Goal: Complete application form: Complete application form

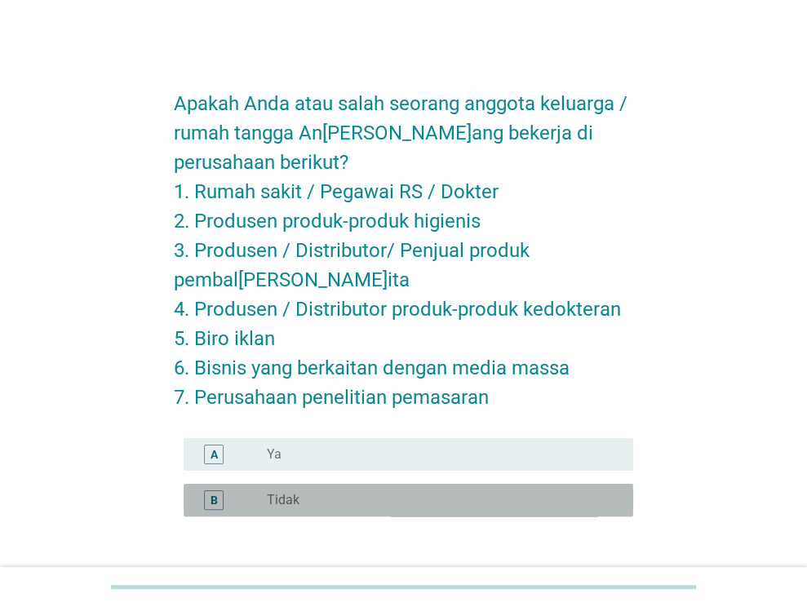
click at [441, 497] on div "radio_button_unchecked Tidak" at bounding box center [437, 500] width 340 height 16
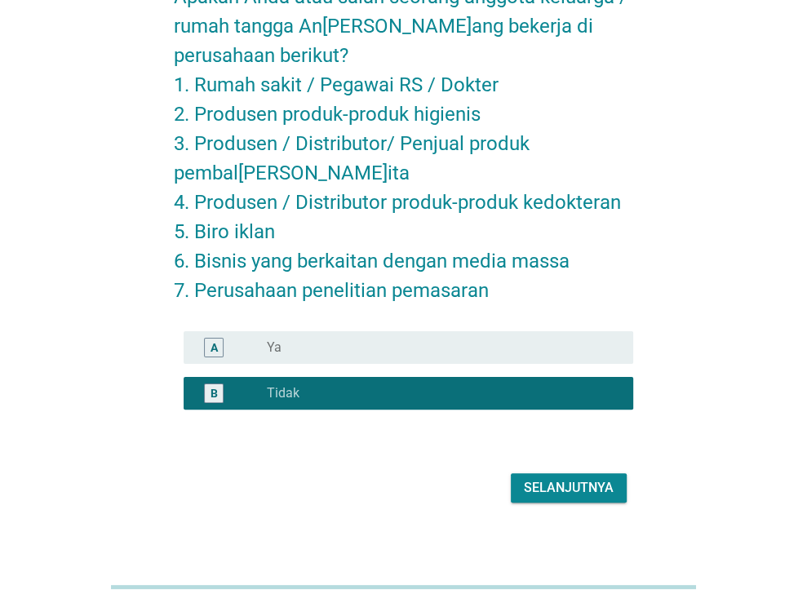
scroll to position [119, 0]
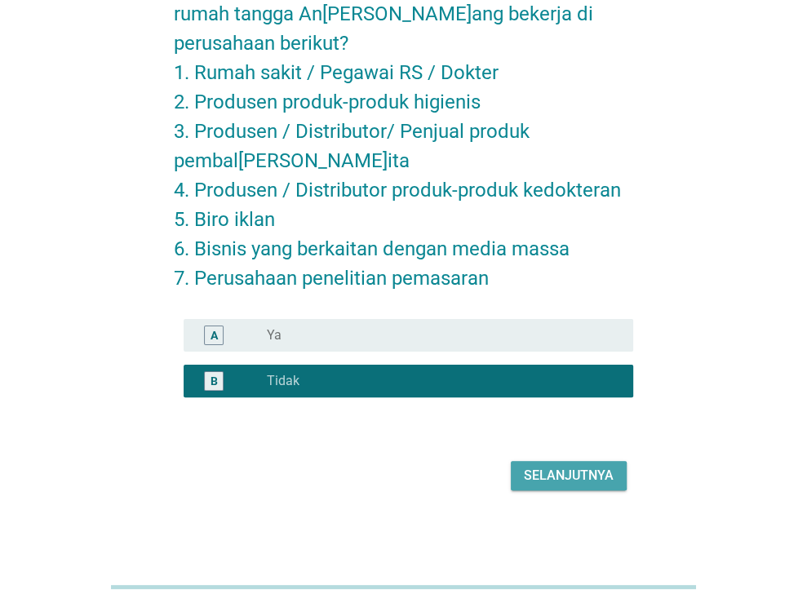
click at [580, 477] on div "Selanjutnya" at bounding box center [569, 476] width 90 height 20
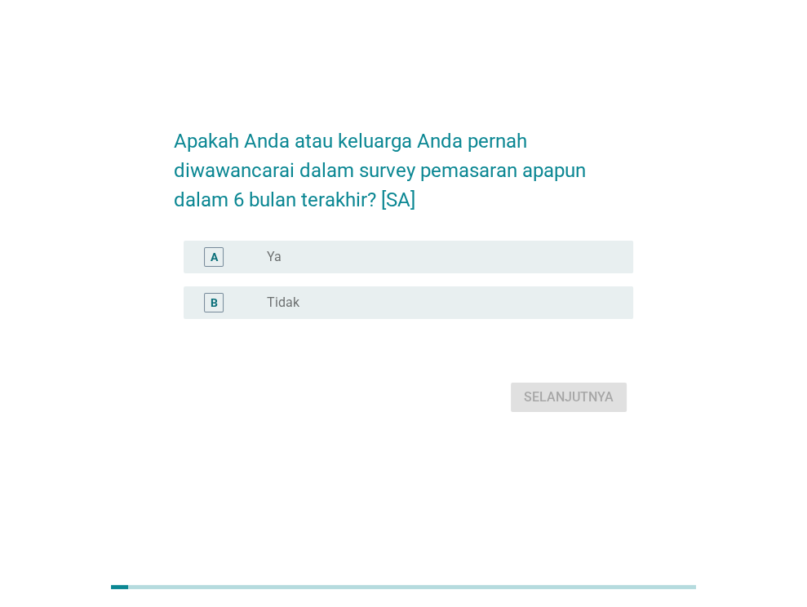
scroll to position [0, 0]
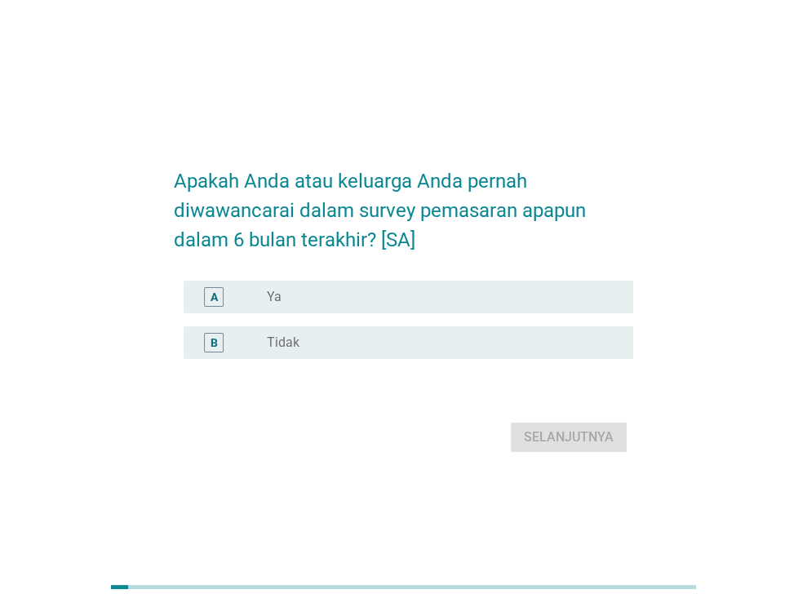
click at [473, 351] on div "radio_button_unchecked Tidak" at bounding box center [437, 343] width 340 height 16
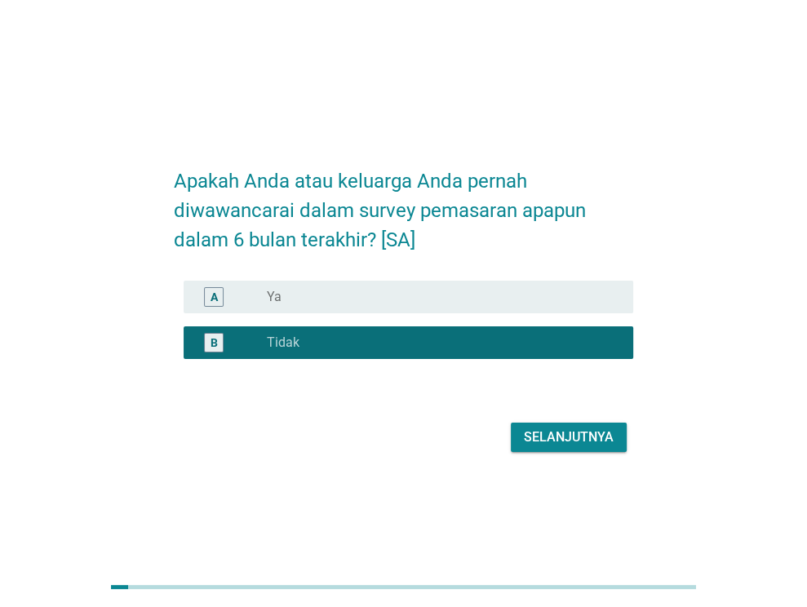
click at [588, 447] on div "Selanjutnya" at bounding box center [569, 438] width 90 height 20
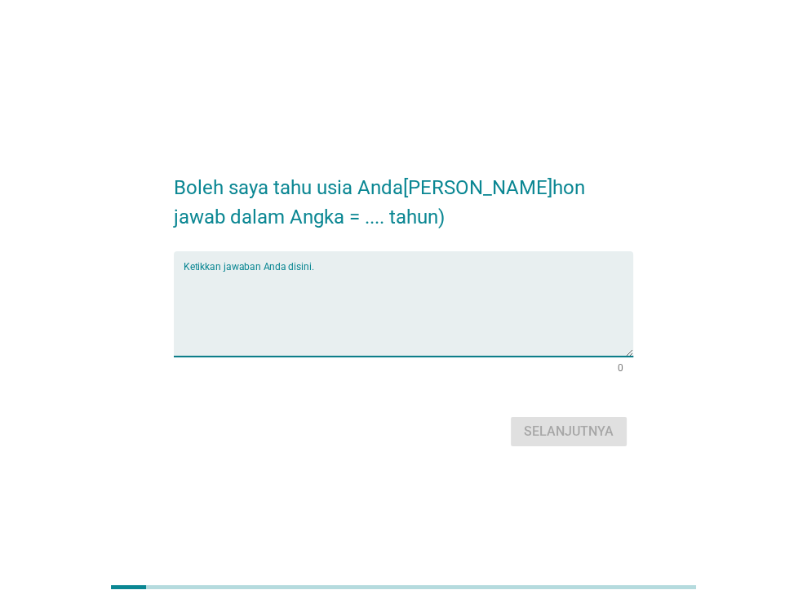
click at [326, 283] on textarea "Ketikkan jawaban Anda disini." at bounding box center [409, 314] width 450 height 86
type textarea "24"
click at [571, 434] on div "Selanjutnya" at bounding box center [569, 432] width 90 height 20
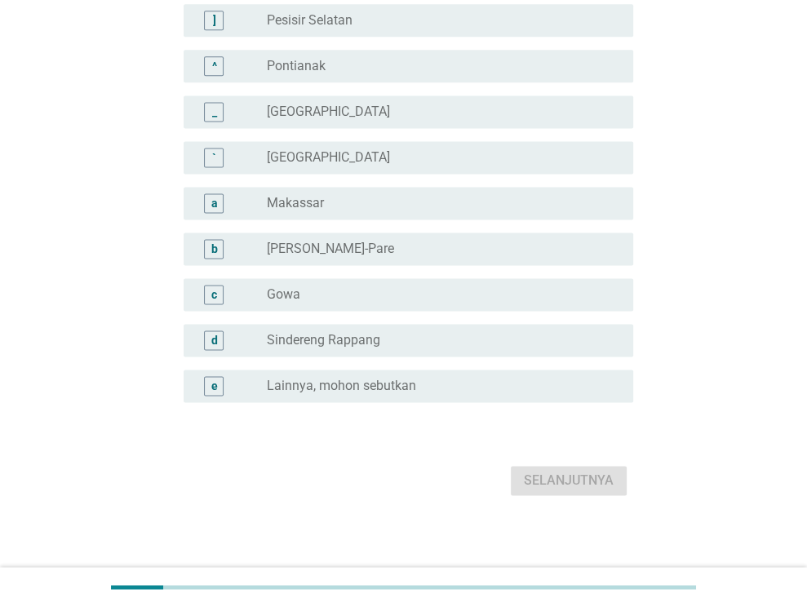
scroll to position [1425, 0]
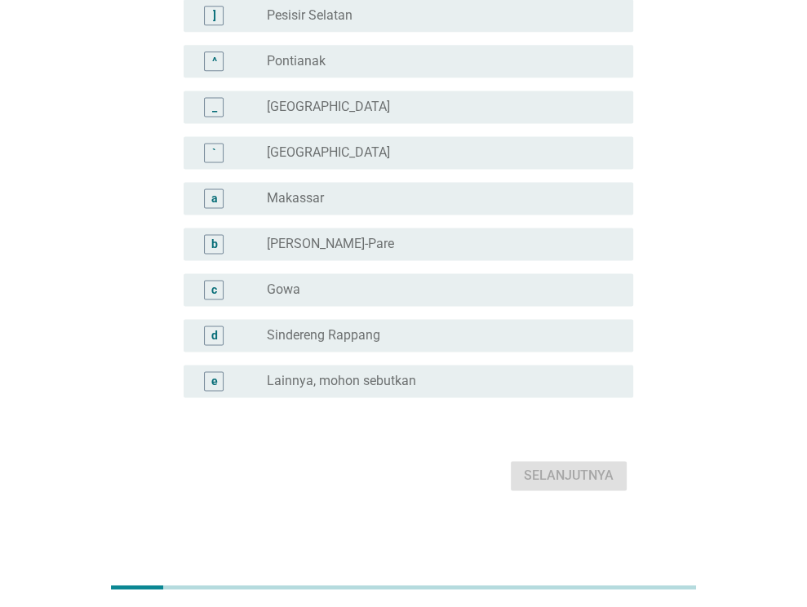
click at [384, 366] on div "e radio_button_unchecked L[PERSON_NAME]a, mohon sebutkan" at bounding box center [409, 381] width 450 height 33
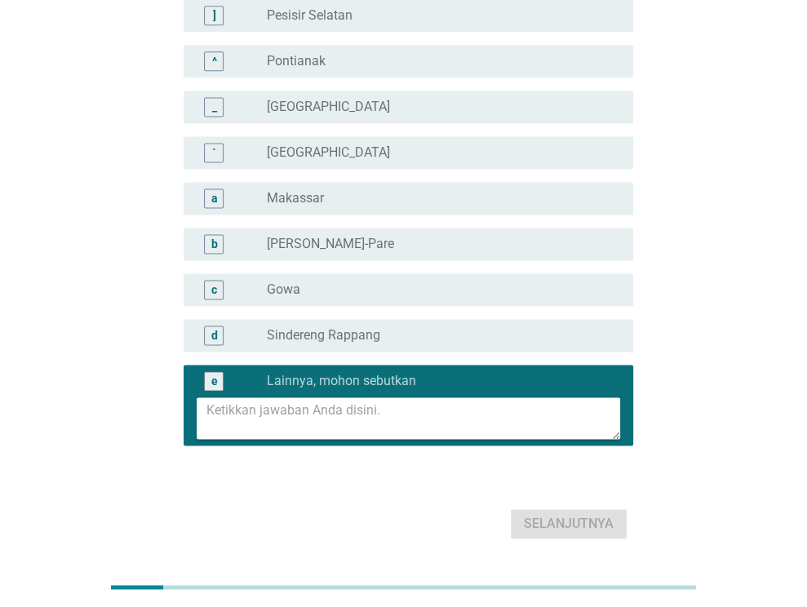
click at [388, 421] on textarea at bounding box center [413, 418] width 414 height 42
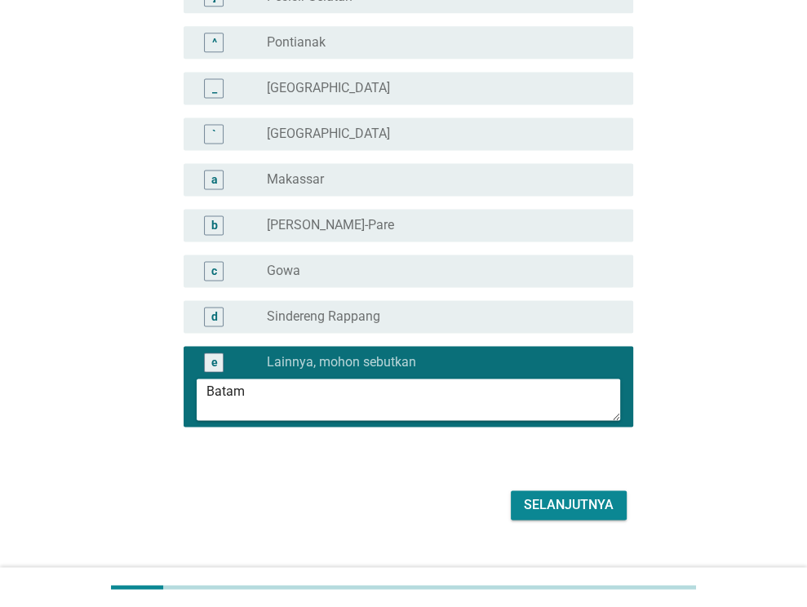
scroll to position [1472, 0]
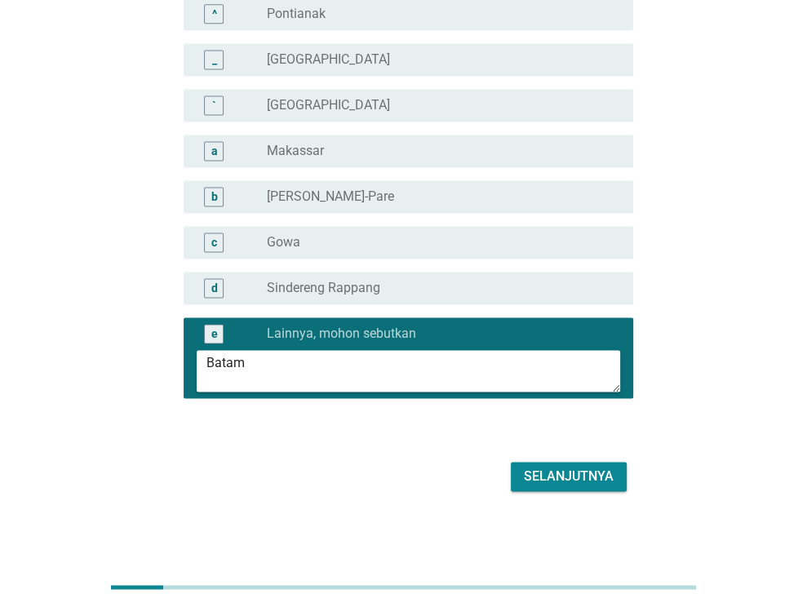
type textarea "Batam"
click at [610, 477] on div "Selanjutnya" at bounding box center [569, 477] width 90 height 20
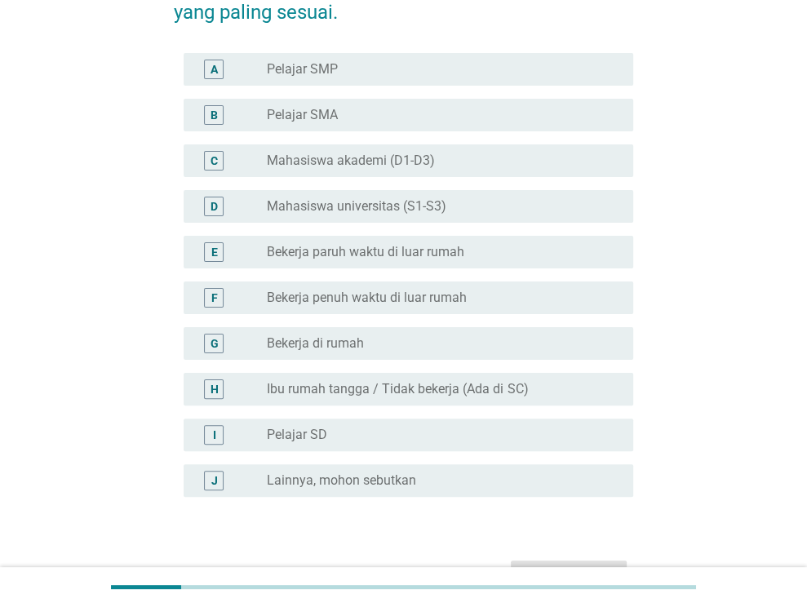
scroll to position [163, 0]
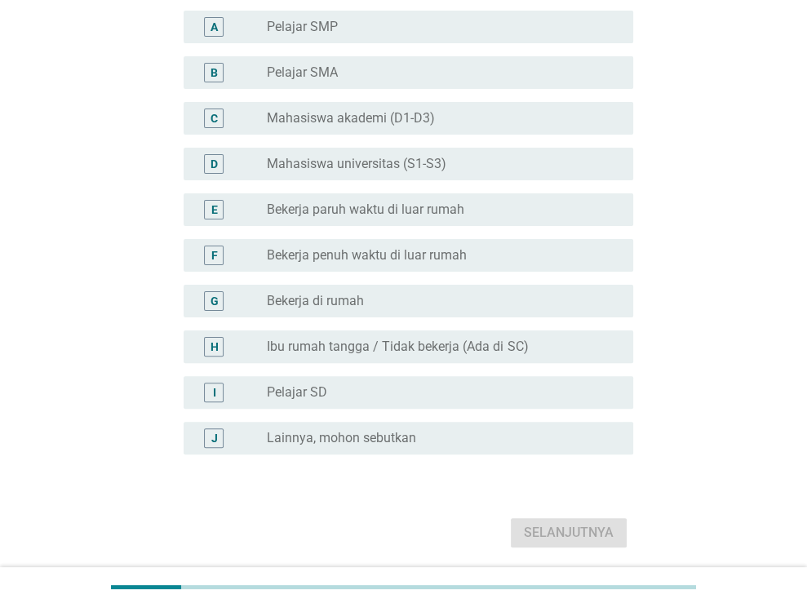
click at [405, 305] on div "radio_button_unchecked Bekerja di rumah" at bounding box center [437, 301] width 340 height 16
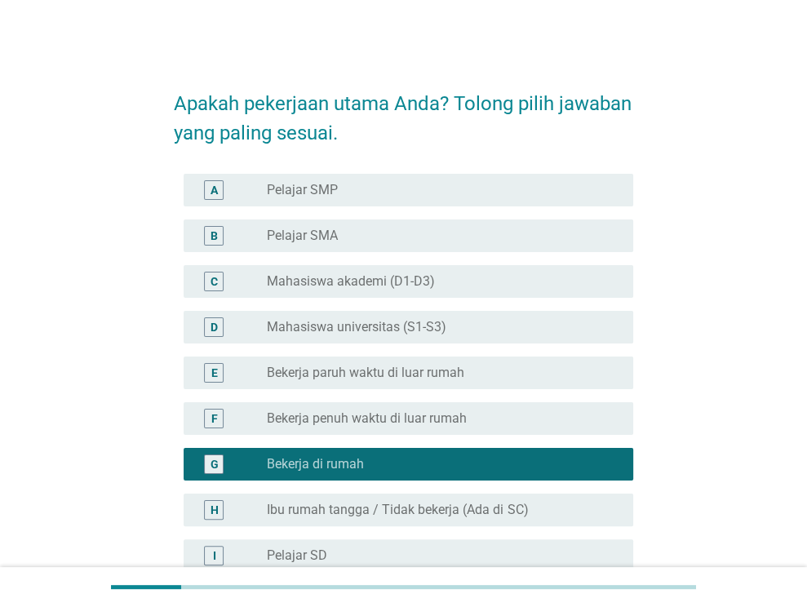
scroll to position [220, 0]
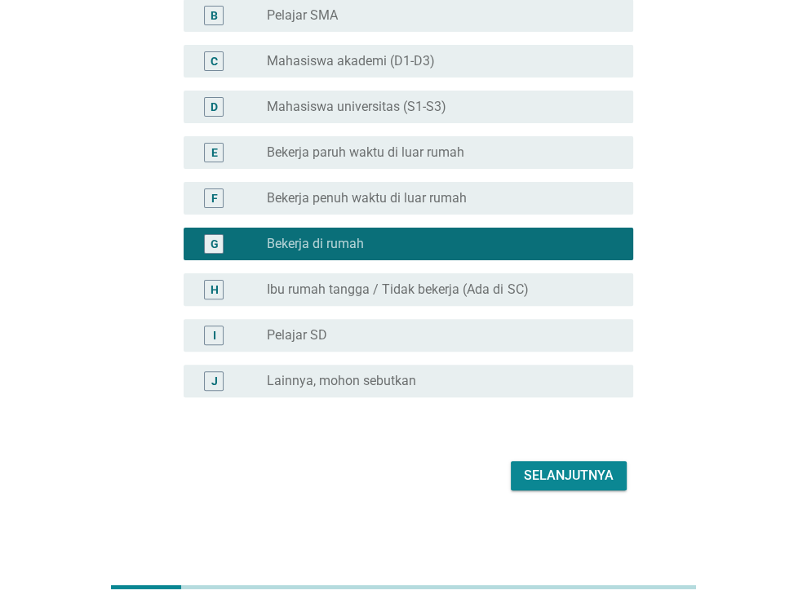
click at [567, 466] on div "Selanjutnya" at bounding box center [569, 476] width 90 height 20
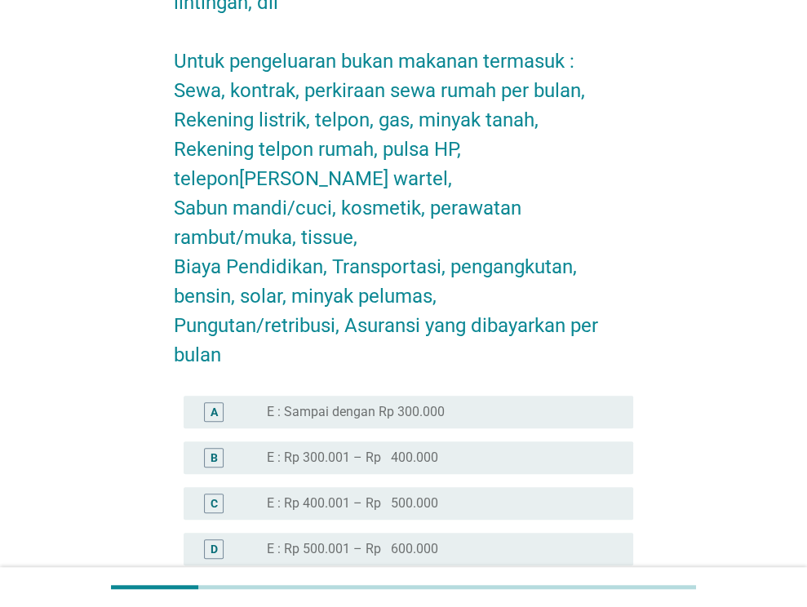
scroll to position [653, 0]
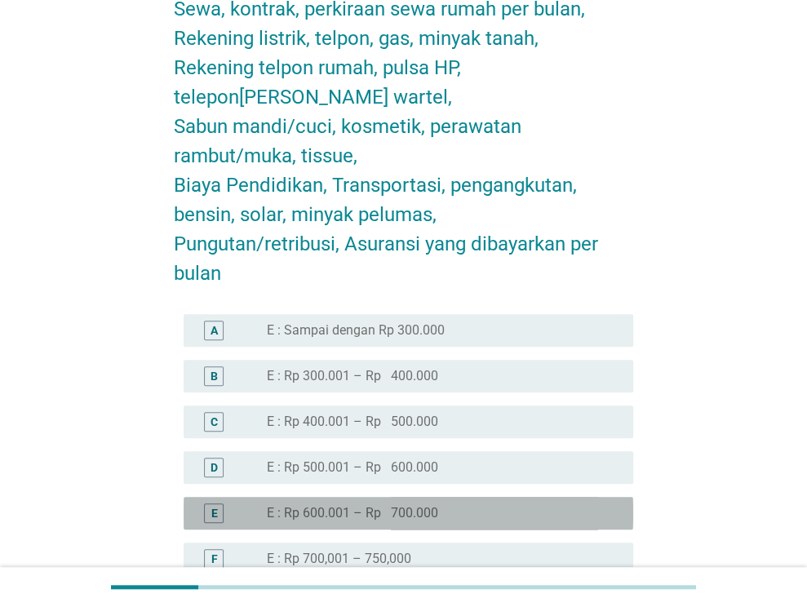
click at [457, 505] on div "radio_button_unchecked E : Rp 600.001 – Rp 700.000" at bounding box center [437, 513] width 340 height 16
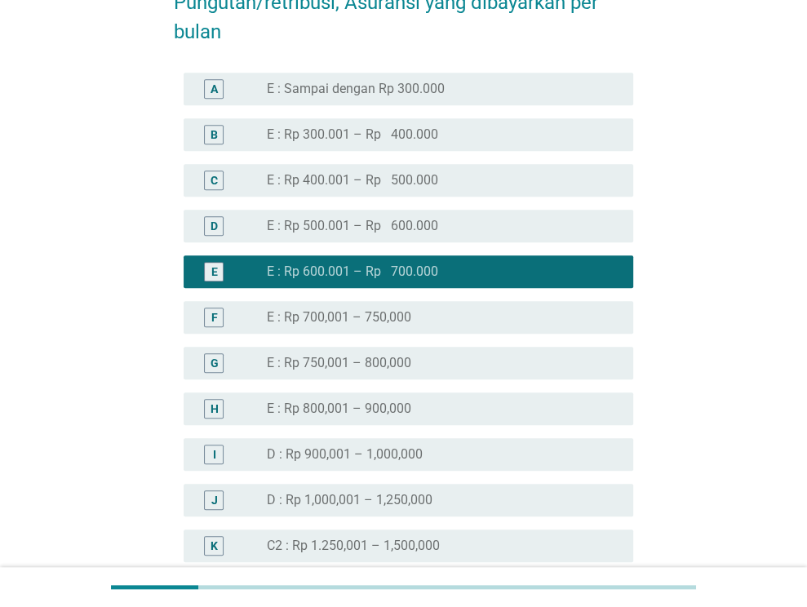
scroll to position [898, 0]
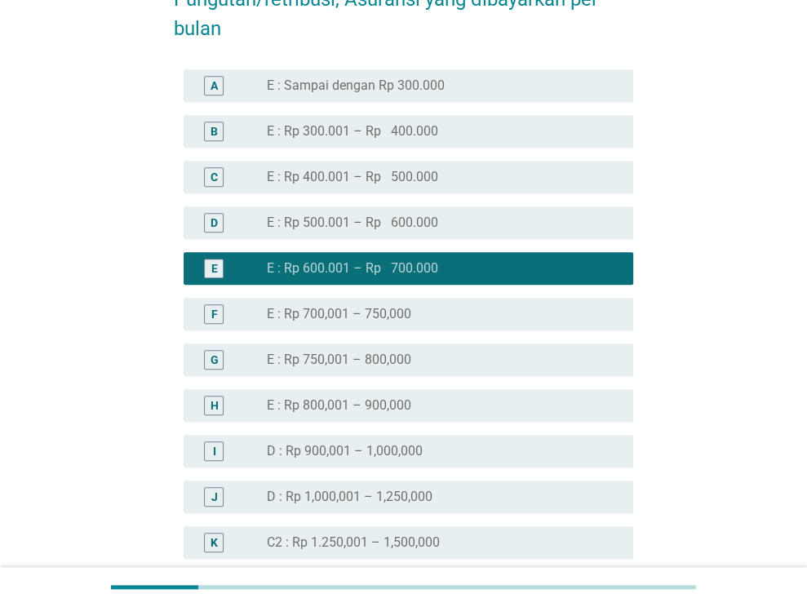
click at [407, 397] on label "E : Rp 800,001 – 900,000" at bounding box center [339, 405] width 144 height 16
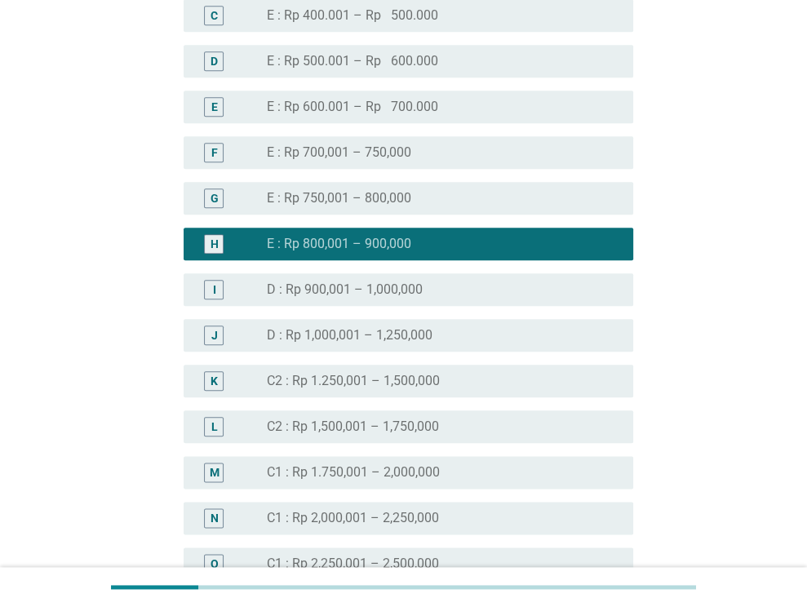
scroll to position [1224, 0]
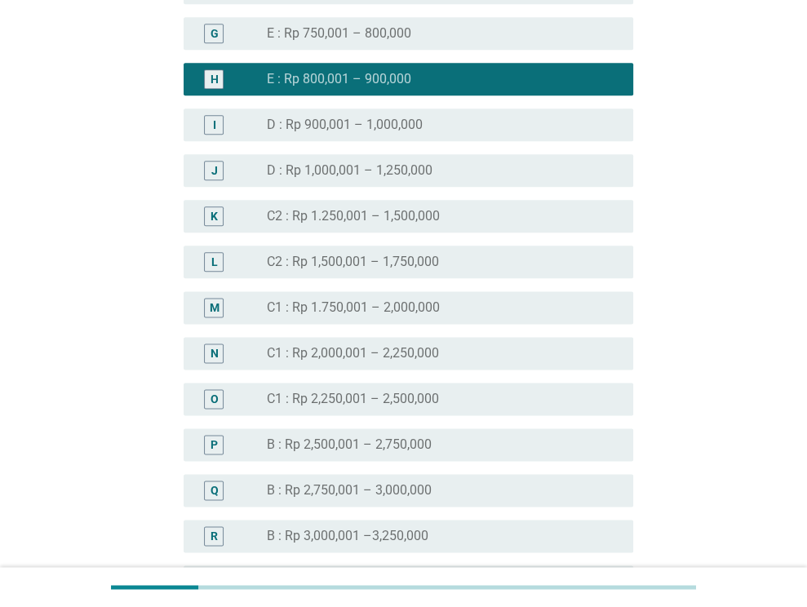
click at [443, 109] on div "I radio_button_unchecked D : Rp 900,001 – 1,000,000" at bounding box center [409, 125] width 450 height 33
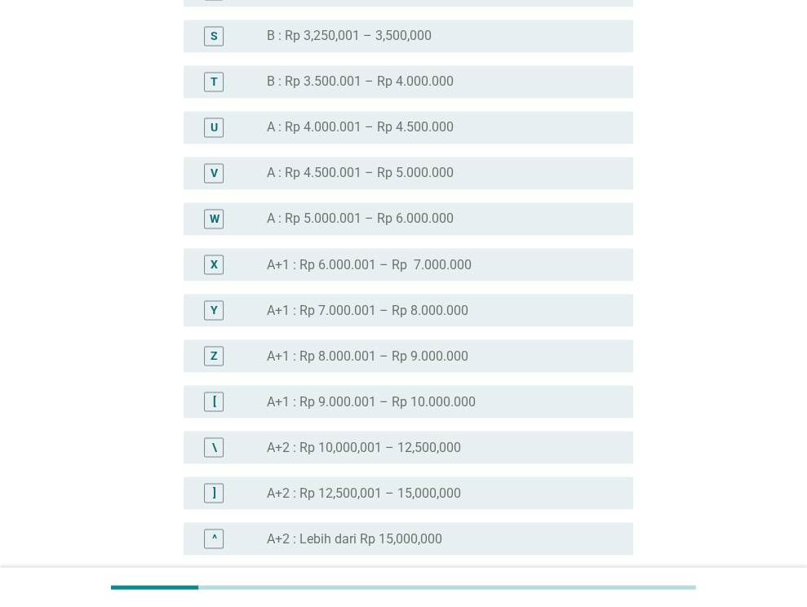
scroll to position [1877, 0]
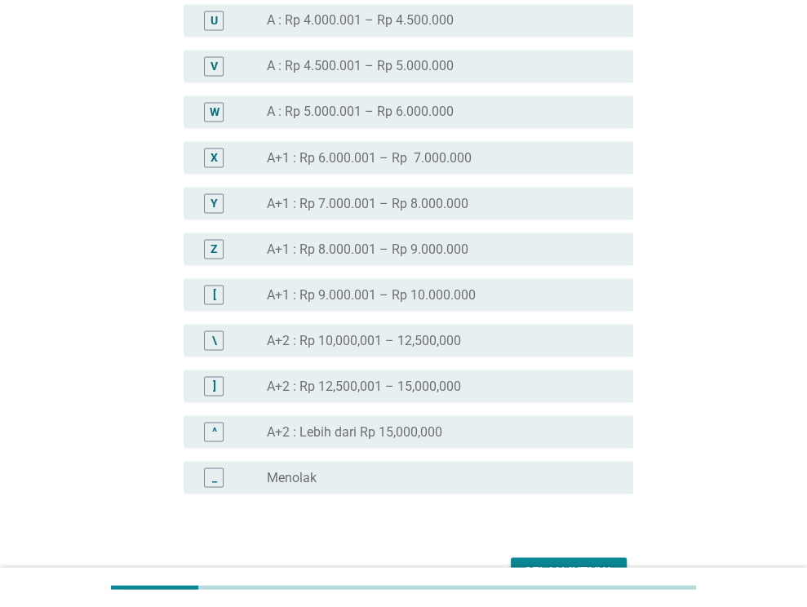
click at [592, 562] on div "Selanjutnya" at bounding box center [569, 572] width 90 height 20
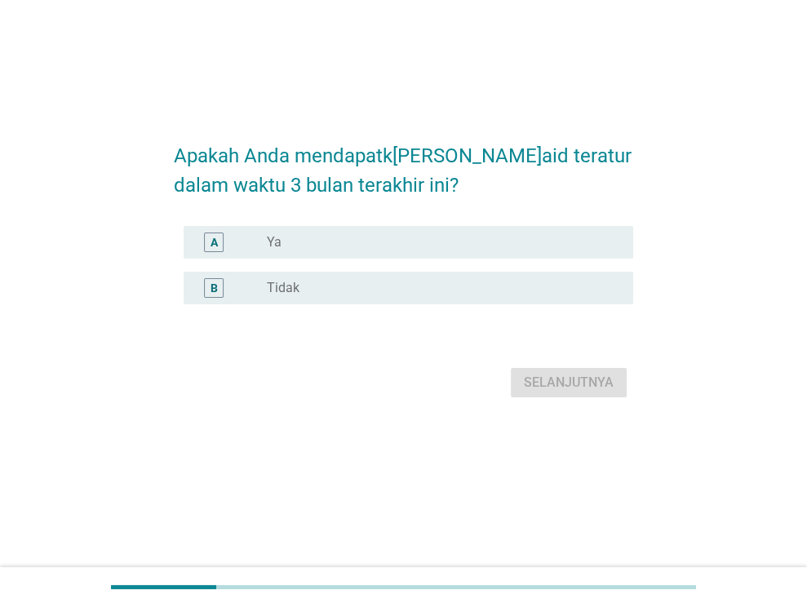
scroll to position [0, 0]
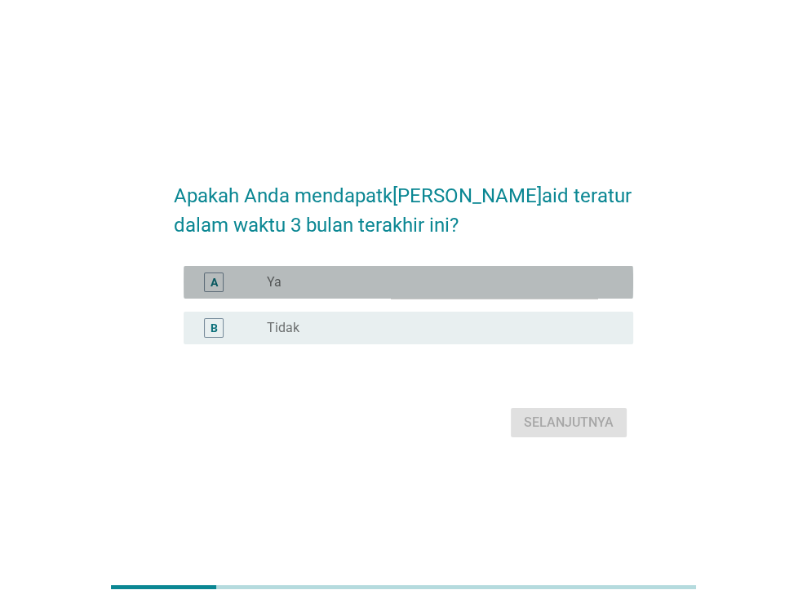
click at [395, 286] on div "radio_button_unchecked Ya" at bounding box center [437, 282] width 340 height 16
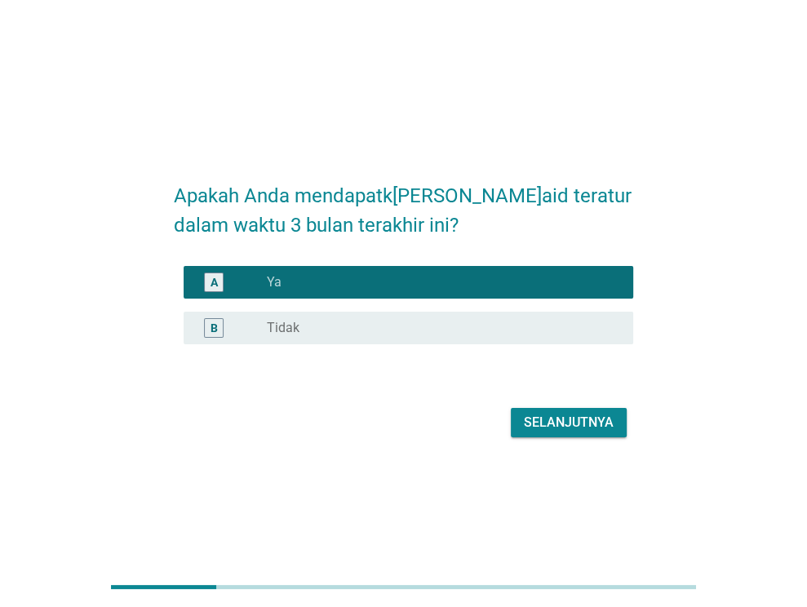
click at [619, 419] on button "Selanjutnya" at bounding box center [569, 422] width 116 height 29
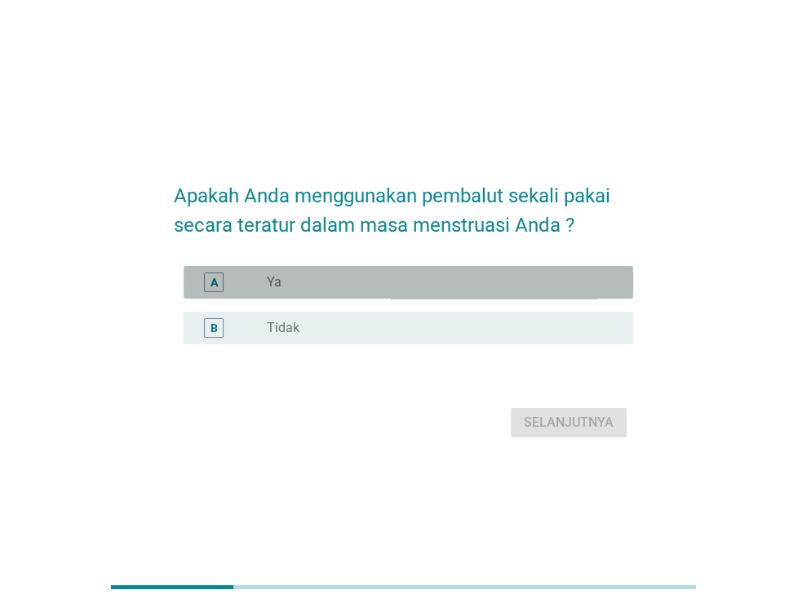
click at [345, 286] on div "radio_button_unchecked Ya" at bounding box center [437, 282] width 340 height 16
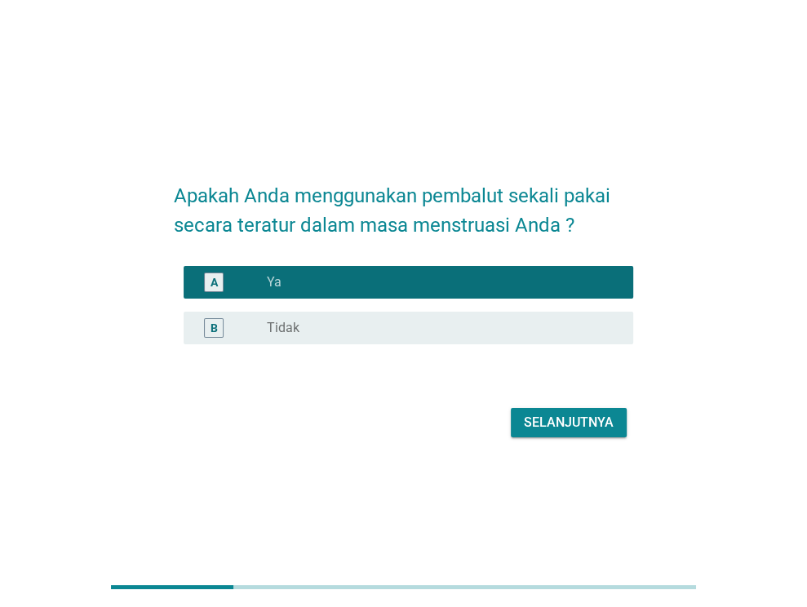
click at [561, 414] on div "Selanjutnya" at bounding box center [569, 423] width 90 height 20
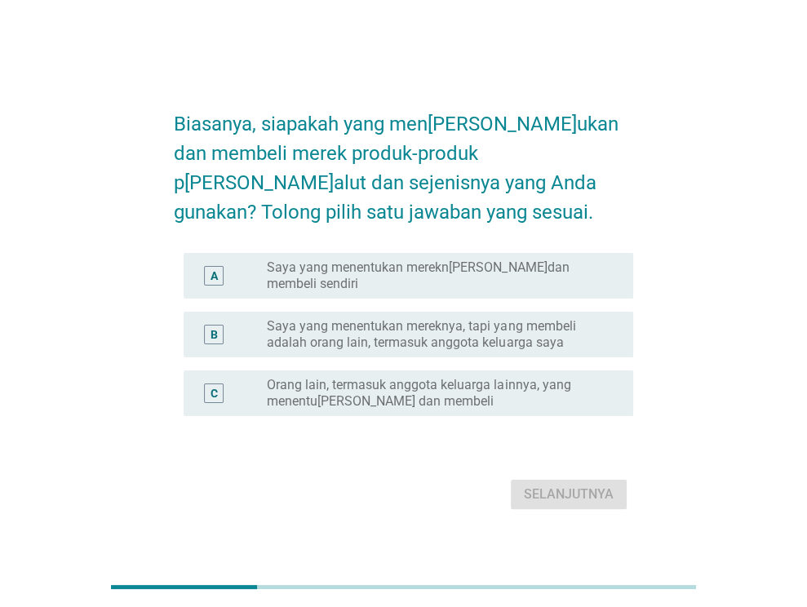
click at [470, 272] on label "Saya yang menentukan merekn[PERSON_NAME]dan membeli sendiri" at bounding box center [437, 276] width 340 height 33
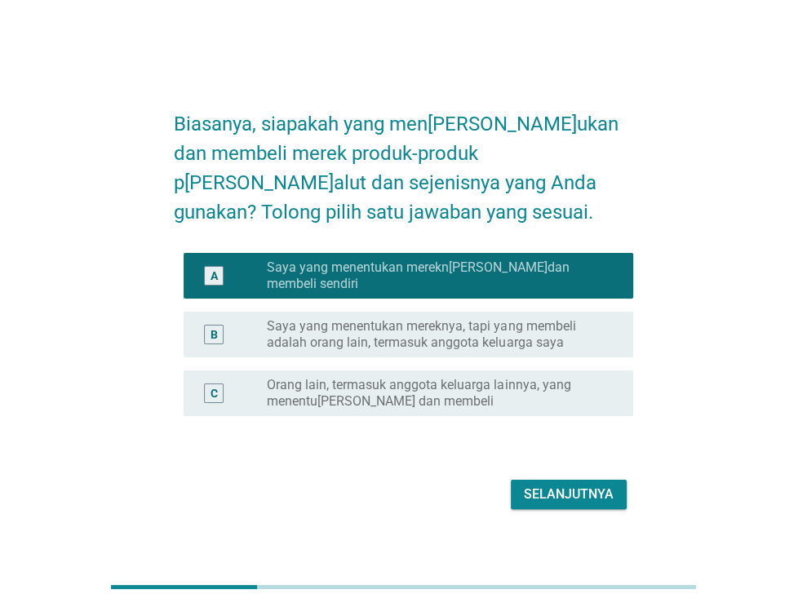
click at [552, 485] on div "Selanjutnya" at bounding box center [569, 495] width 90 height 20
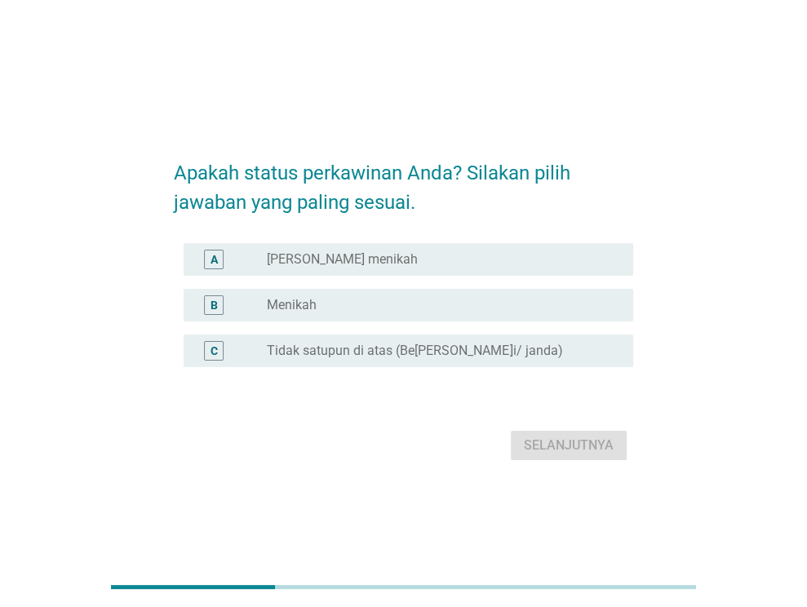
click at [374, 353] on label "Tidak satupun di atas (Be[PERSON_NAME]i/ janda)" at bounding box center [414, 351] width 295 height 16
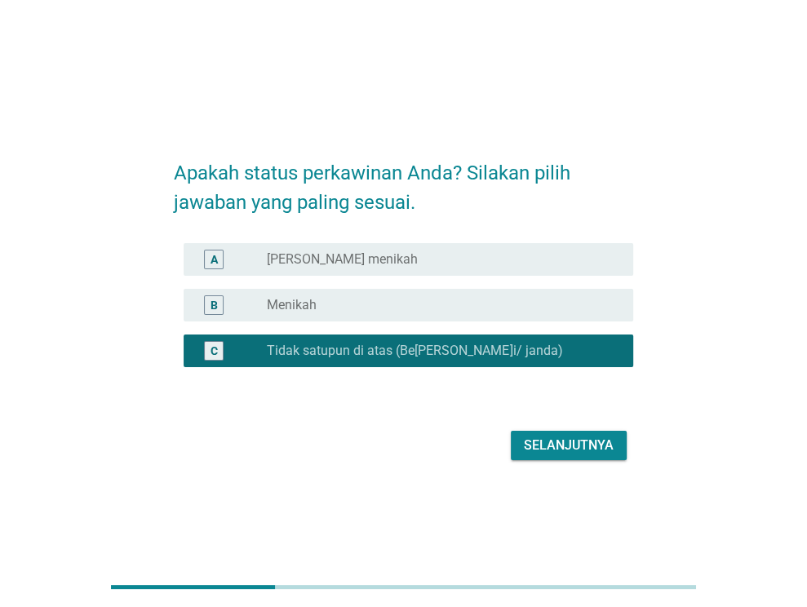
click at [457, 260] on div "radio_button_unchecked [PERSON_NAME] menikah" at bounding box center [437, 259] width 340 height 16
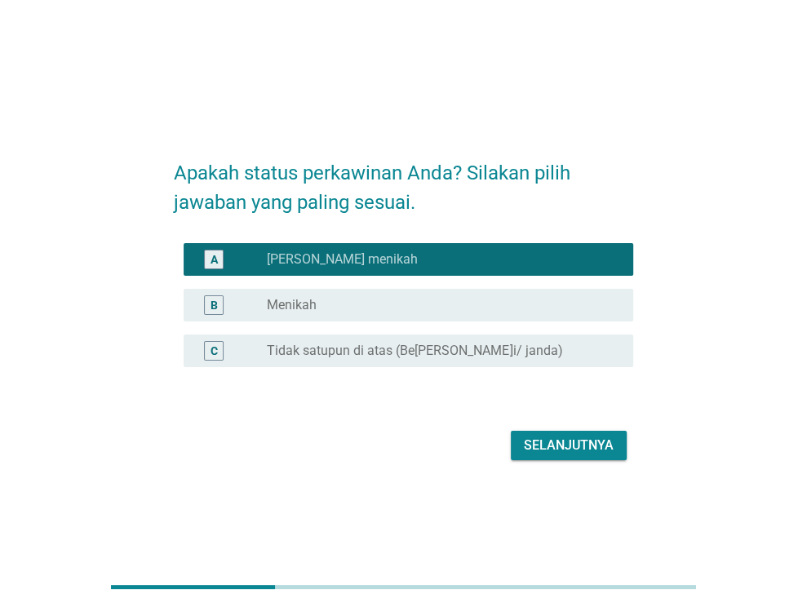
click at [566, 448] on div "Selanjutnya" at bounding box center [569, 446] width 90 height 20
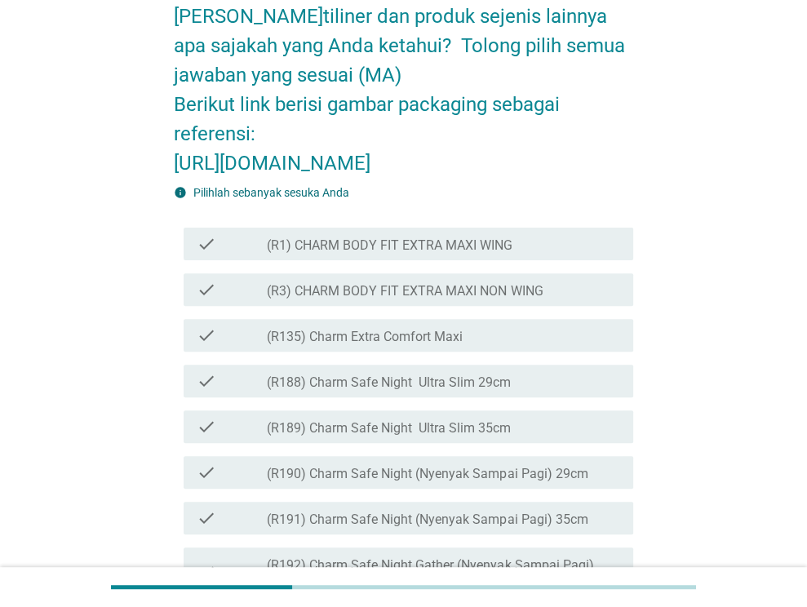
scroll to position [245, 0]
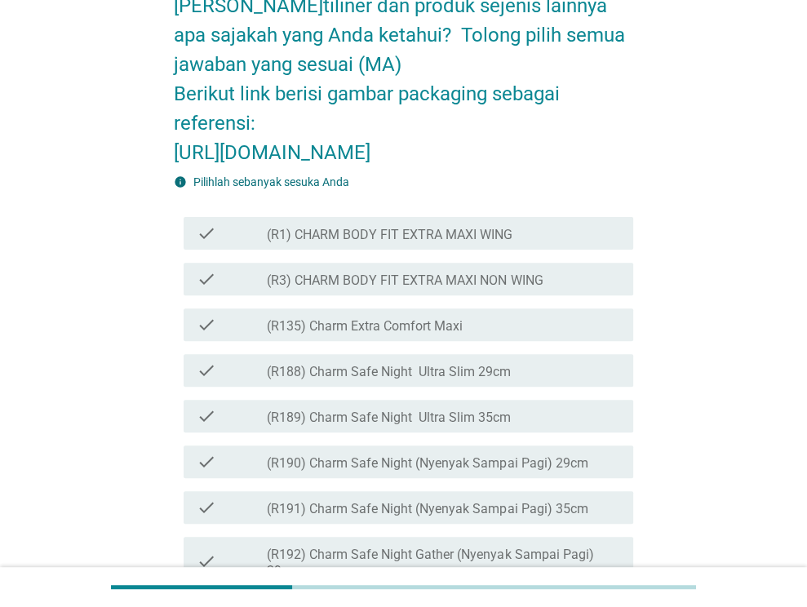
drag, startPoint x: 313, startPoint y: 208, endPoint x: 172, endPoint y: 123, distance: 164.0
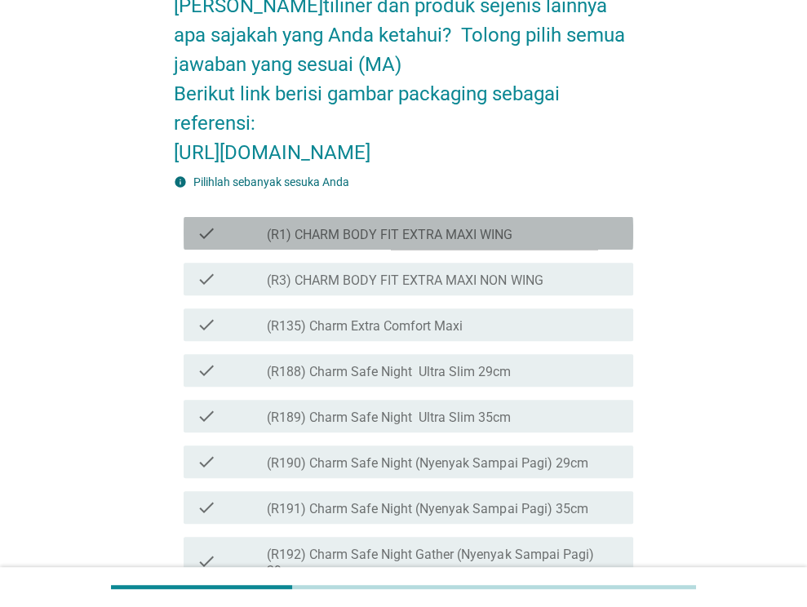
click at [501, 243] on label "(R1) CHARM BODY FIT EXTRA MAXI WING" at bounding box center [390, 235] width 246 height 16
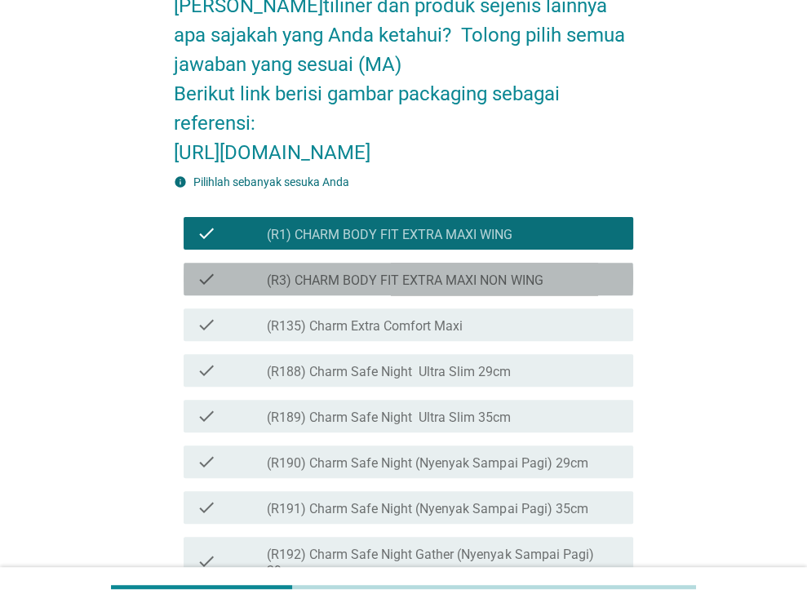
click at [496, 295] on div "check check_box_outline_blank (R3) CHARM BODY FIT EXTRA MAXI NON WING" at bounding box center [409, 279] width 450 height 33
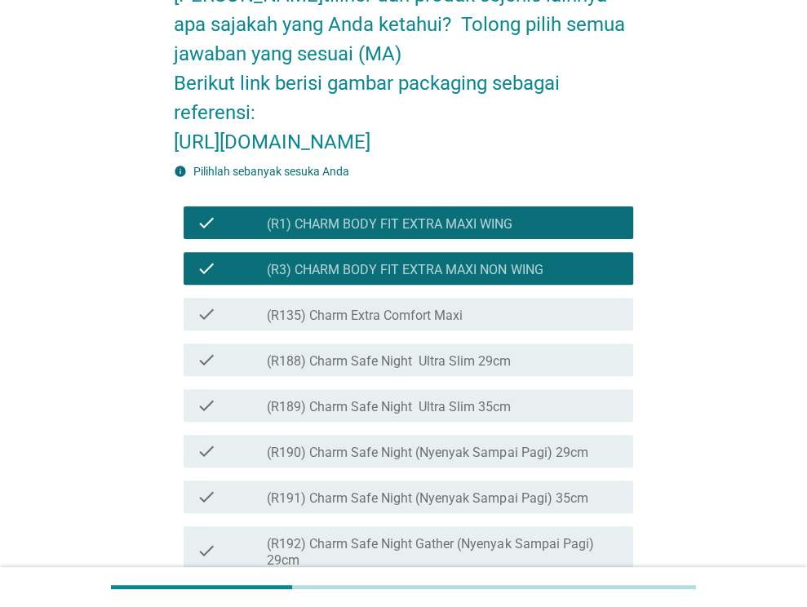
scroll to position [326, 0]
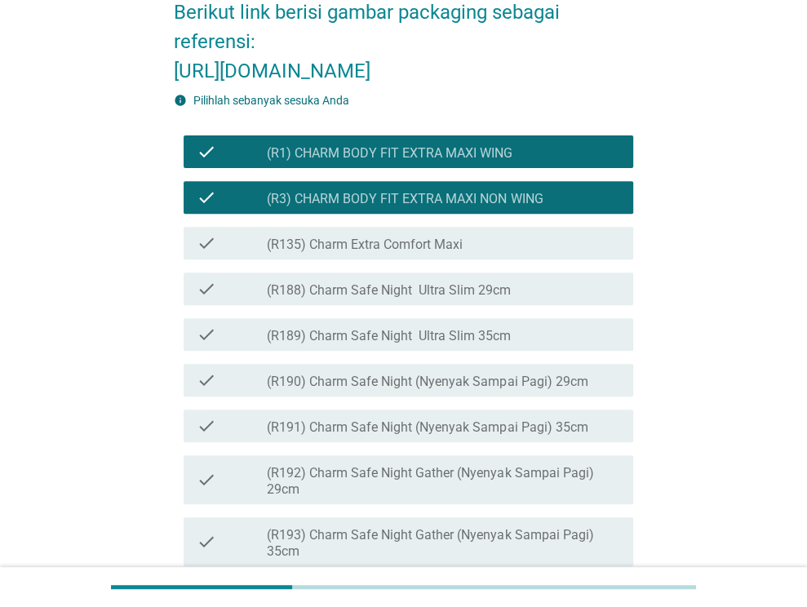
click at [507, 260] on div "check check_box_outline_blank (R135) Charm Extra Comfort Maxi" at bounding box center [409, 243] width 450 height 33
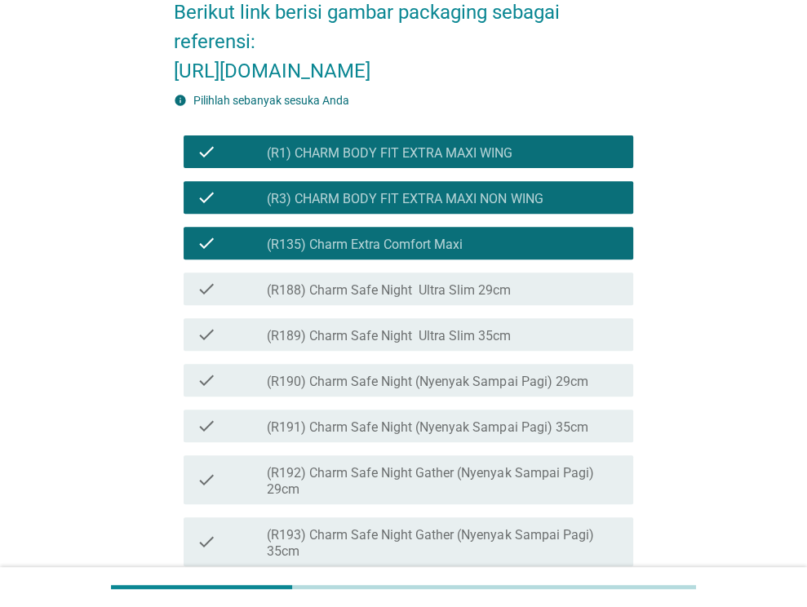
click at [502, 299] on label "(R188) Charm Safe Night Ultra Slim 29cm" at bounding box center [389, 290] width 244 height 16
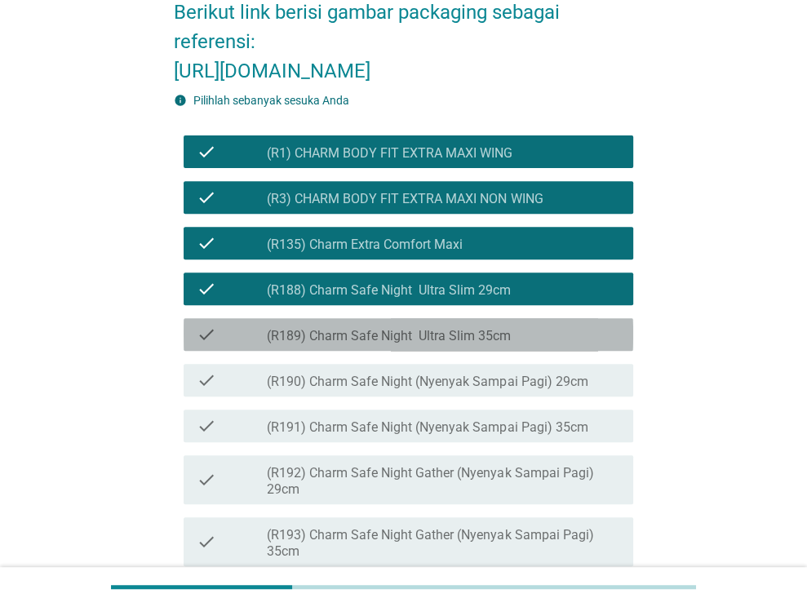
click at [495, 351] on div "check check_box_outline_blank (R189) Charm Safe Night Ultra Slim 35cm" at bounding box center [409, 334] width 450 height 33
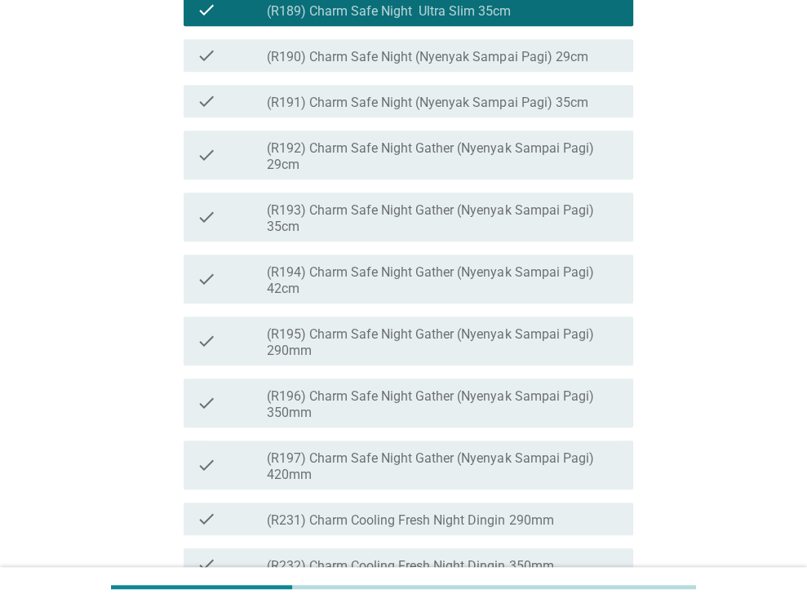
scroll to position [653, 0]
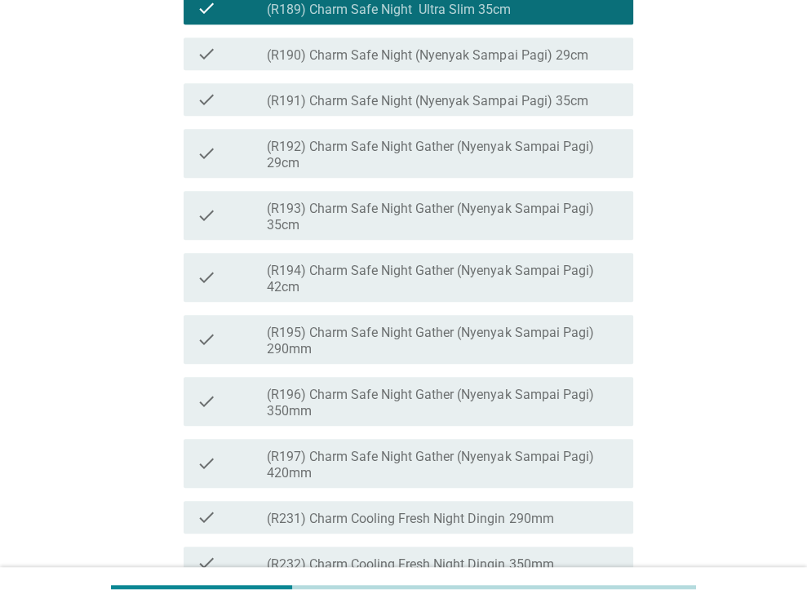
click at [539, 70] on div "check check_box_outline_blank (R190) Charm Safe Night (Nyenyak Sampai Pagi) 29cm" at bounding box center [409, 54] width 450 height 33
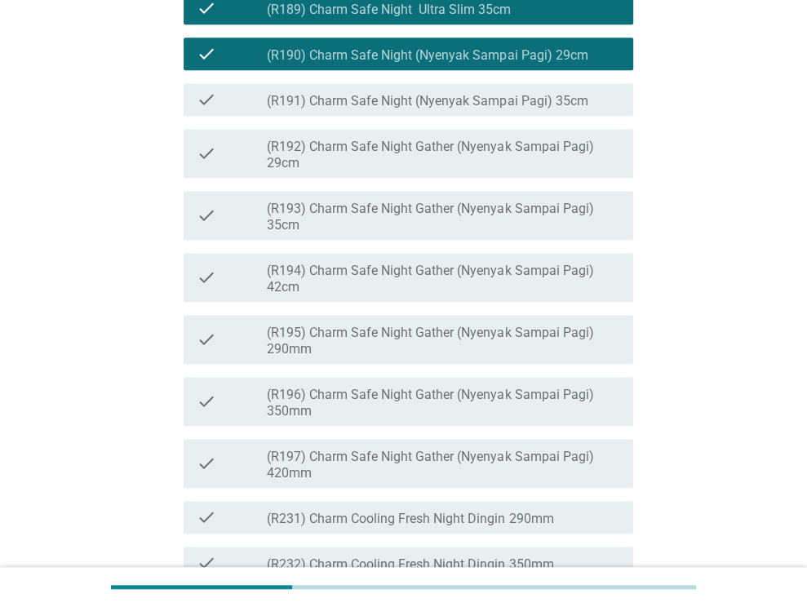
click at [548, 109] on label "(R191) Charm Safe Night (Nyenyak Sampai Pagi) 35cm" at bounding box center [427, 101] width 321 height 16
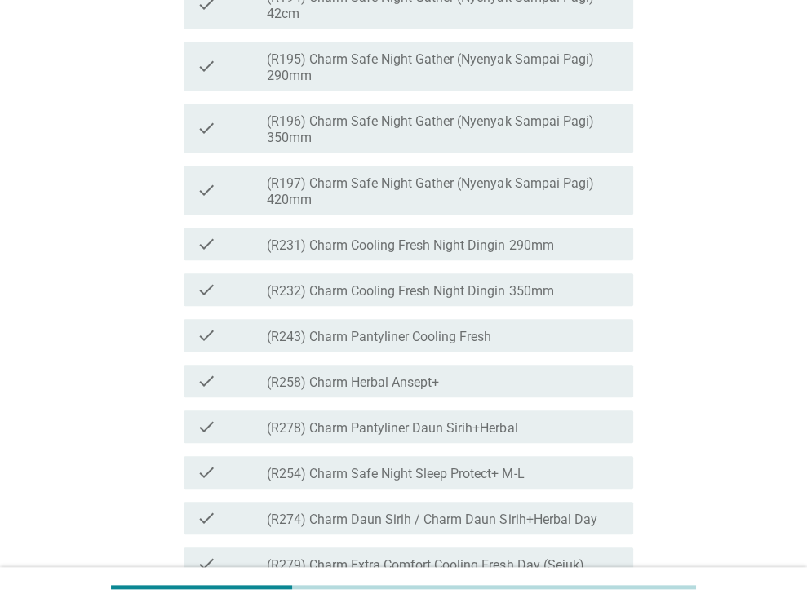
scroll to position [898, 0]
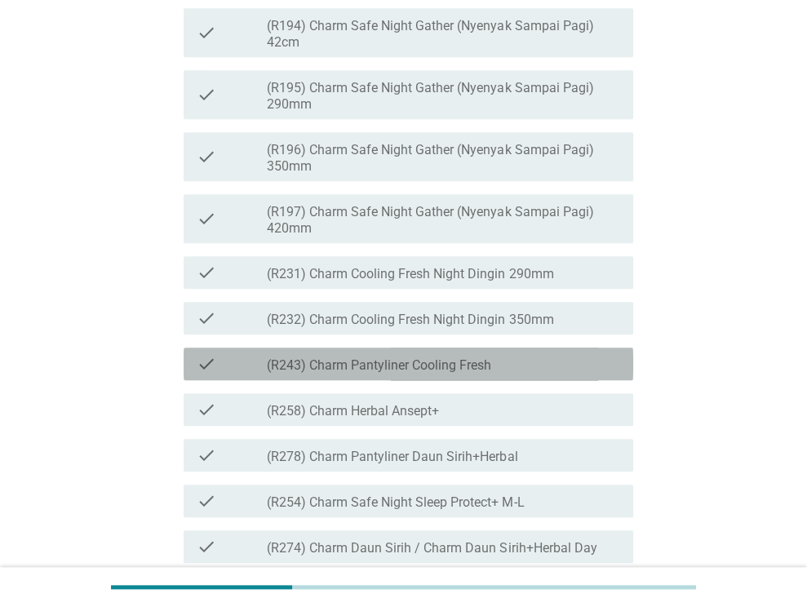
click at [448, 374] on label "(R243) Charm Pantyliner Cooling Fresh" at bounding box center [379, 365] width 224 height 16
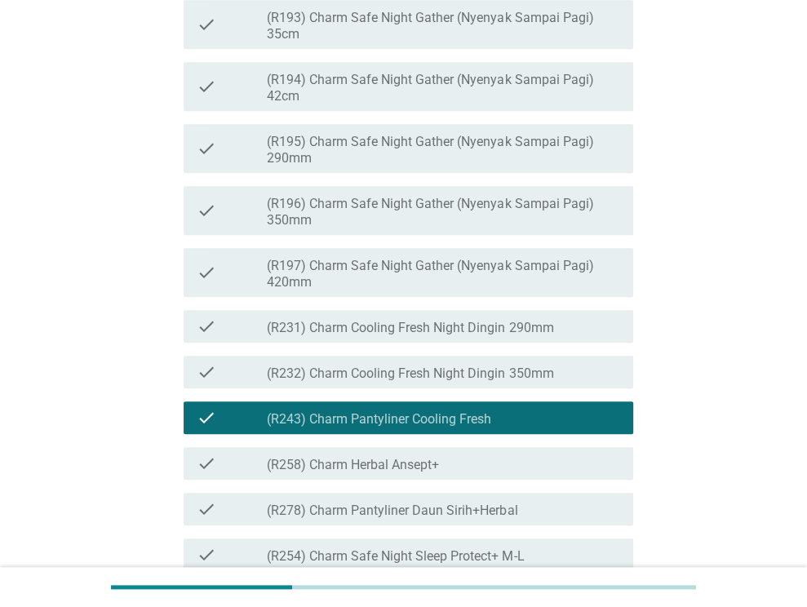
scroll to position [816, 0]
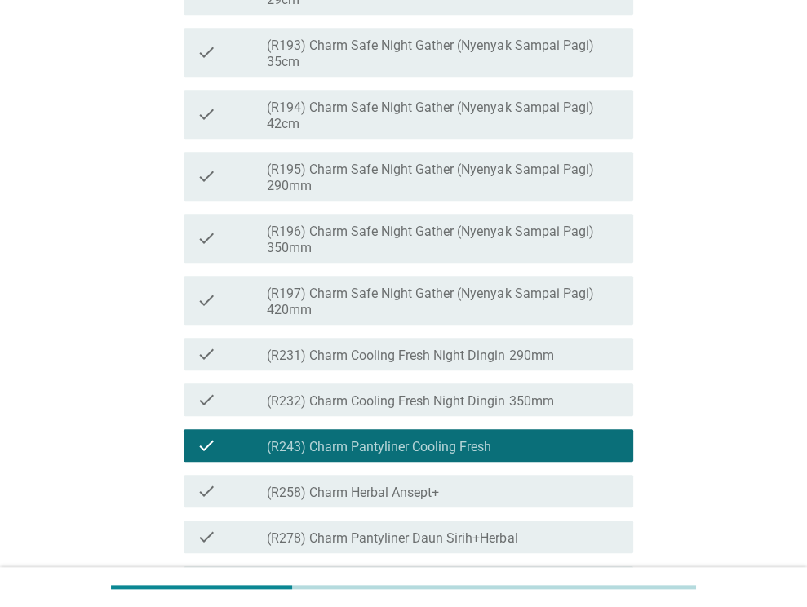
click at [504, 410] on label "(R232) Charm Cooling Fresh Night Dingin 350mm" at bounding box center [410, 401] width 286 height 16
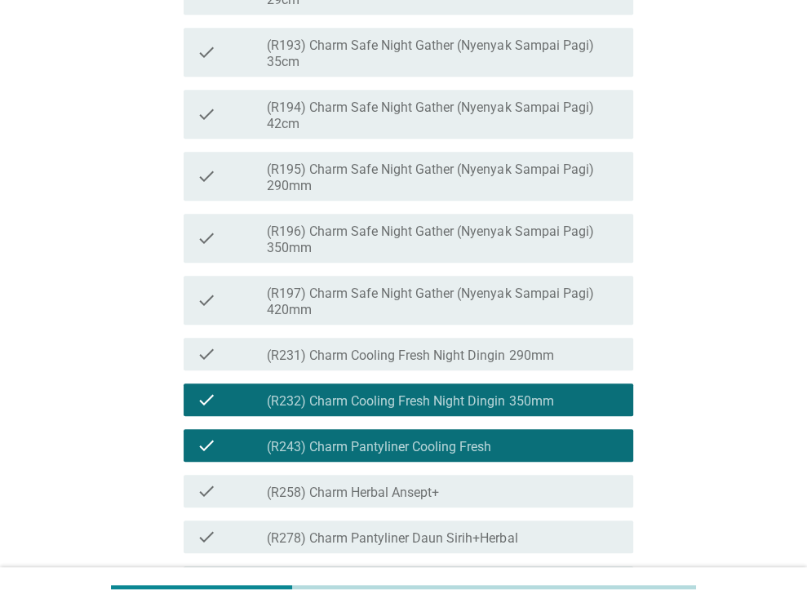
click at [503, 364] on label "(R231) Charm Cooling Fresh Night Dingin 290mm" at bounding box center [410, 356] width 286 height 16
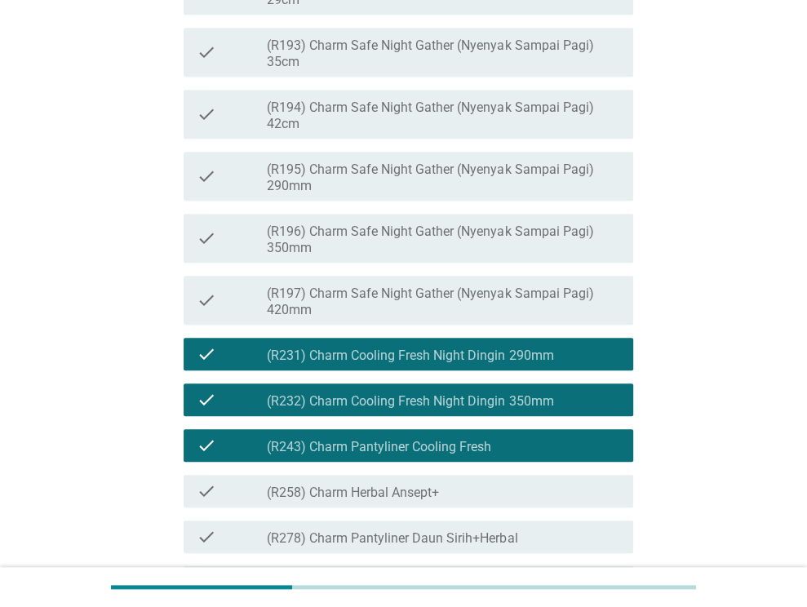
scroll to position [1224, 0]
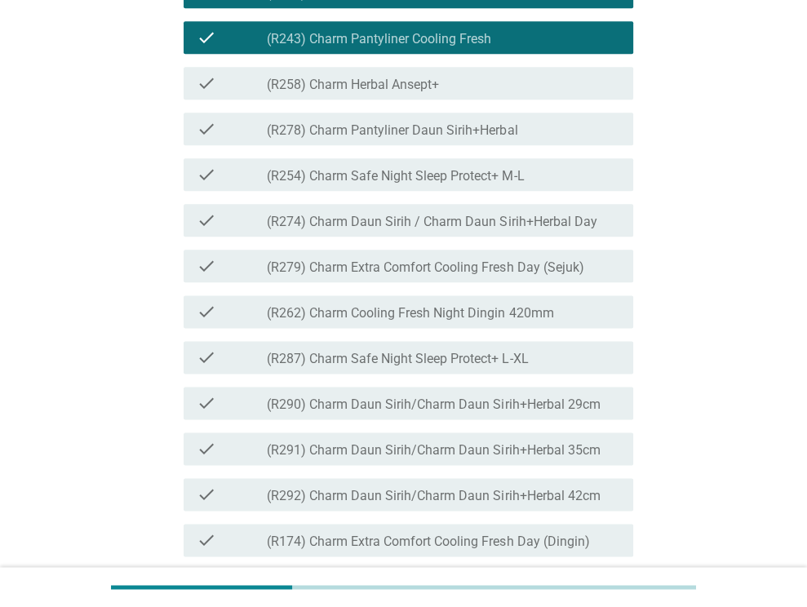
click at [496, 276] on label "(R279) Charm Extra Comfort Cooling Fresh Day (Sejuk)" at bounding box center [425, 268] width 317 height 16
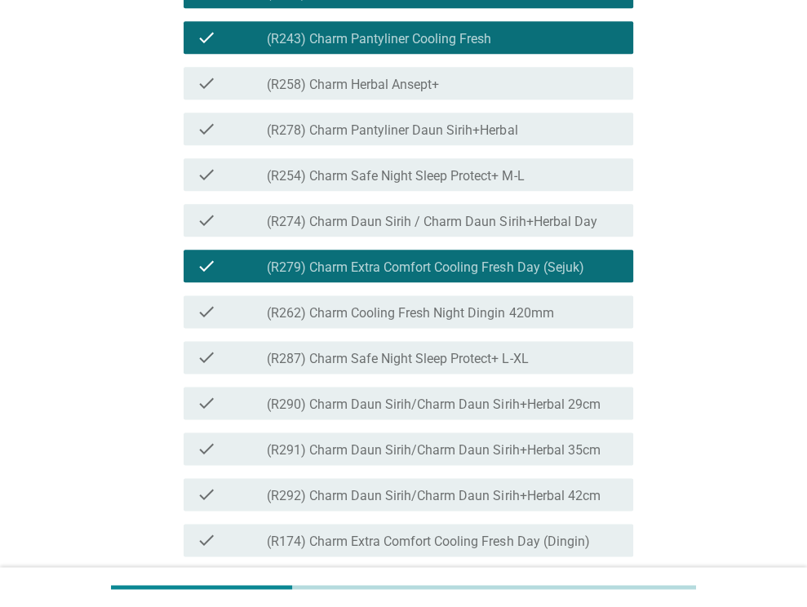
click at [483, 237] on div "check check_box_outline_blank (R274) Charm Daun Sirih / Charm Daun Sirih+Herbal…" at bounding box center [409, 220] width 450 height 33
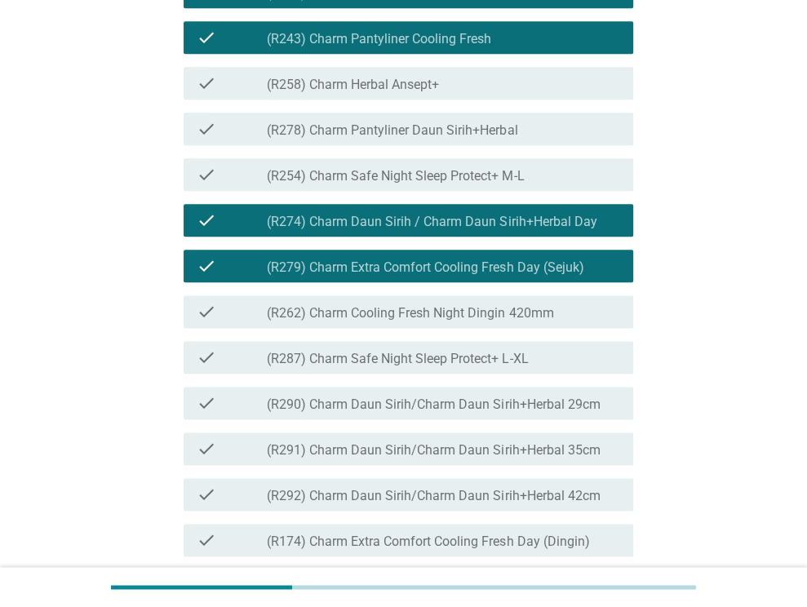
click at [516, 191] on div "check check_box_outline_blank (R254) Charm Safe Night Sleep Protect+ M-L" at bounding box center [409, 174] width 450 height 33
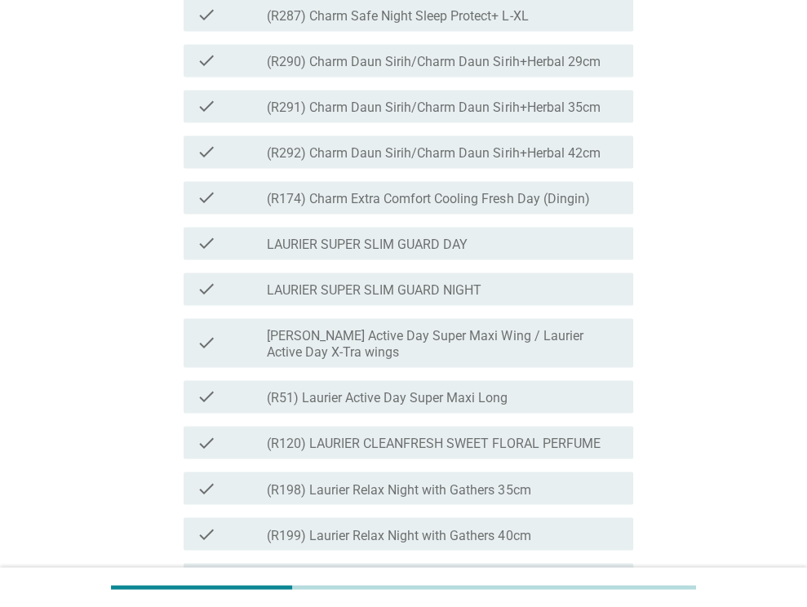
scroll to position [1550, 0]
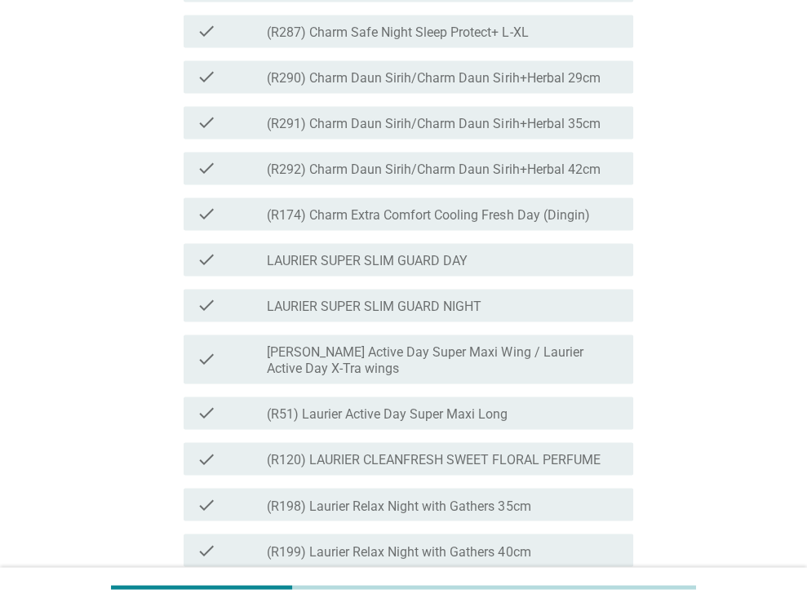
click at [490, 269] on div "check_box_outline_blank LAURIER SUPER SLIM GUARD DAY" at bounding box center [443, 260] width 353 height 20
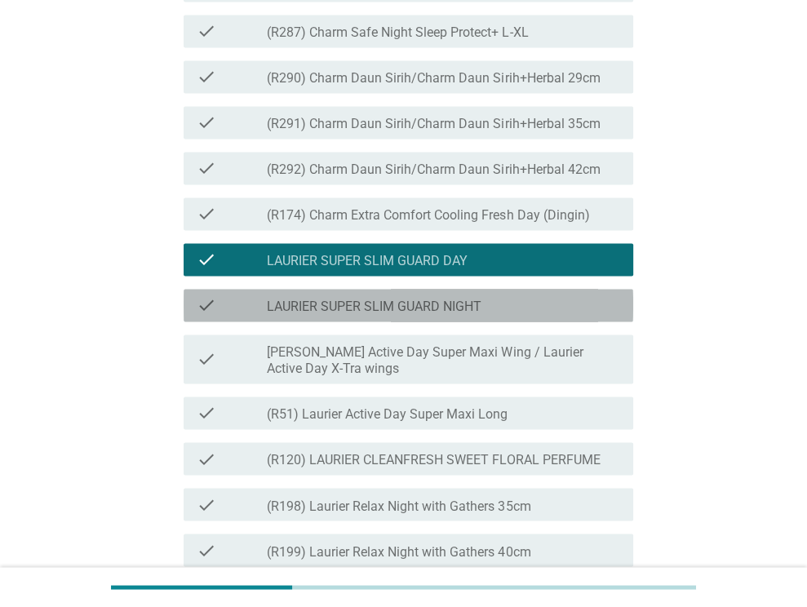
click at [487, 315] on div "check_box_outline_blank LAURIER SUPER SLIM GUARD NIGHT" at bounding box center [443, 305] width 353 height 20
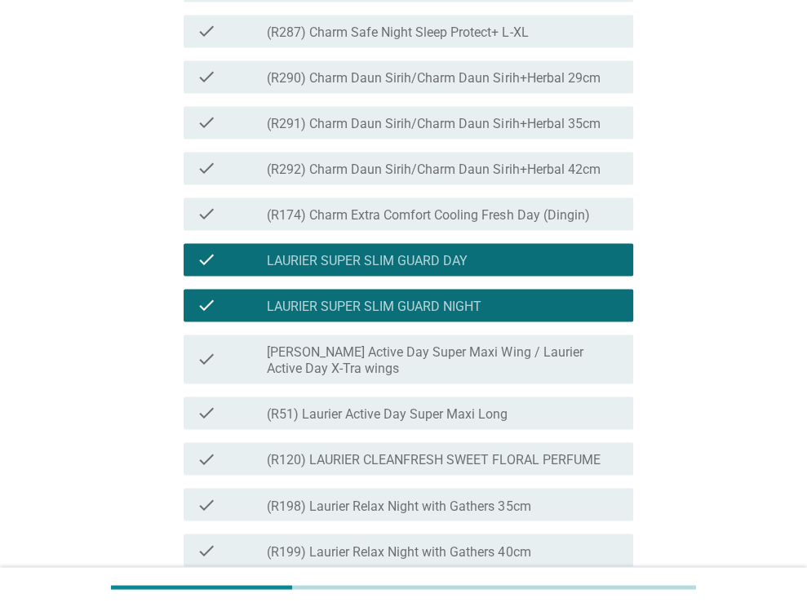
click at [537, 41] on div "check_box_outline_blank (R287) Charm Safe Night Sleep Protect+ L-XL" at bounding box center [443, 31] width 353 height 20
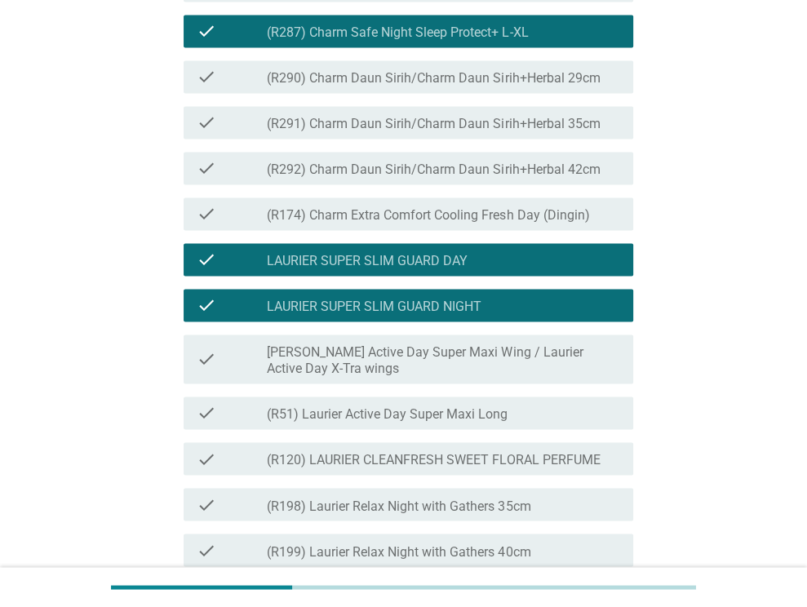
scroll to position [1714, 0]
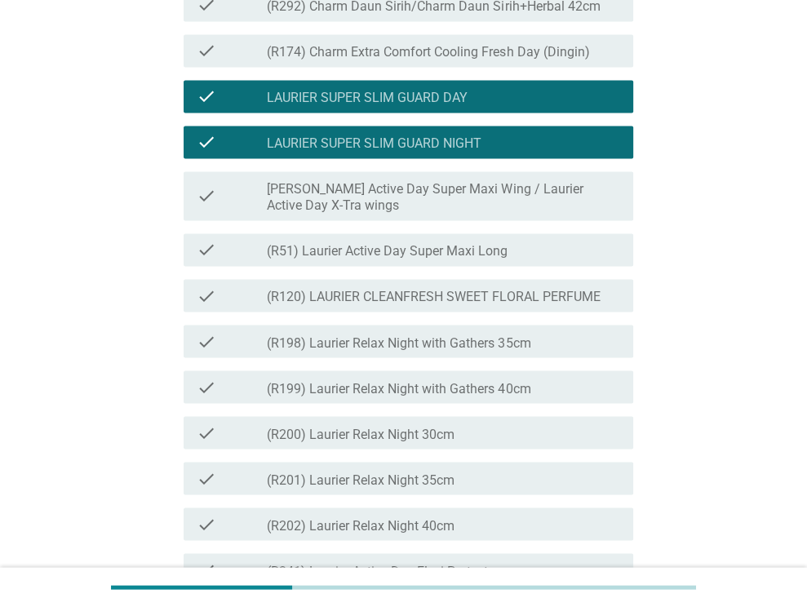
click at [524, 214] on label "[PERSON_NAME] Active Day Super Maxi Wing / Laurier Active Day X-Tra wings" at bounding box center [443, 197] width 353 height 33
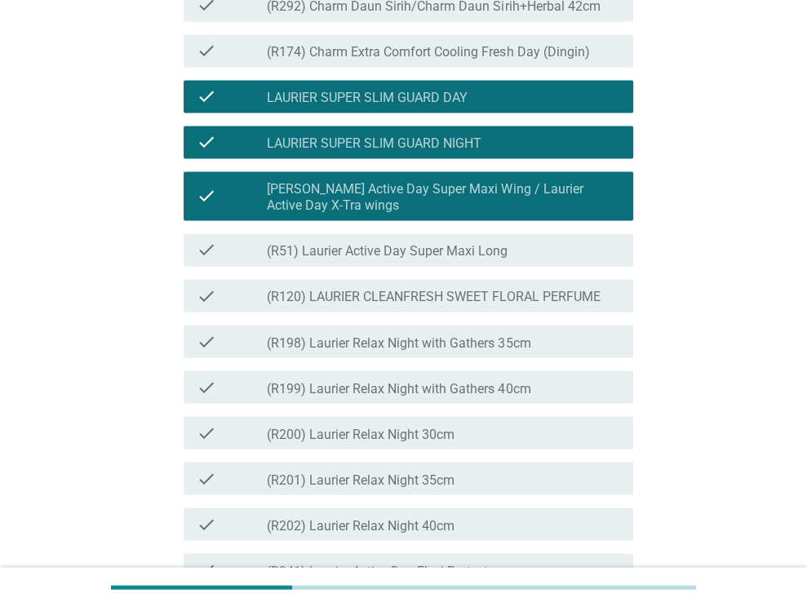
click at [524, 260] on div "check_box_outline_blank (R51) Laurier Active Day Super Maxi Long" at bounding box center [443, 250] width 353 height 20
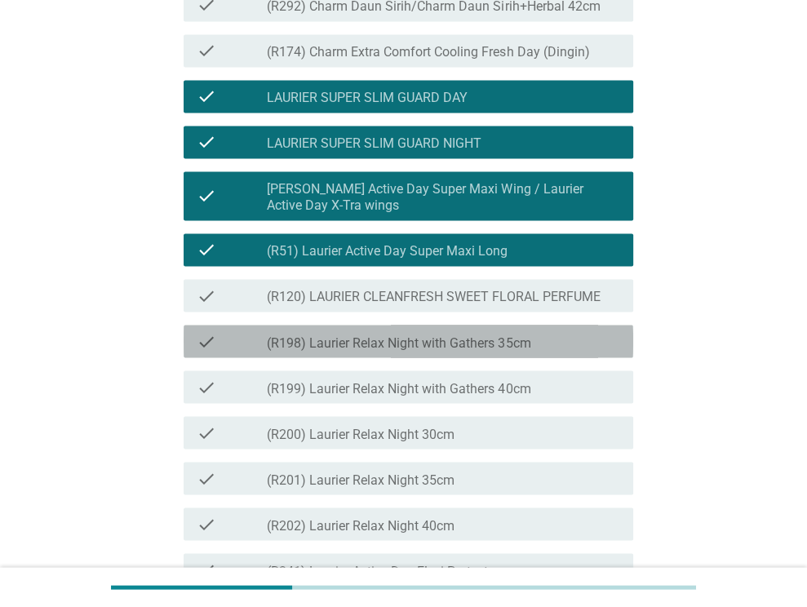
click at [552, 351] on div "check_box_outline_blank (R198) Laurier Relax Night with Gathers 35cm" at bounding box center [443, 341] width 353 height 20
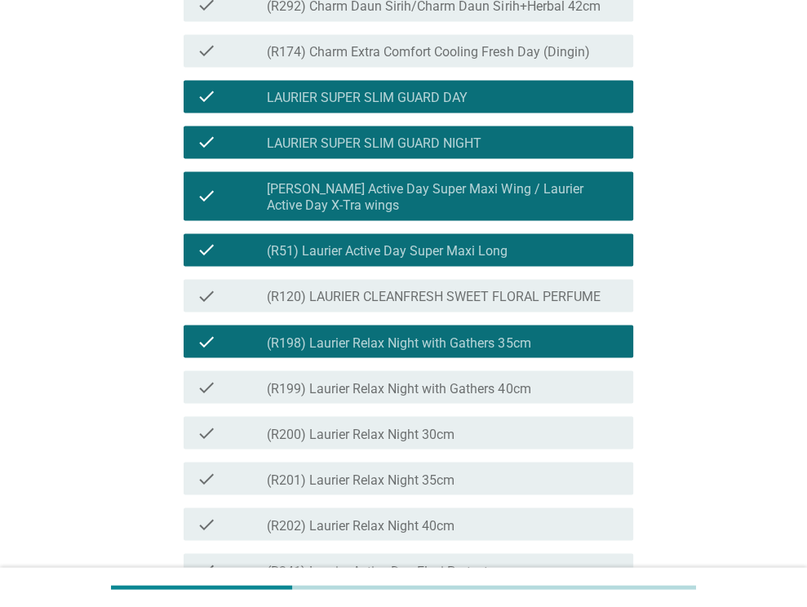
click at [538, 397] on div "check_box_outline_blank (R199) Laurier Relax Night with Gathers 40cm" at bounding box center [443, 387] width 353 height 20
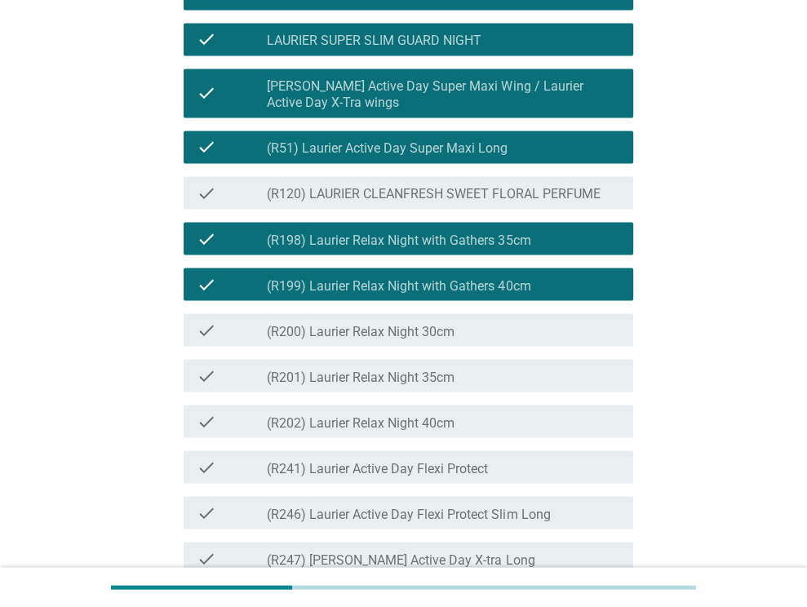
scroll to position [1877, 0]
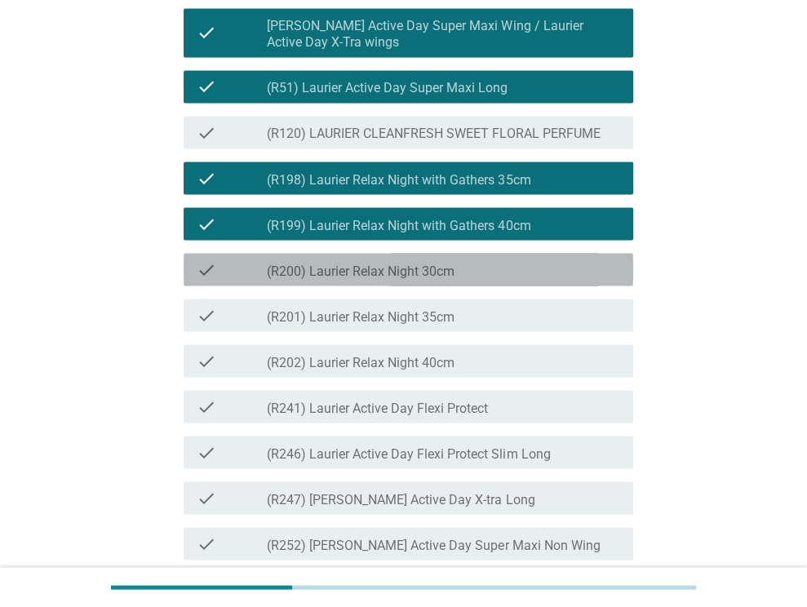
click at [493, 279] on div "check_box_outline_blank (R200) Laurier Relax Night 30cm" at bounding box center [443, 270] width 353 height 20
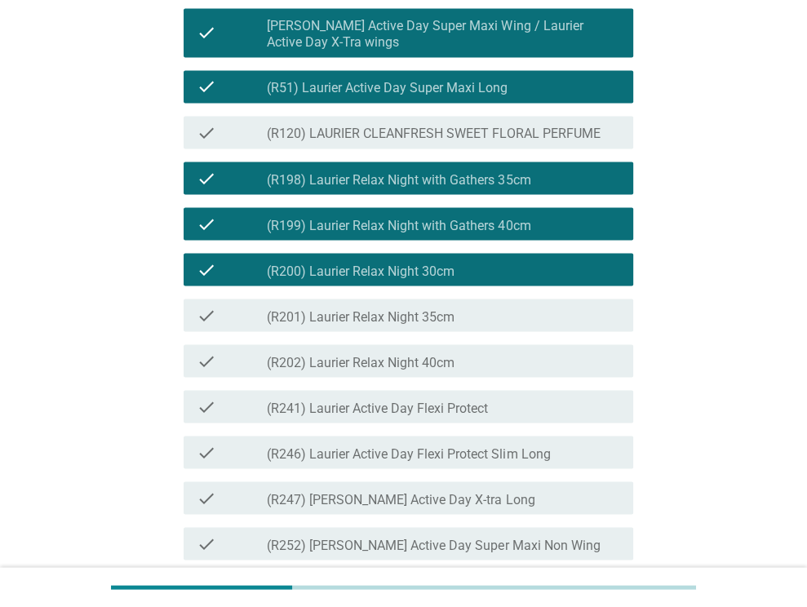
click at [486, 325] on div "check_box_outline_blank (R201) Laurier Relax Night 35cm" at bounding box center [443, 315] width 353 height 20
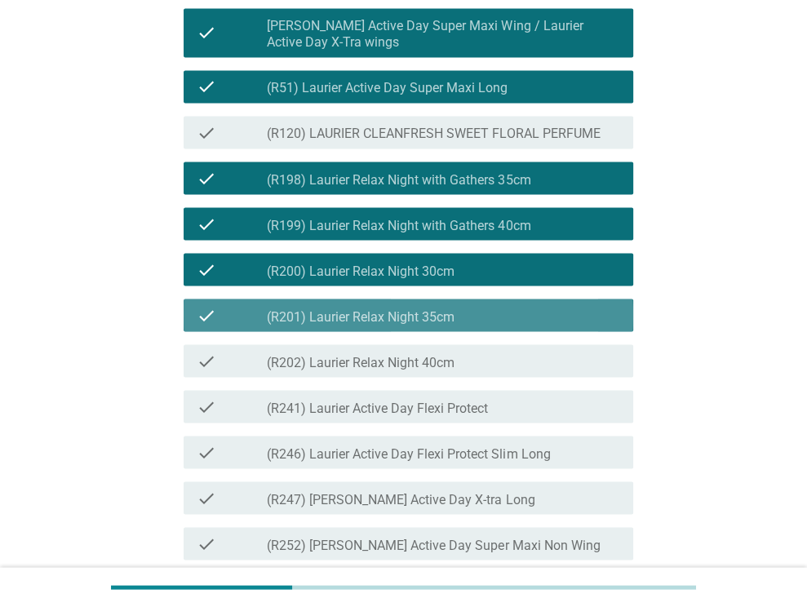
click at [493, 370] on div "check_box_outline_blank (R202) Laurier Relax Night 40cm" at bounding box center [443, 361] width 353 height 20
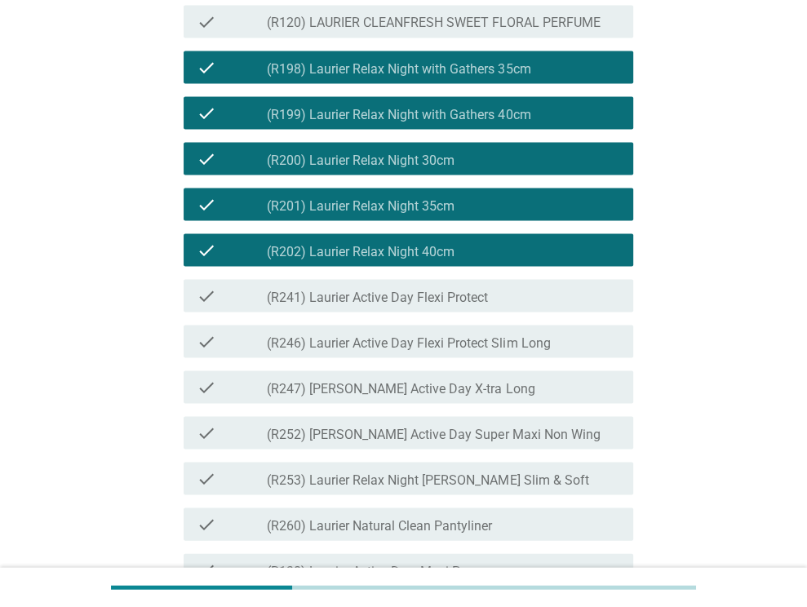
scroll to position [2122, 0]
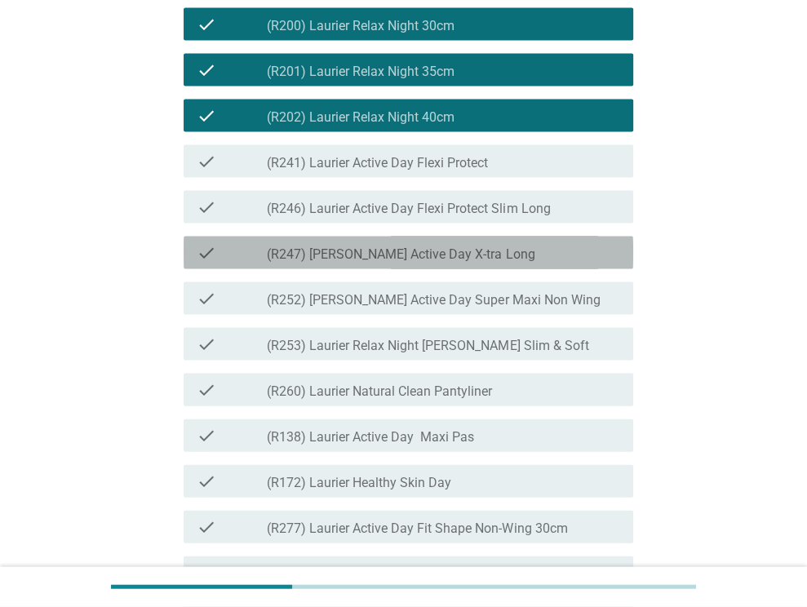
click at [500, 263] on div "check_box_outline_blank (R247) Laurier Active Day X-tra Long" at bounding box center [443, 253] width 353 height 20
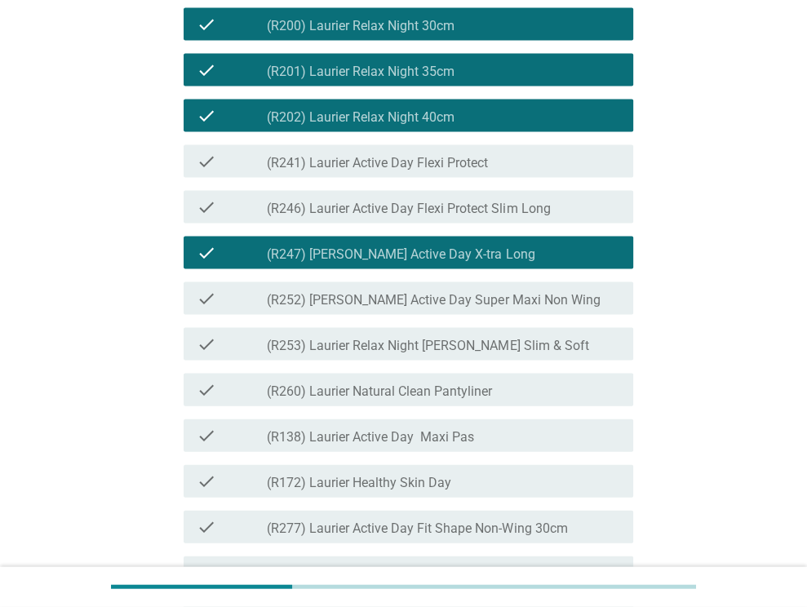
click at [543, 308] on div "check_box_outline_blank (R252) Laurier Active Day Super Maxi Non Wing" at bounding box center [443, 299] width 353 height 20
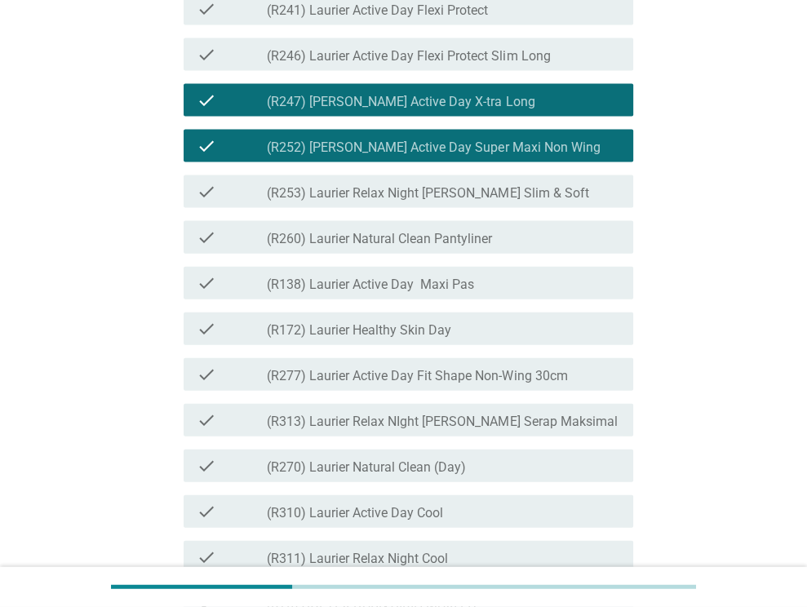
scroll to position [2285, 0]
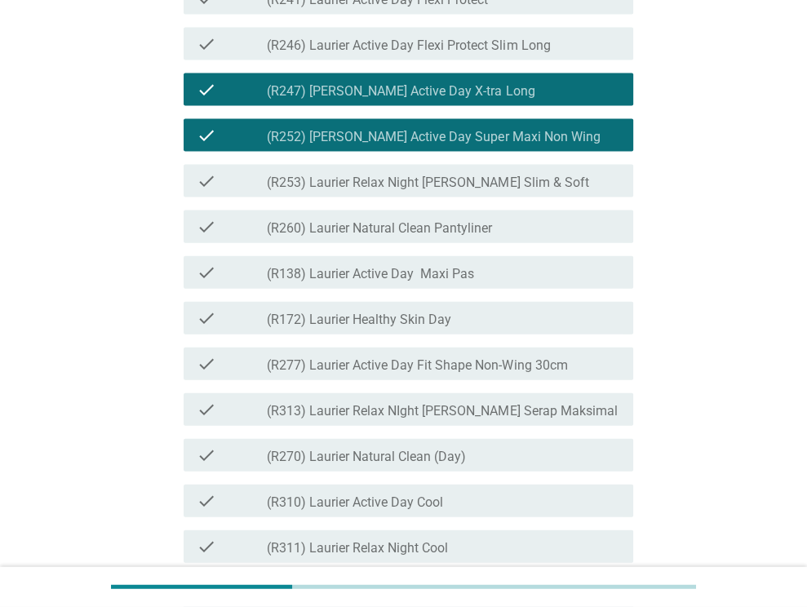
click at [531, 191] on label "(R253) Laurier Relax Night [PERSON_NAME] Slim & Soft" at bounding box center [428, 183] width 322 height 16
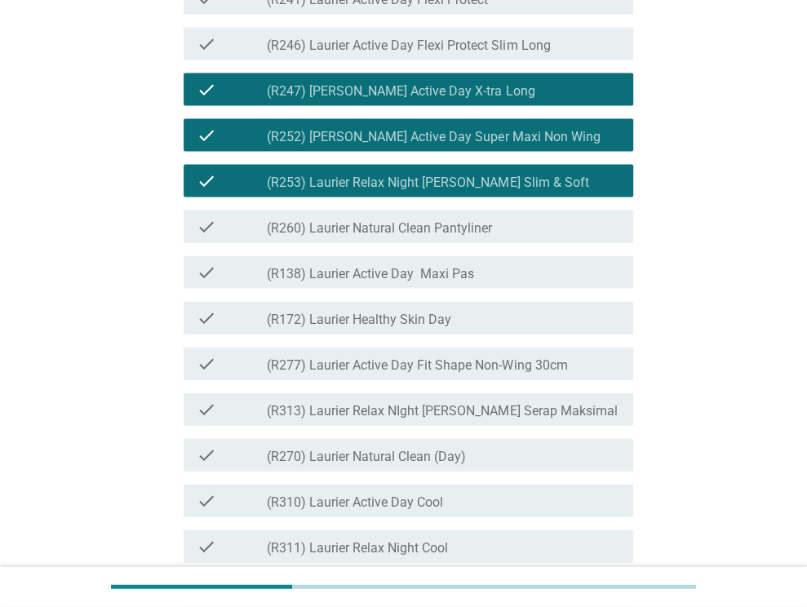
click at [472, 328] on div "check_box_outline_blank (R172) Laurier Healthy Skin Day" at bounding box center [443, 318] width 353 height 20
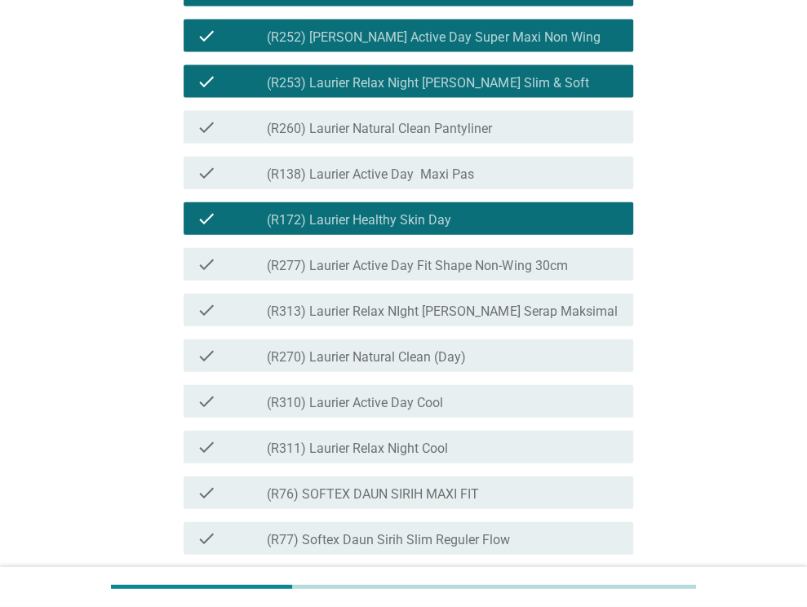
scroll to position [2448, 0]
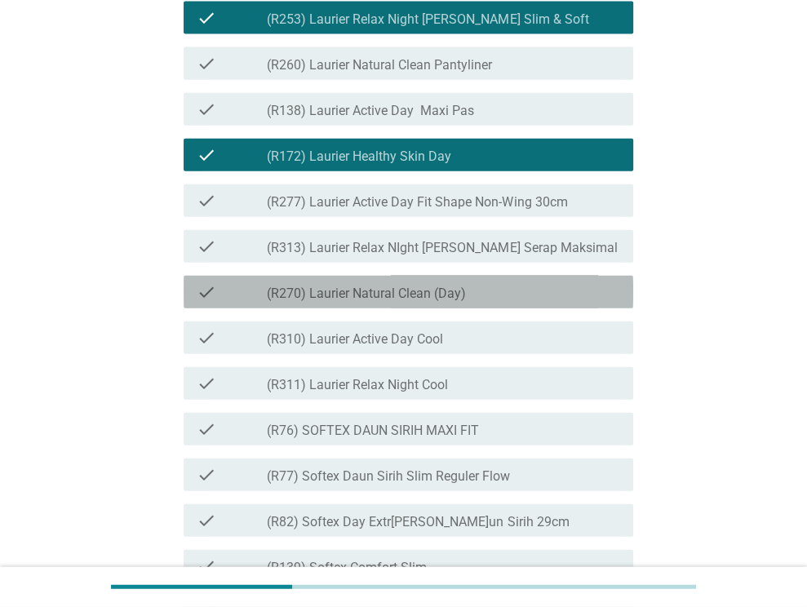
click at [539, 302] on div "check_box_outline_blank (R270) Laurier Natural Clean (Day)" at bounding box center [443, 292] width 353 height 20
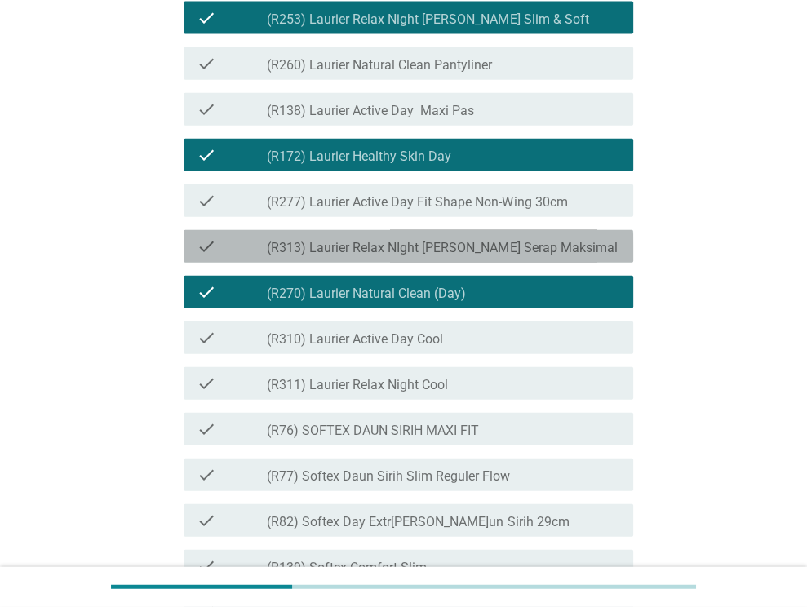
click at [535, 256] on label "(R313) Laurier Relax NIght [PERSON_NAME] Serap Maksimal" at bounding box center [442, 248] width 350 height 16
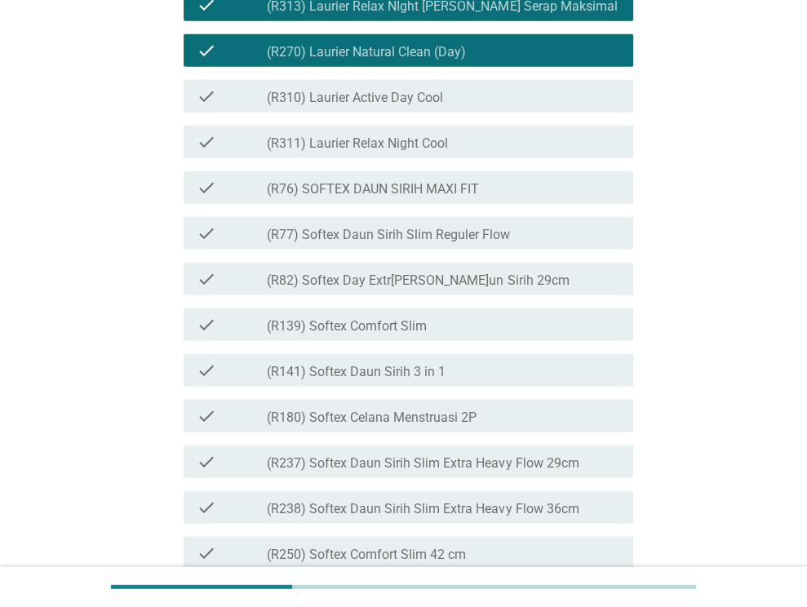
scroll to position [2693, 0]
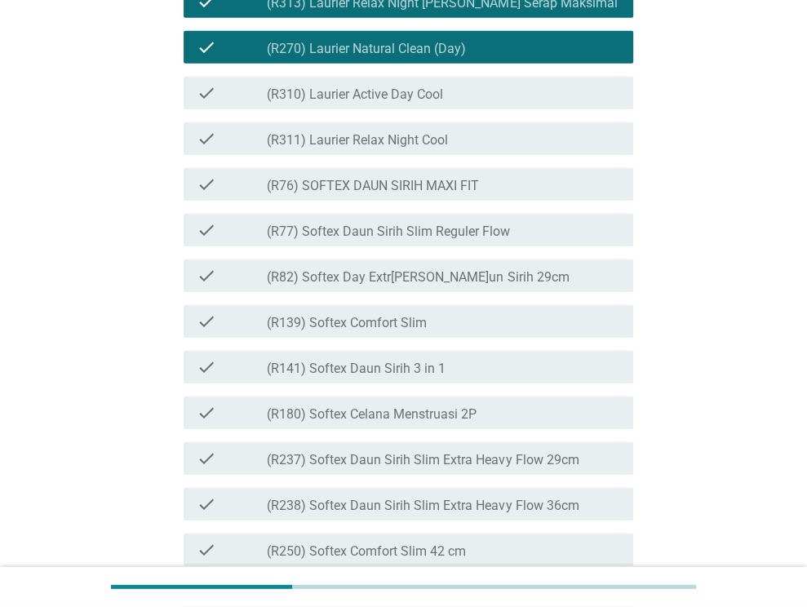
click at [478, 240] on label "(R77) Softex Daun Sirih Slim Reguler Flow" at bounding box center [388, 232] width 243 height 16
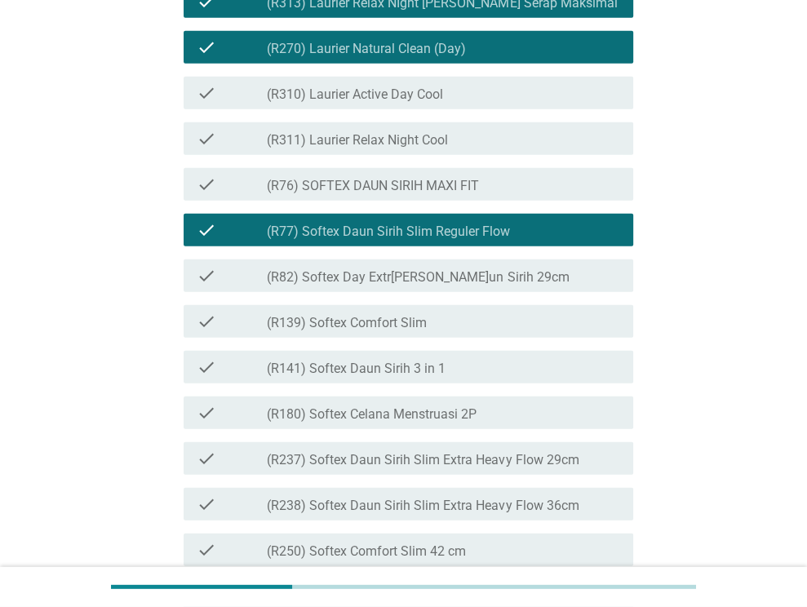
click at [499, 194] on div "check_box_outline_blank (R76) SOFTEX DAUN SIRIH MAXI FIT" at bounding box center [443, 185] width 353 height 20
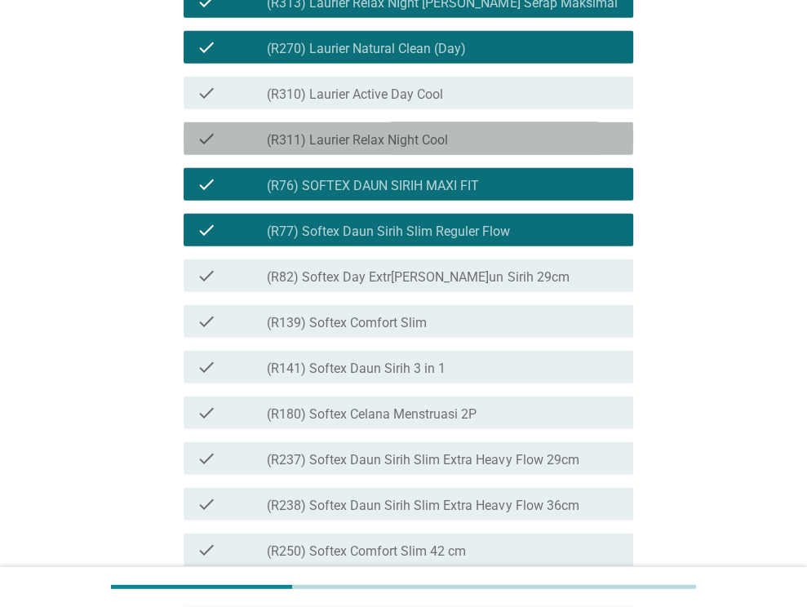
click at [537, 149] on div "check_box_outline_blank (R311) Laurier Relax Night Cool" at bounding box center [443, 139] width 353 height 20
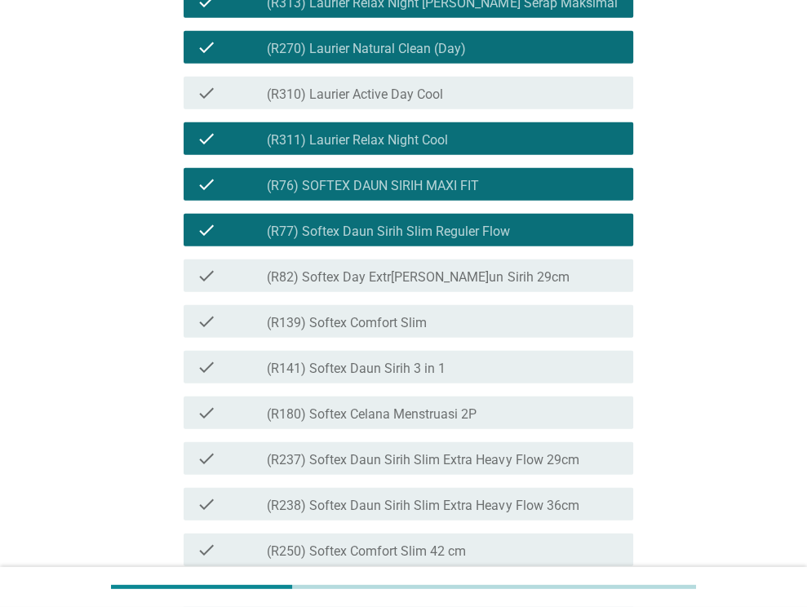
click at [529, 103] on div "check_box_outline_blank (R310) Laurier Active Day Cool" at bounding box center [443, 93] width 353 height 20
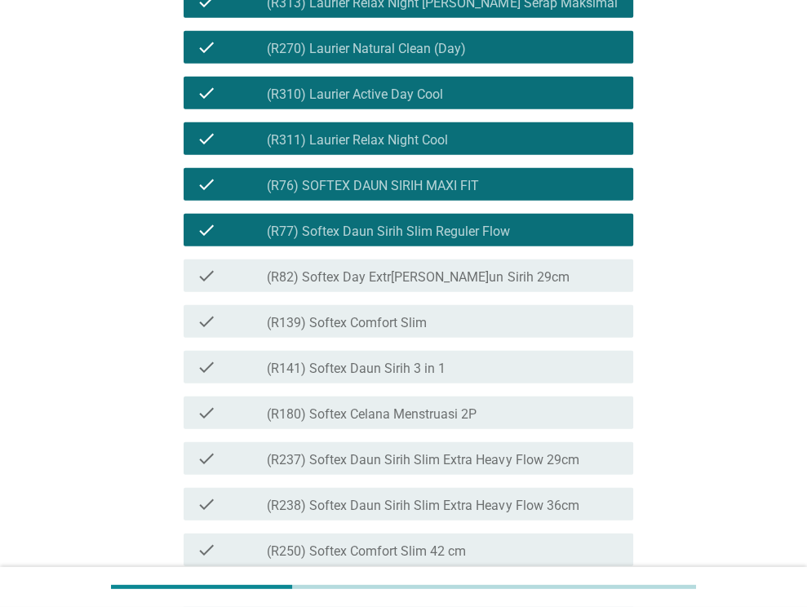
click at [508, 286] on label "(R82) Softex Day Extr[PERSON_NAME]un Sirih 29cm" at bounding box center [418, 277] width 302 height 16
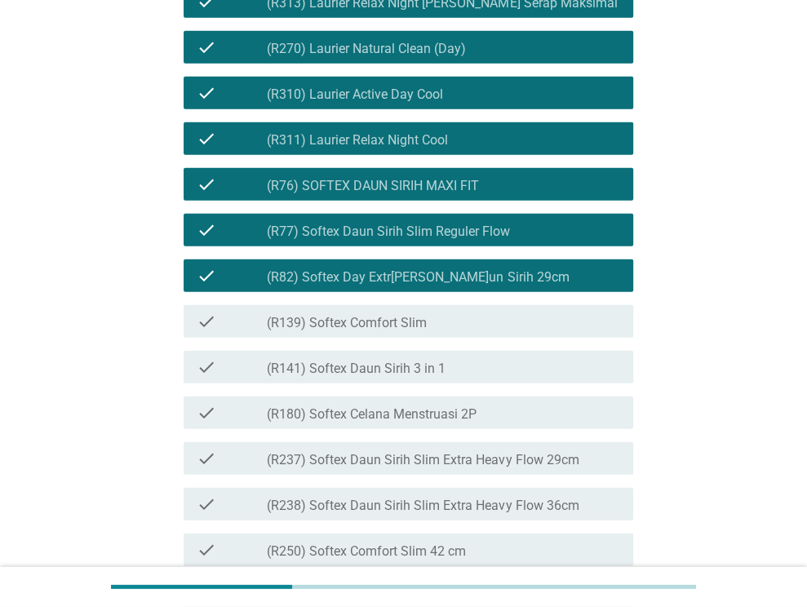
scroll to position [2856, 0]
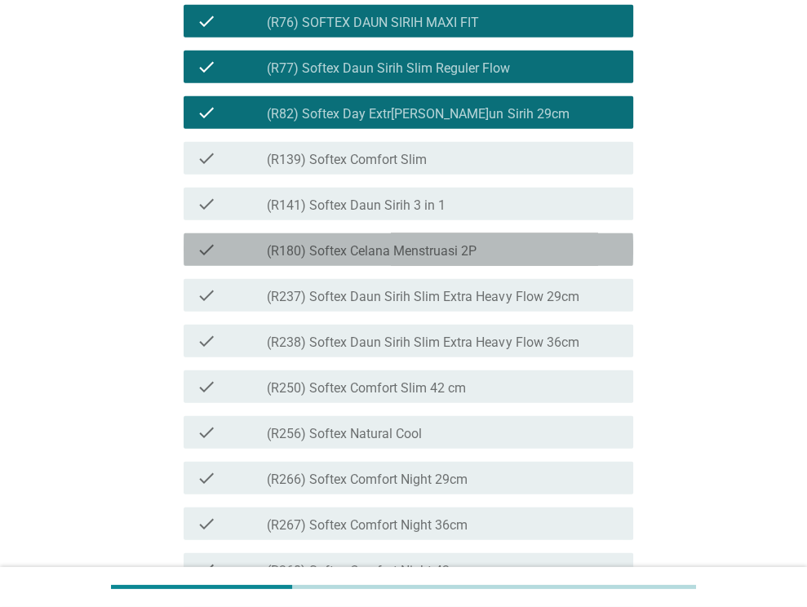
click at [543, 260] on div "check_box_outline_blank (R180) Softex Celana Menstruasi 2P" at bounding box center [443, 250] width 353 height 20
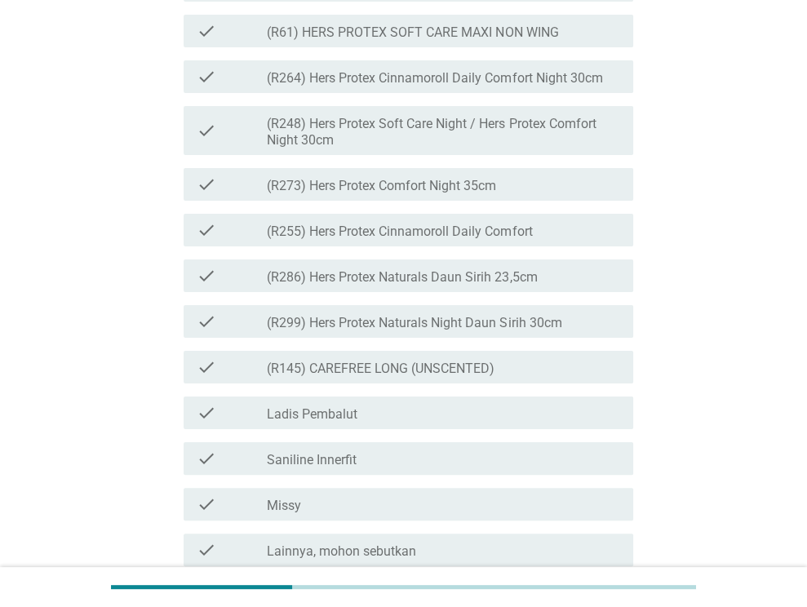
scroll to position [4305, 0]
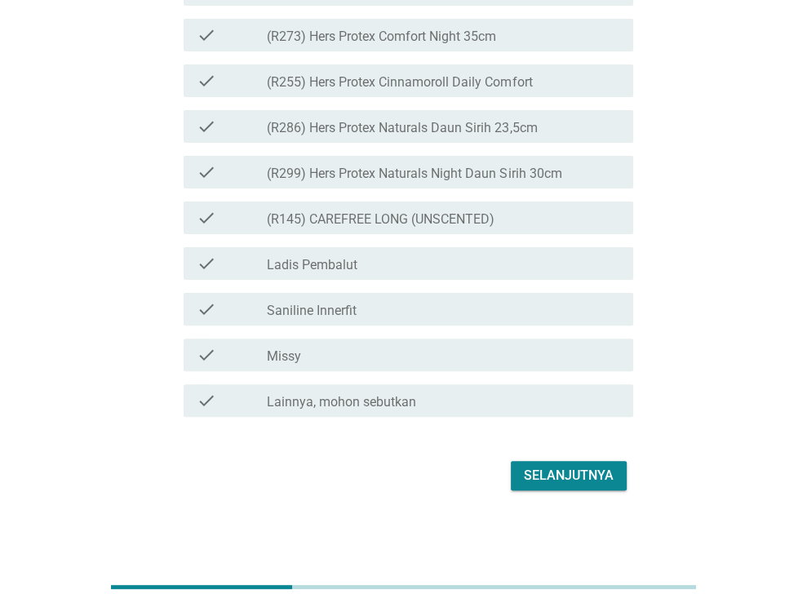
click at [483, 221] on label "(R145) CAREFREE LONG (UNSCENTED)" at bounding box center [381, 219] width 228 height 16
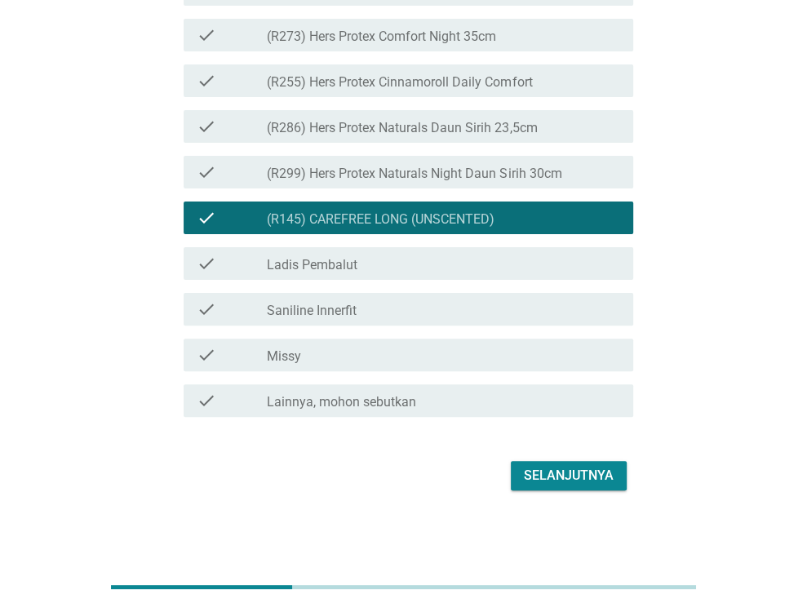
scroll to position [4141, 0]
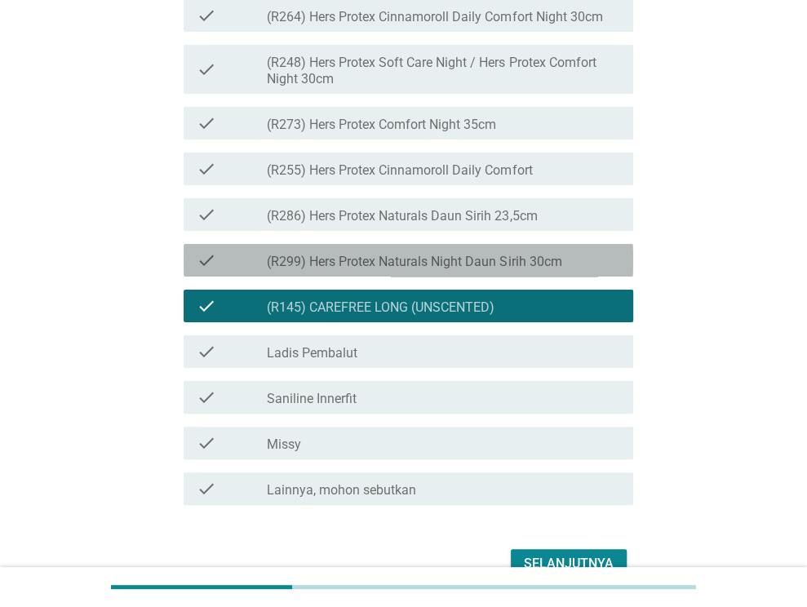
click at [533, 270] on label "(R299) Hers Protex Naturals Night Daun Sirih 30cm" at bounding box center [414, 262] width 295 height 16
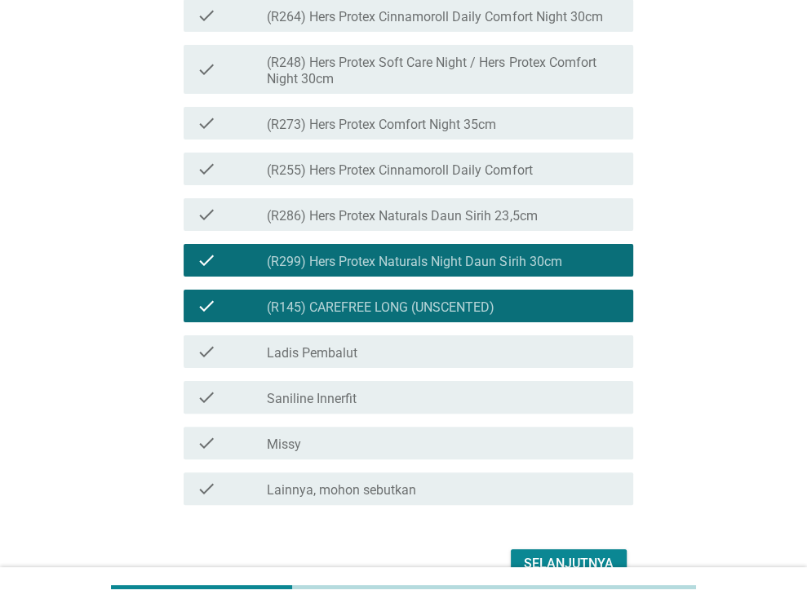
click at [498, 224] on label "(R286) Hers Protex Naturals Daun Sirih 23,5cm" at bounding box center [402, 216] width 270 height 16
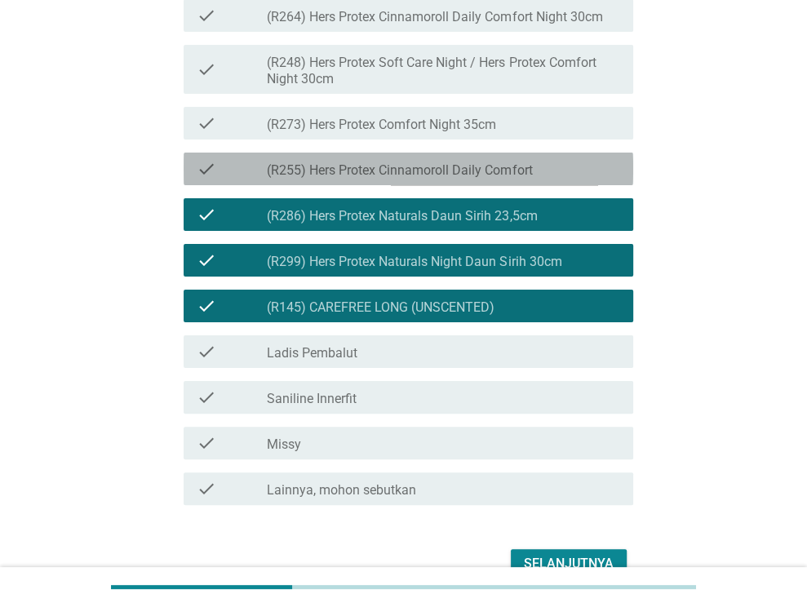
click at [503, 185] on div "check check_box_outline_blank (R255) Hers Protex Cinnamoroll Daily Comfort" at bounding box center [409, 169] width 450 height 33
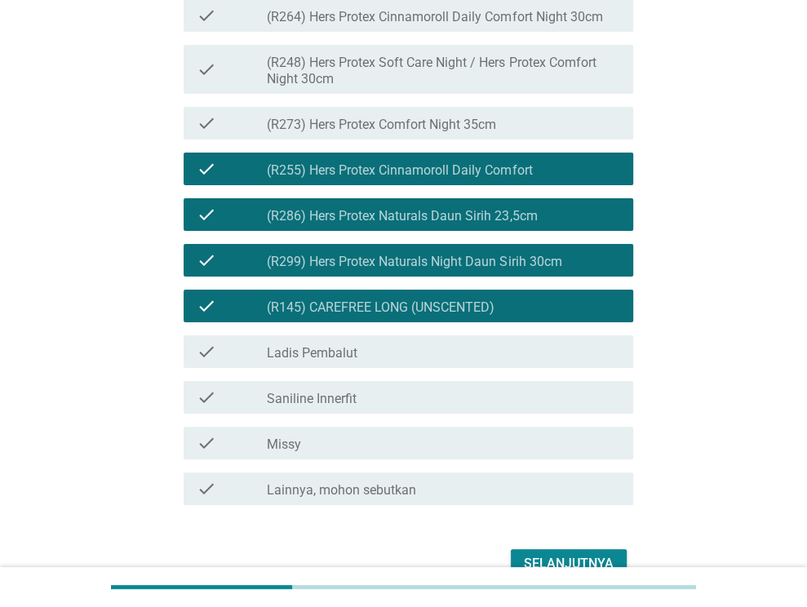
click at [501, 133] on div "check_box_outline_blank (R273) Hers Protex Comfort Night 35cm" at bounding box center [443, 123] width 353 height 20
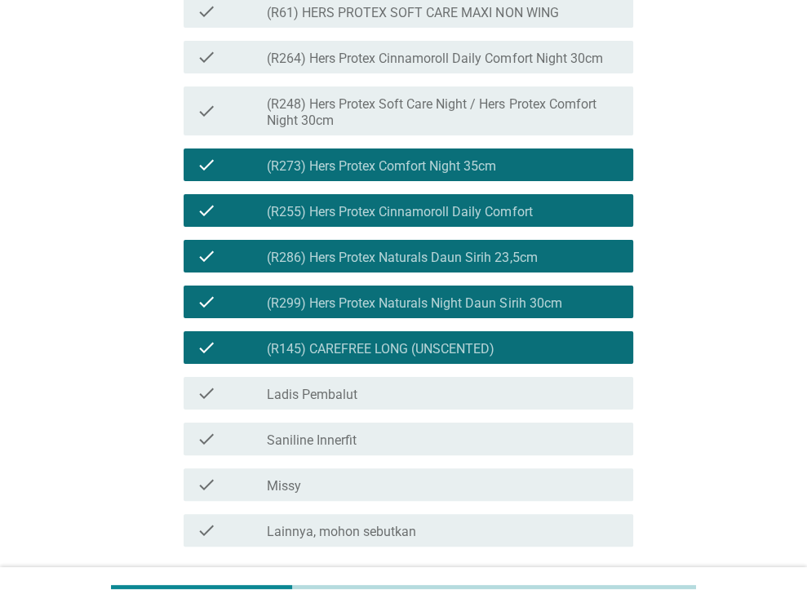
scroll to position [4060, 0]
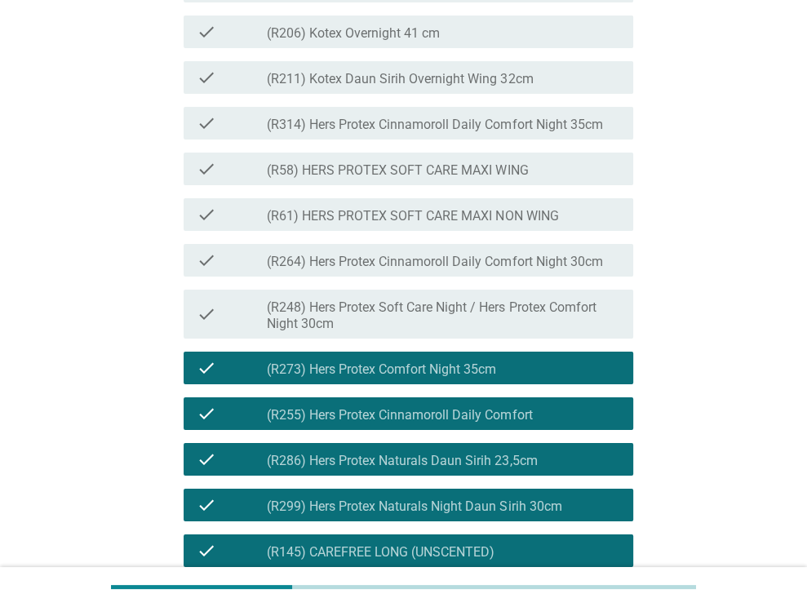
click at [499, 133] on label "(R314) Hers Protex Cinnamoroll Daily Comfort Night 35cm" at bounding box center [434, 125] width 335 height 16
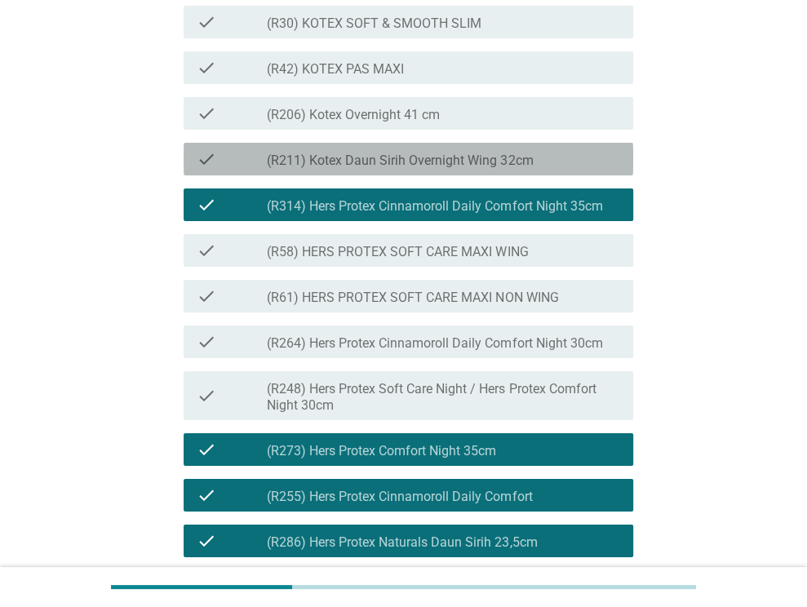
click at [473, 169] on label "(R211) Kotex Daun Sirih Overnight Wing 32cm" at bounding box center [400, 161] width 266 height 16
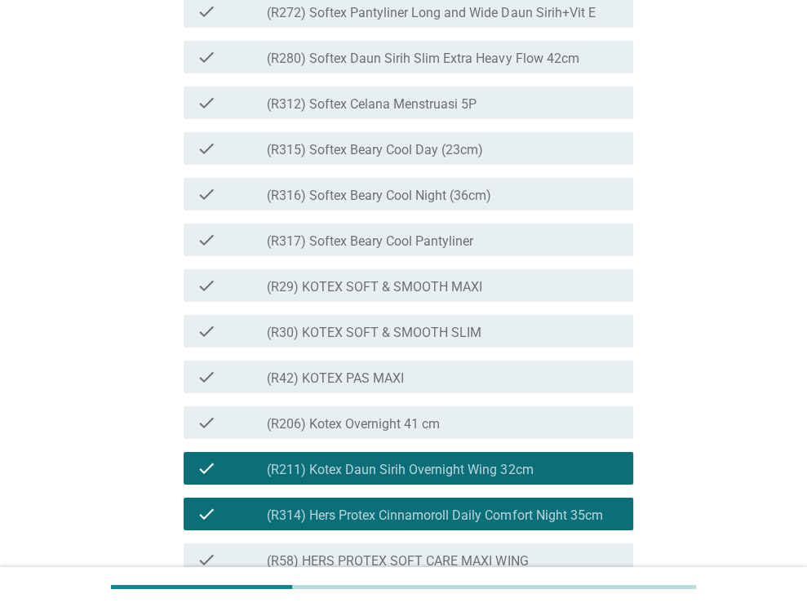
scroll to position [3407, 0]
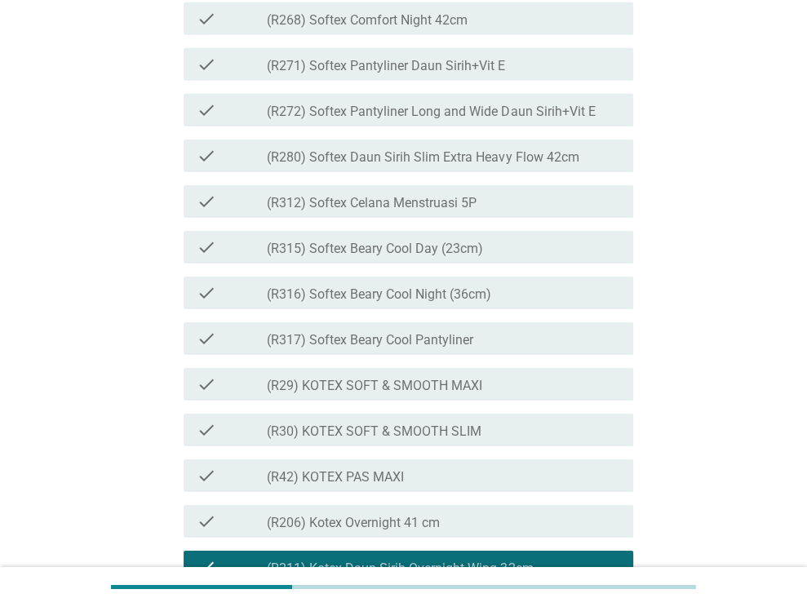
click at [450, 211] on label "(R312) Softex Celana Menstruasi 5P" at bounding box center [372, 203] width 210 height 16
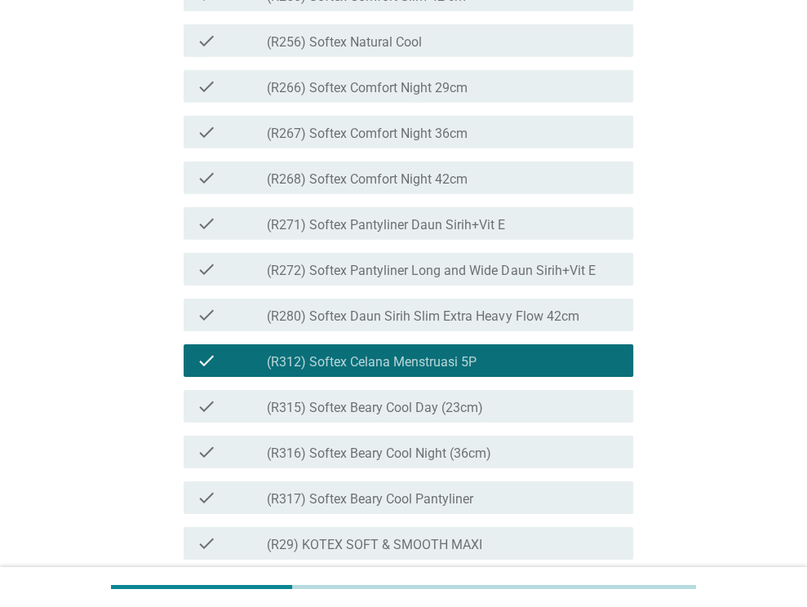
scroll to position [3244, 0]
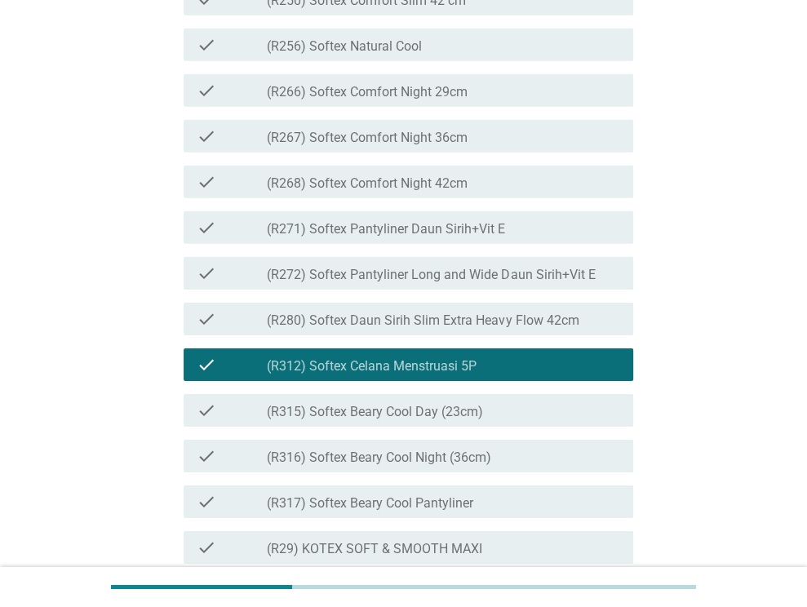
click at [507, 329] on div "check_box_outline_blank (R280) Softex Daun Sirih Slim Extra Heavy Flow 42cm" at bounding box center [443, 319] width 353 height 20
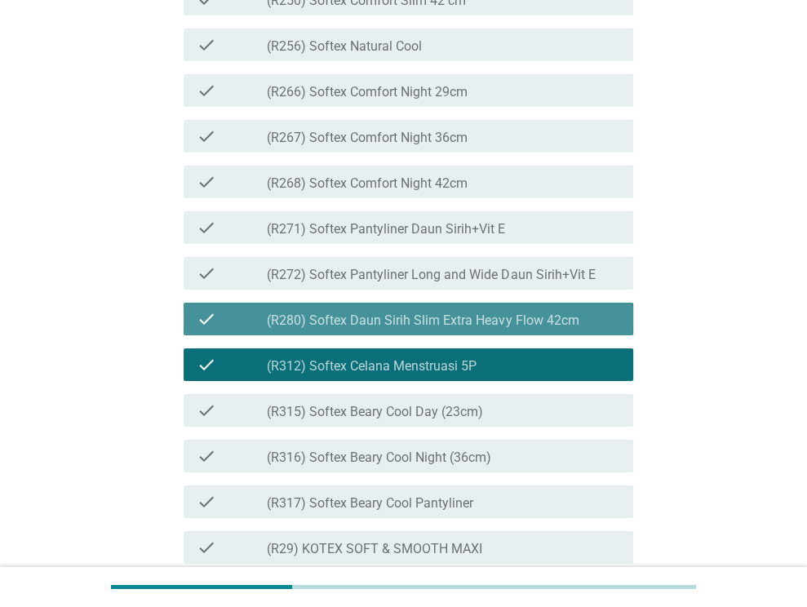
click at [521, 283] on label "(R272) Softex Pantyliner Long and Wide Daun Sirih+Vit E" at bounding box center [431, 275] width 328 height 16
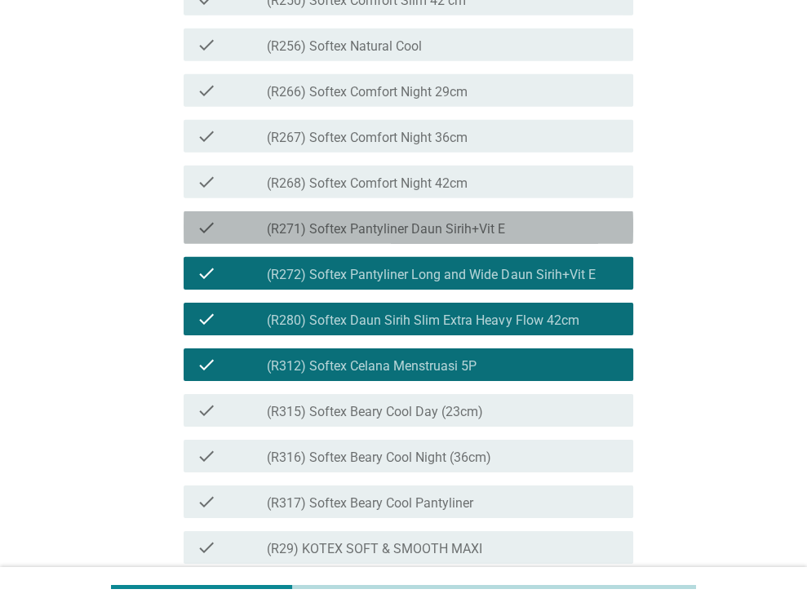
click at [509, 237] on div "check_box_outline_blank (R271) Softex Pantyliner Daun Sirih+Vit E" at bounding box center [443, 228] width 353 height 20
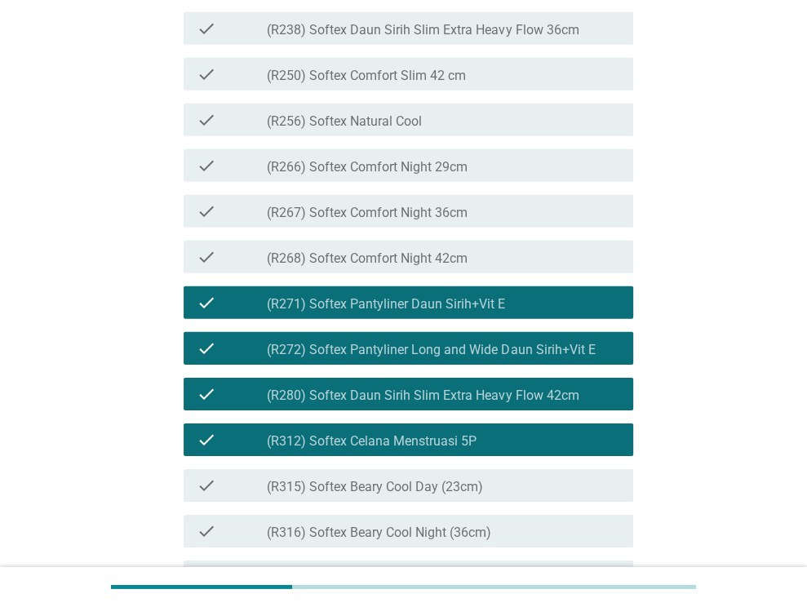
scroll to position [3081, 0]
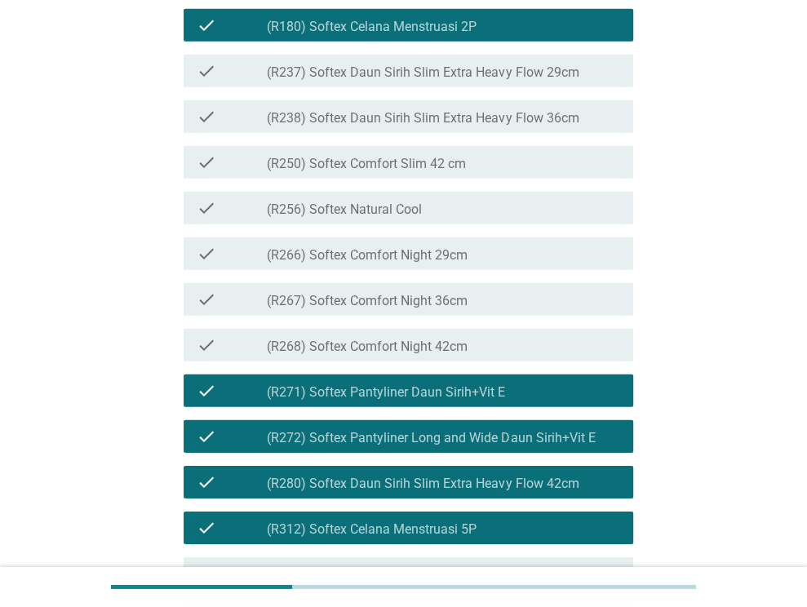
click at [454, 355] on label "(R268) Softex Comfort Night 42cm" at bounding box center [367, 347] width 201 height 16
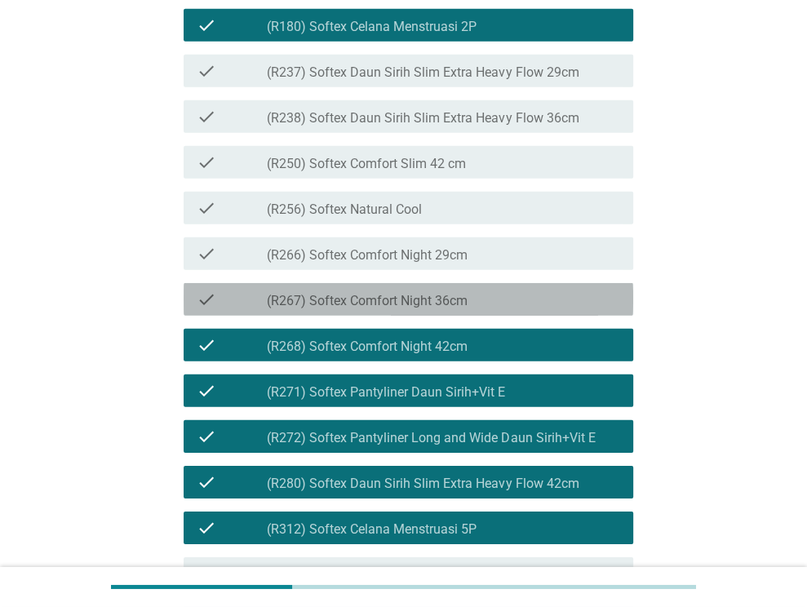
click at [457, 309] on label "(R267) Softex Comfort Night 36cm" at bounding box center [367, 301] width 201 height 16
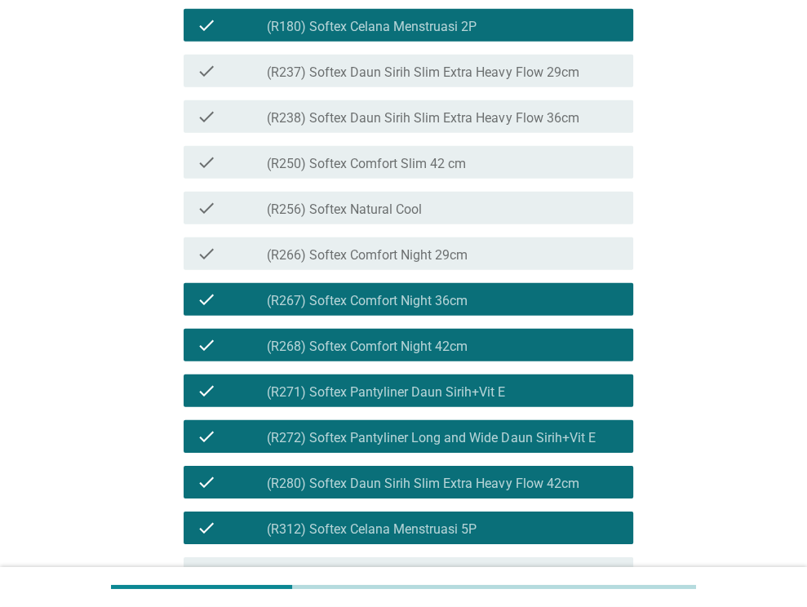
drag, startPoint x: 476, startPoint y: 332, endPoint x: 516, endPoint y: 353, distance: 45.3
click at [477, 264] on div "check_box_outline_blank (R266) Softex Comfort Night 29cm" at bounding box center [443, 254] width 353 height 20
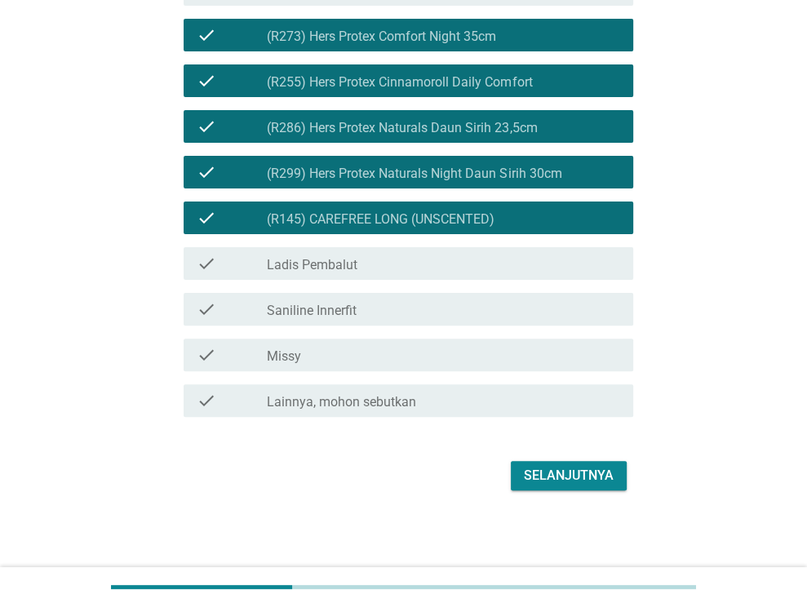
scroll to position [4305, 0]
click at [589, 468] on div "Selanjutnya" at bounding box center [569, 476] width 90 height 20
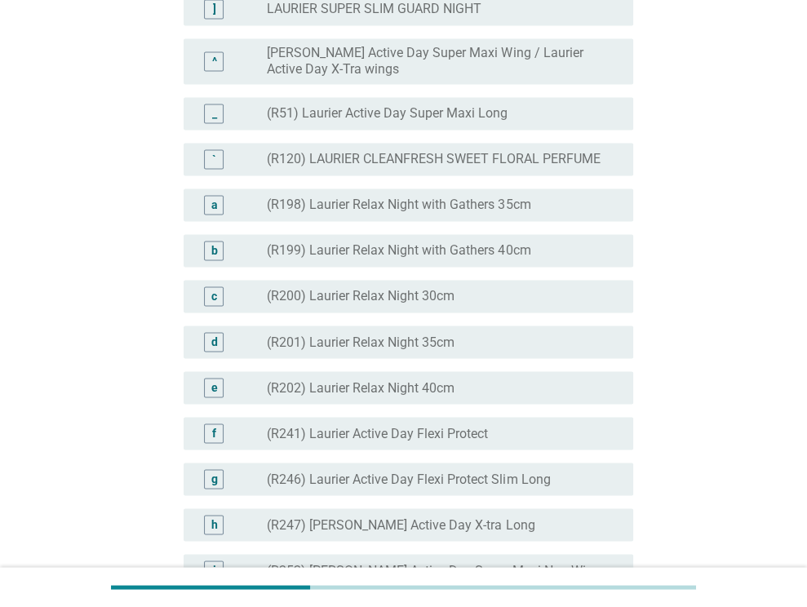
scroll to position [1714, 0]
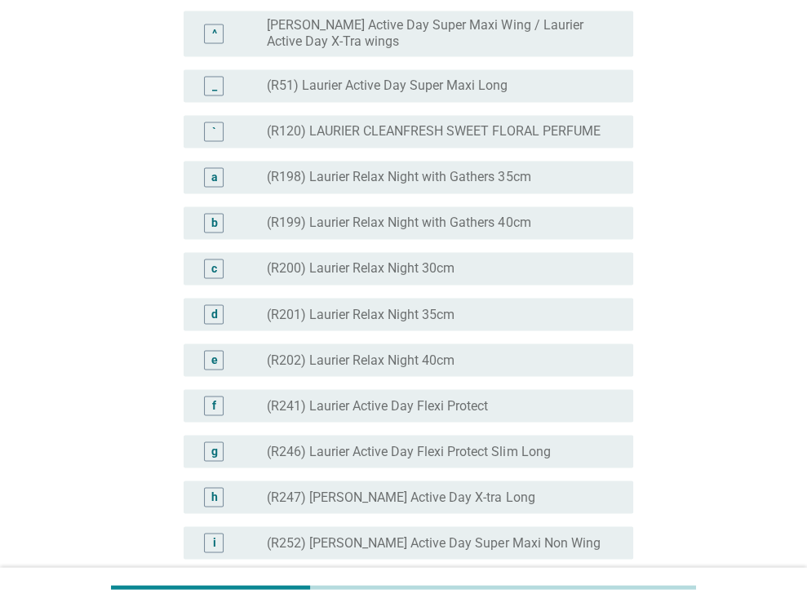
click at [542, 330] on div "d radio_button_unchecked (R201) Laurier Relax Night 35cm" at bounding box center [409, 314] width 450 height 33
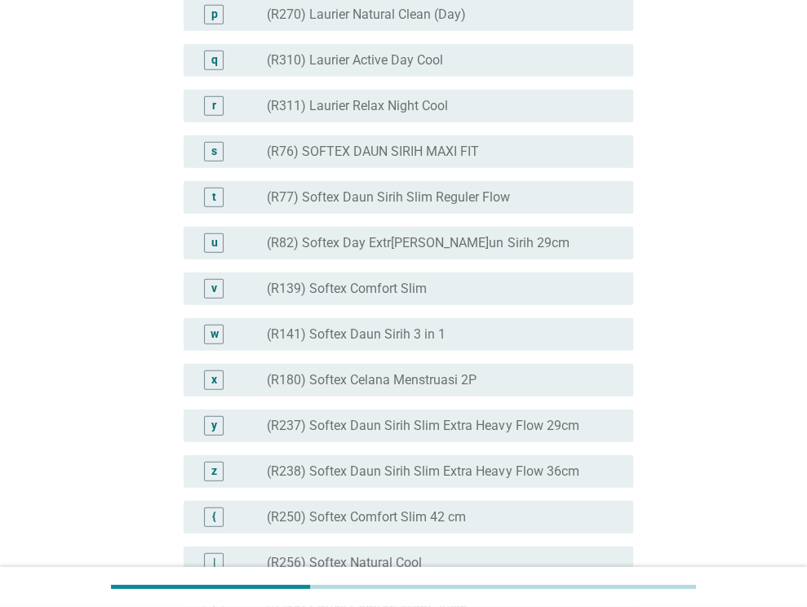
scroll to position [2611, 0]
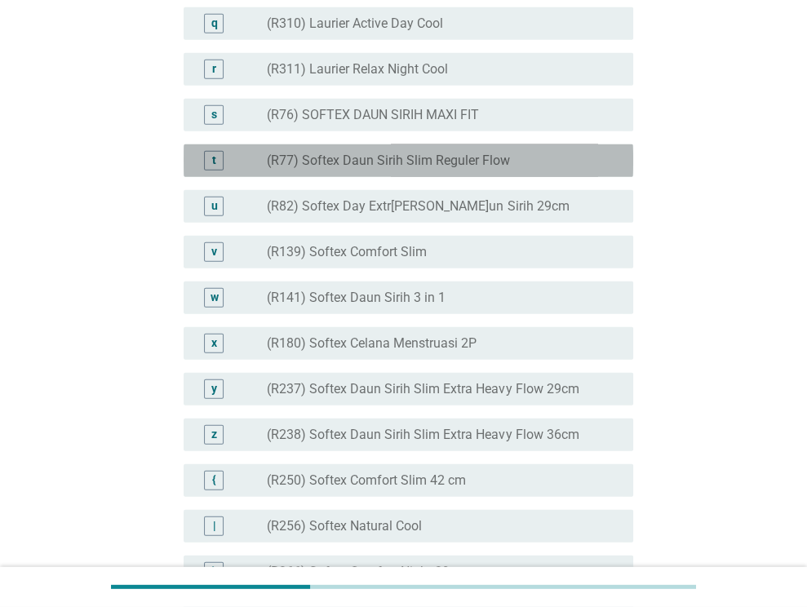
click at [569, 169] on div "radio_button_unchecked (R77) Softex Daun Sirih Slim Reguler Flow" at bounding box center [437, 161] width 340 height 16
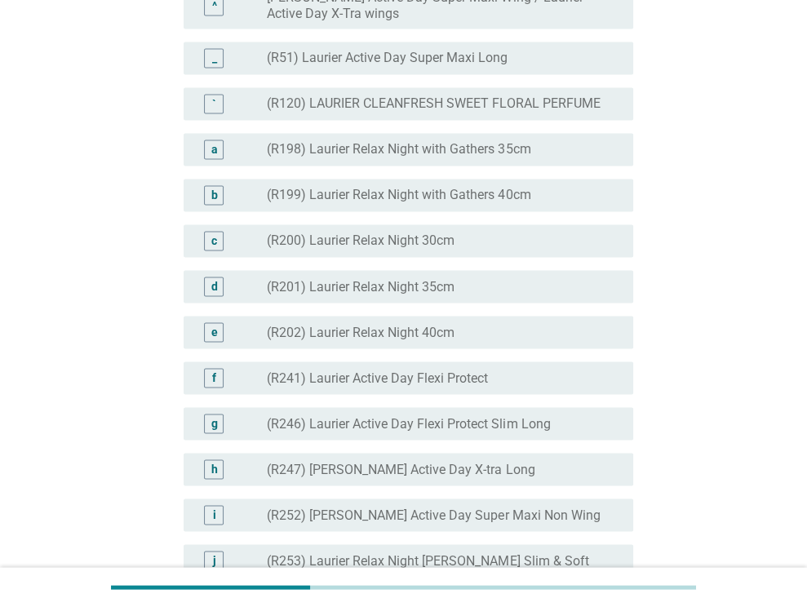
scroll to position [1714, 0]
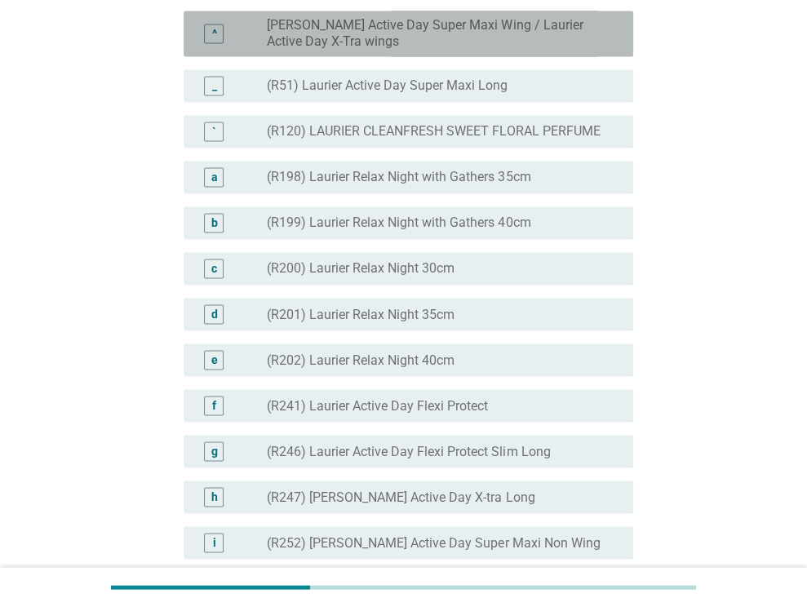
click at [561, 50] on label "[PERSON_NAME] Active Day Super Maxi Wing / Laurier Active Day X-Tra wings" at bounding box center [437, 33] width 340 height 33
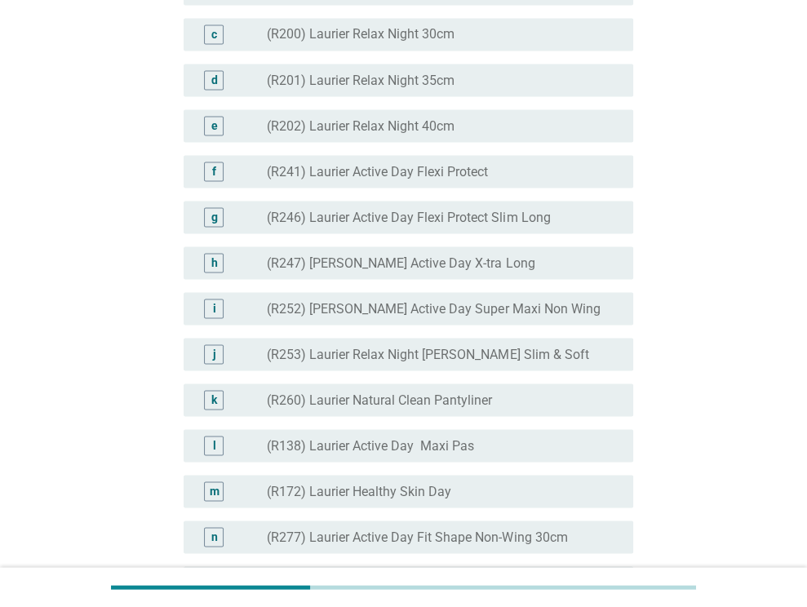
scroll to position [1958, 0]
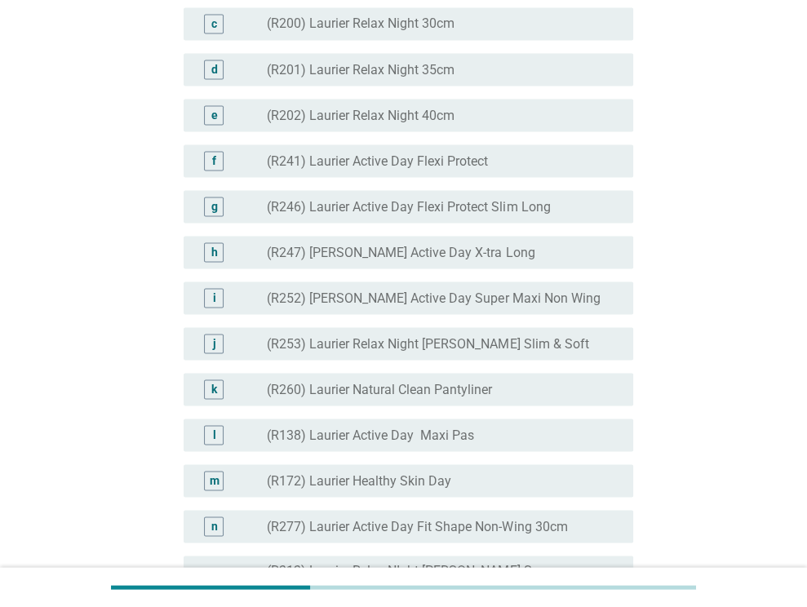
click at [604, 260] on div "radio_button_unchecked (R247) Laurier Active Day X-tra Long" at bounding box center [437, 252] width 340 height 16
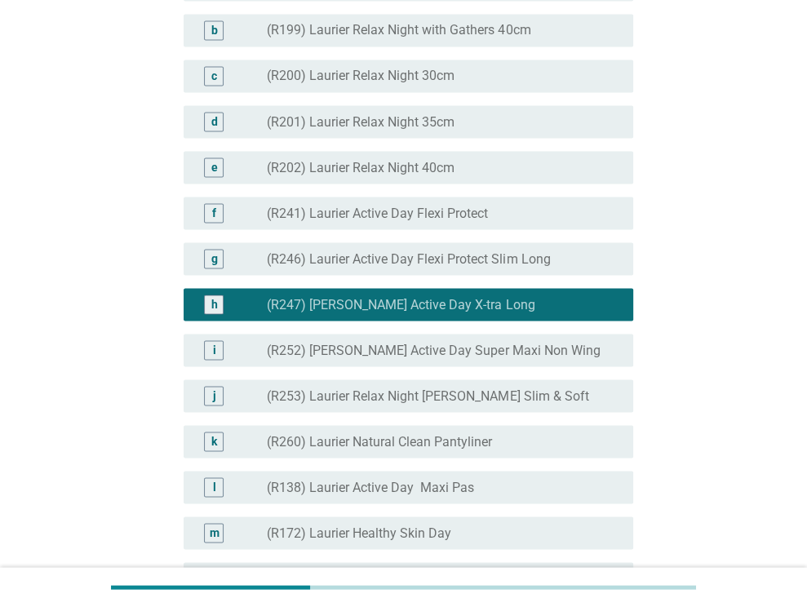
scroll to position [1877, 0]
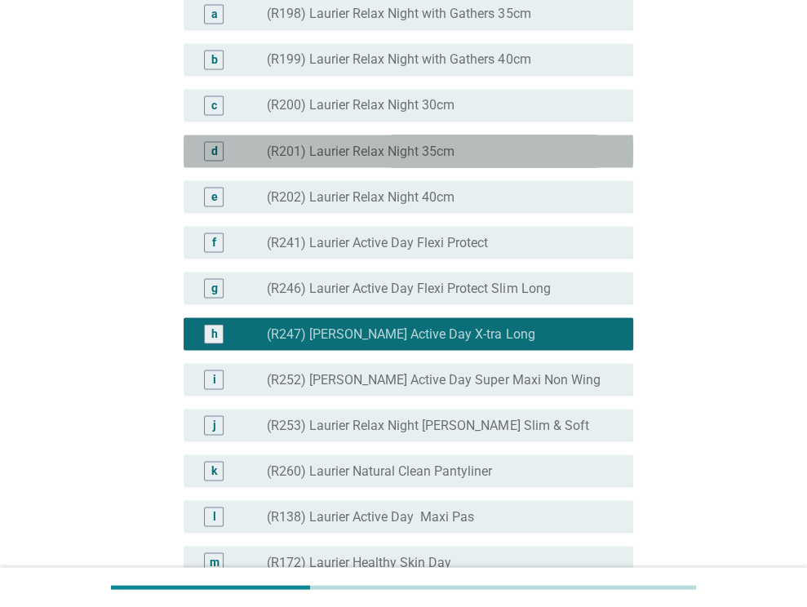
click at [525, 159] on div "radio_button_unchecked (R201) Laurier Relax Night 35cm" at bounding box center [437, 151] width 340 height 16
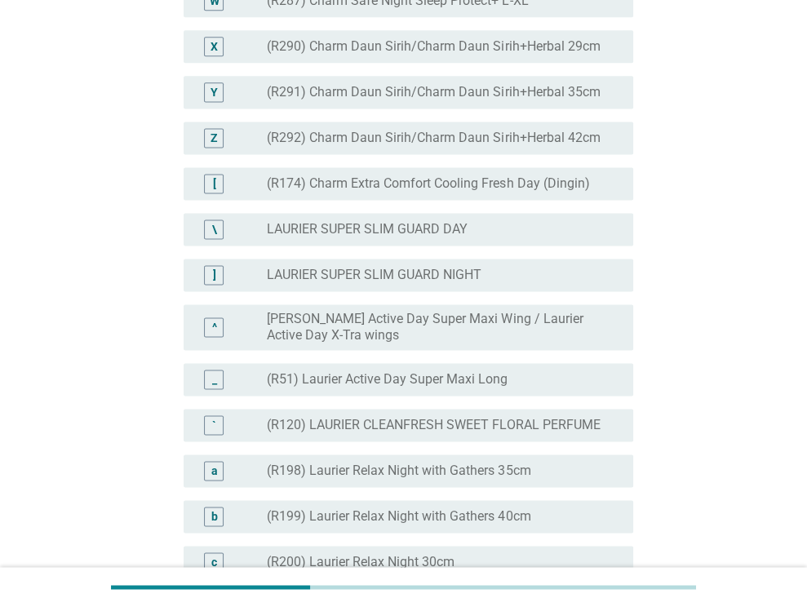
scroll to position [1469, 0]
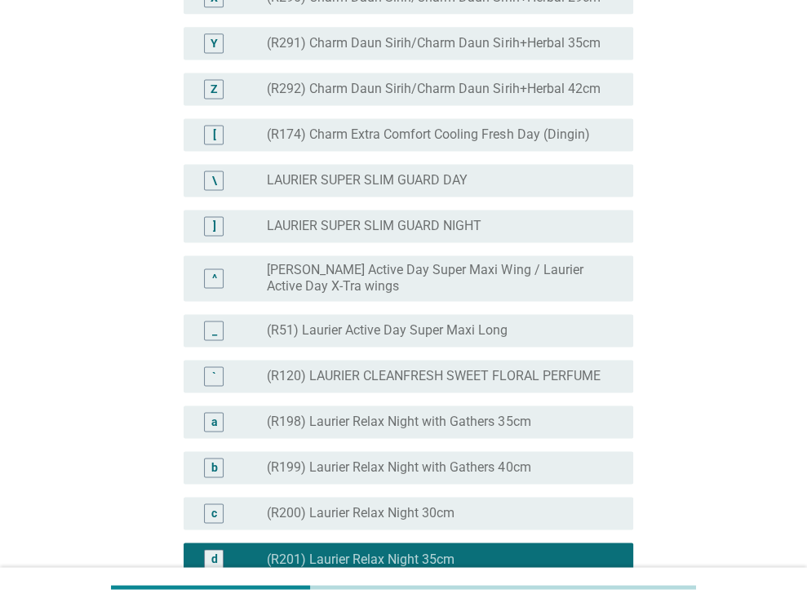
click at [572, 189] on div "radio_button_unchecked LAURIER SUPER SLIM GUARD DAY" at bounding box center [437, 180] width 340 height 16
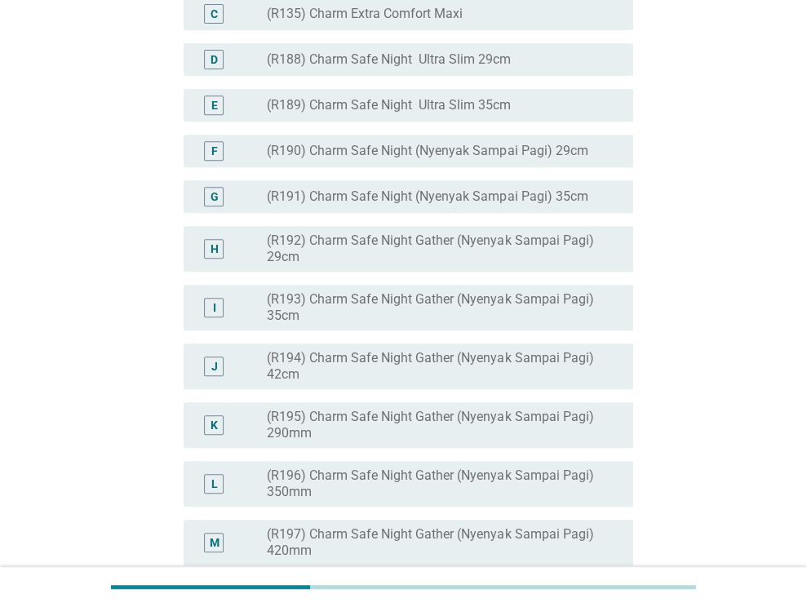
scroll to position [326, 0]
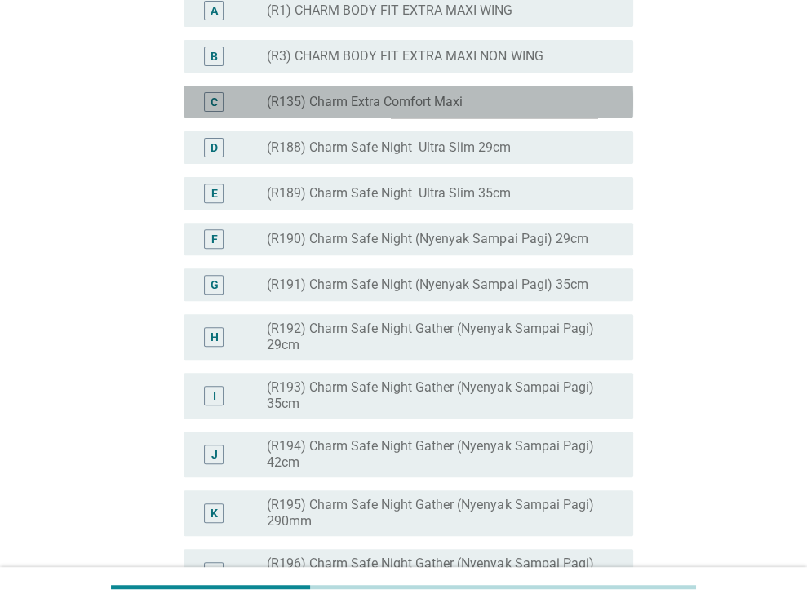
click at [574, 112] on div "radio_button_unchecked (R135) Charm Extra Comfort Maxi" at bounding box center [443, 102] width 353 height 20
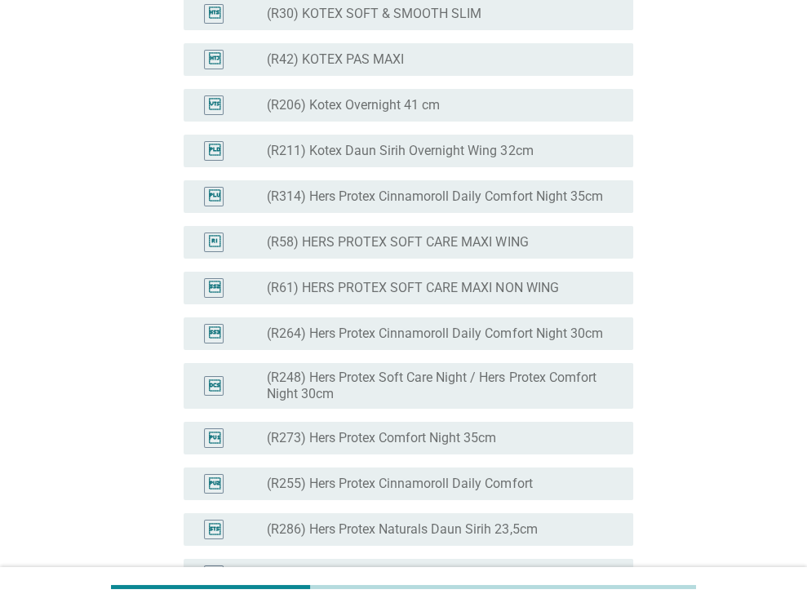
scroll to position [4162, 0]
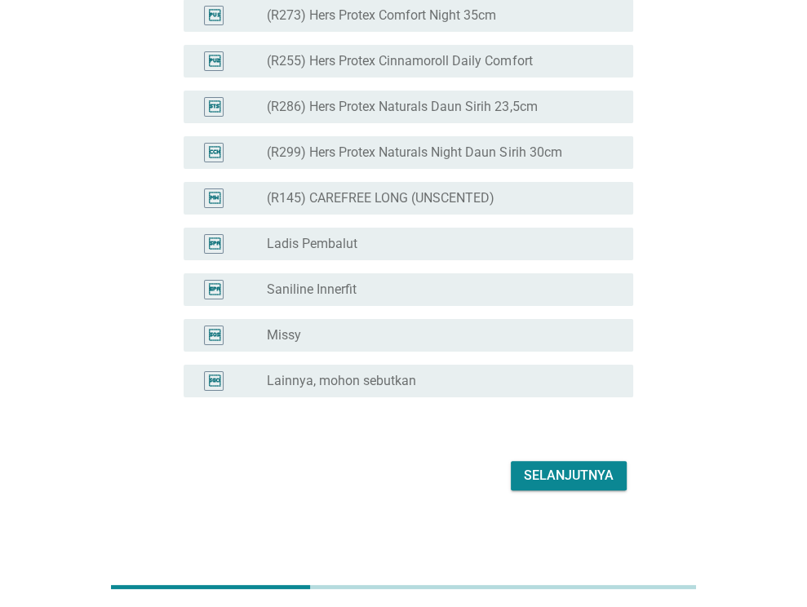
click at [594, 486] on div "Selanjutnya" at bounding box center [569, 476] width 90 height 20
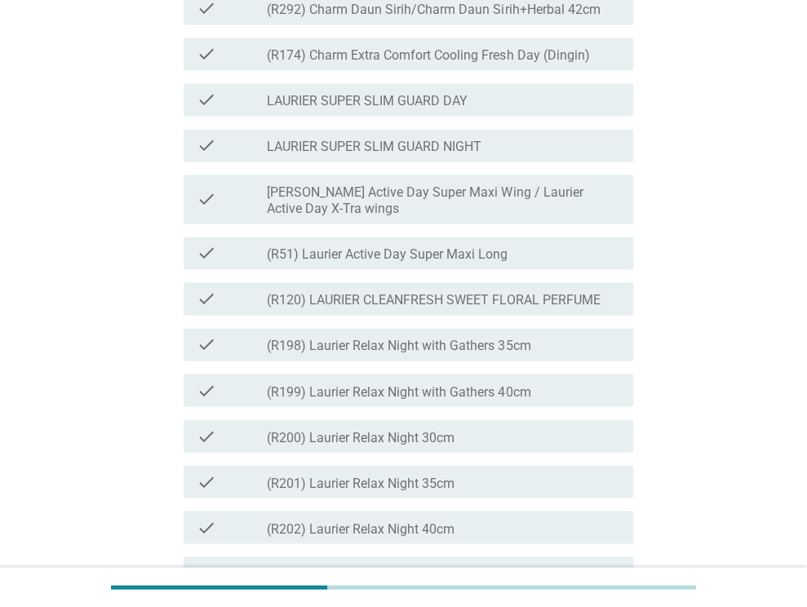
scroll to position [1795, 0]
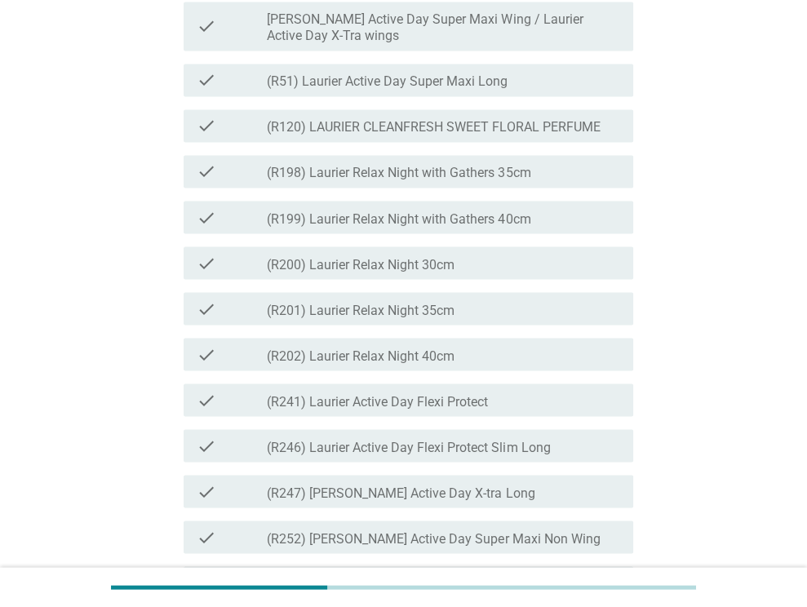
click at [486, 318] on div "check_box_outline_blank (R201) Laurier Relax Night 35cm" at bounding box center [443, 309] width 353 height 20
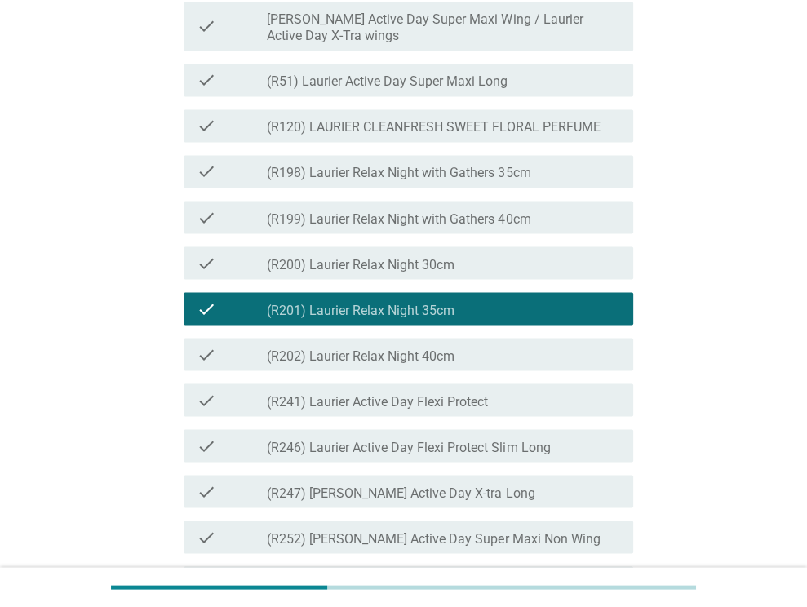
click at [519, 90] on div "check_box_outline_blank (R51) Laurier Active Day Super Maxi Long" at bounding box center [443, 80] width 353 height 20
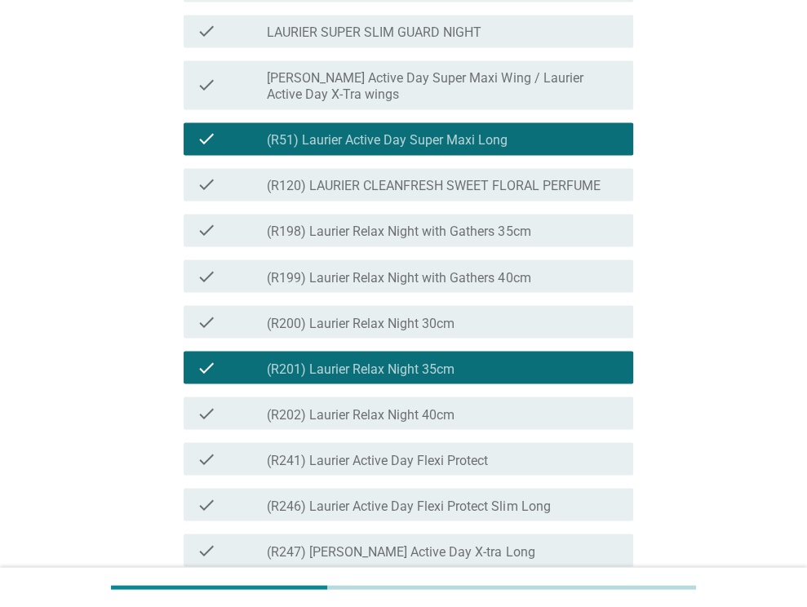
scroll to position [1632, 0]
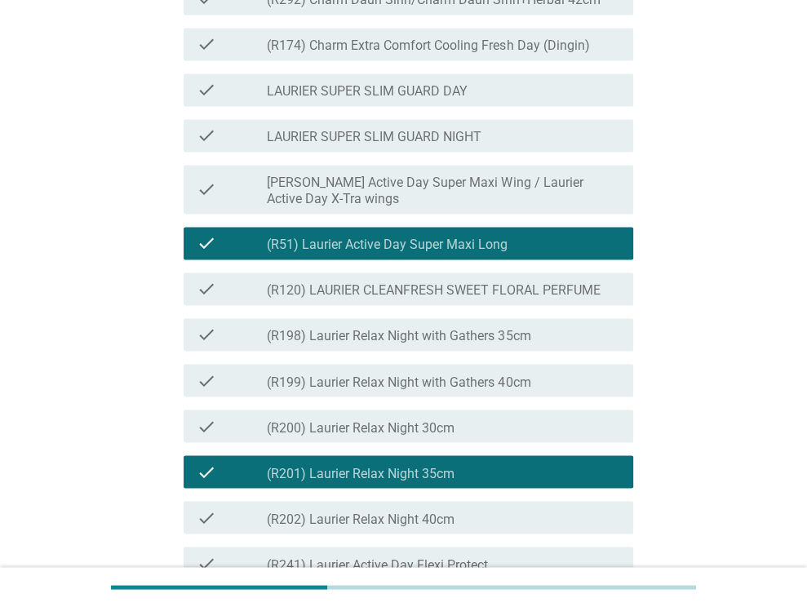
click at [516, 145] on div "check_box_outline_blank LAURIER SUPER SLIM GUARD NIGHT" at bounding box center [443, 136] width 353 height 20
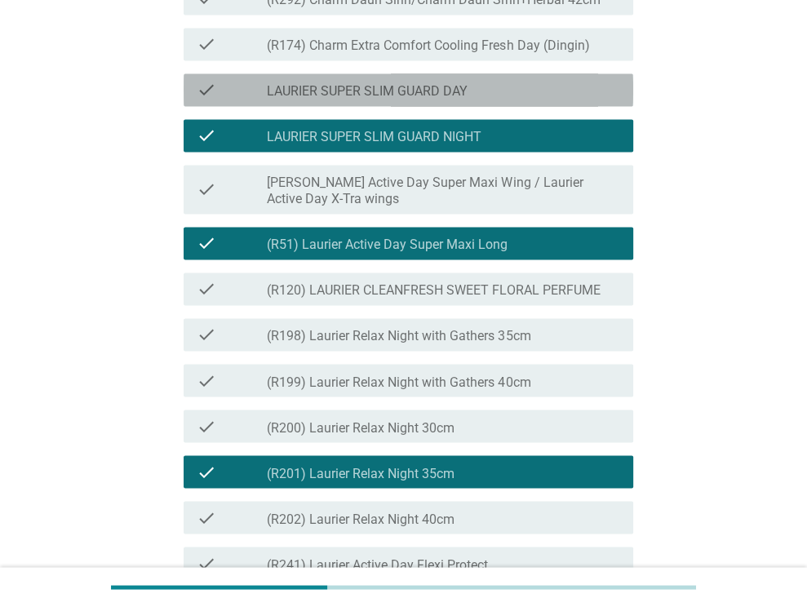
click at [509, 100] on div "check_box_outline_blank LAURIER SUPER SLIM GUARD DAY" at bounding box center [443, 90] width 353 height 20
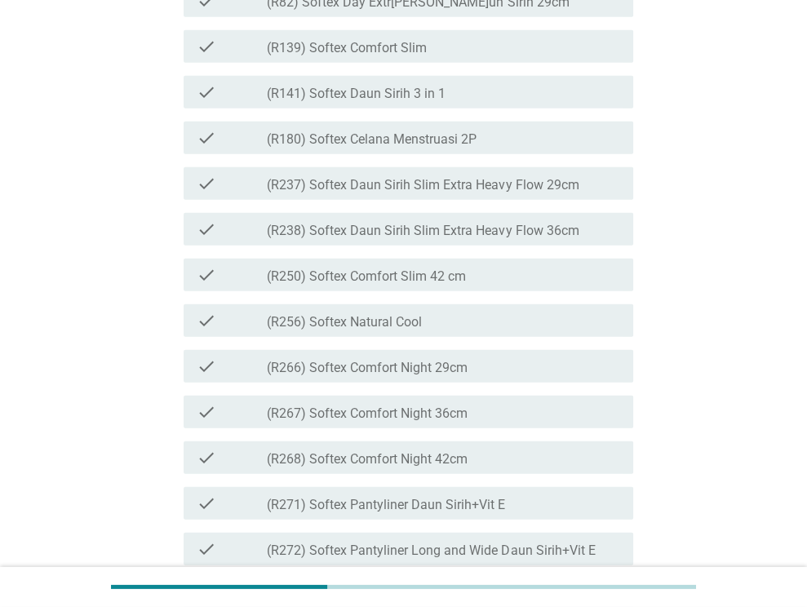
scroll to position [2856, 0]
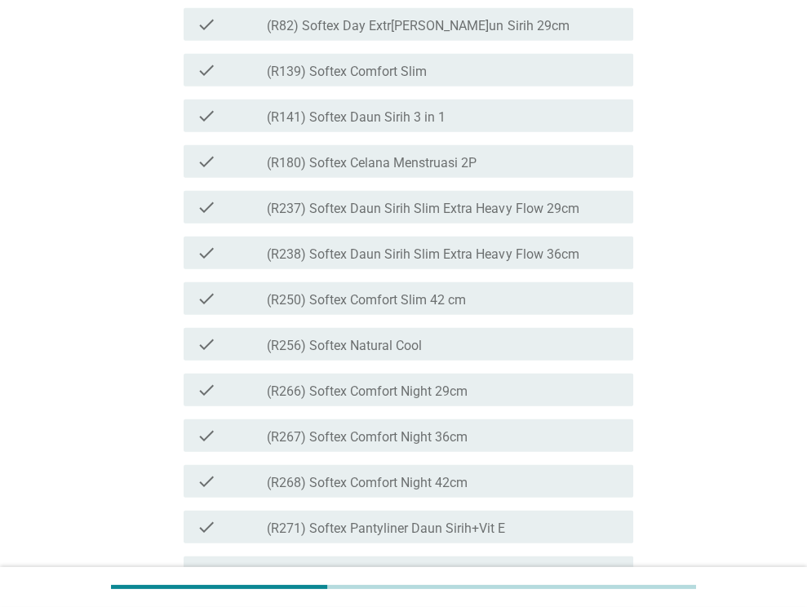
click at [556, 126] on div "check_box_outline_blank (R141) Softex Daun Sirih 3 in 1" at bounding box center [443, 116] width 353 height 20
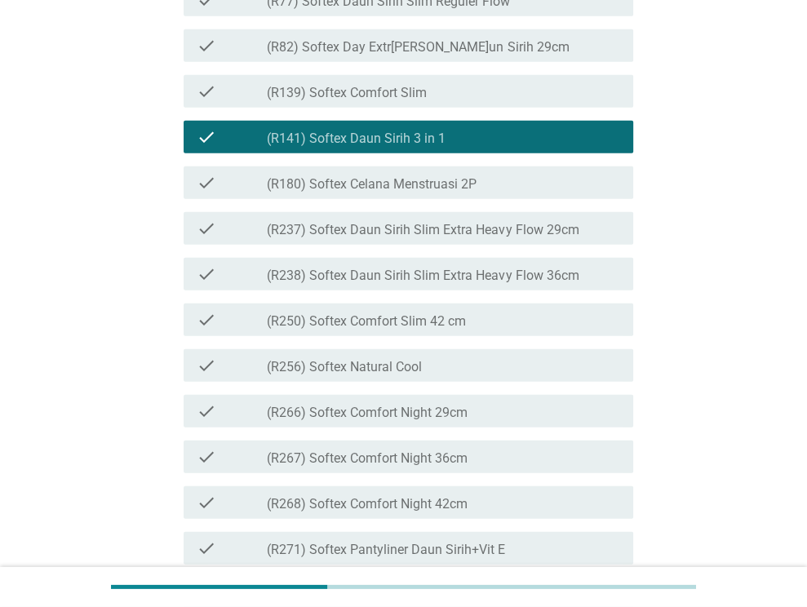
scroll to position [2775, 0]
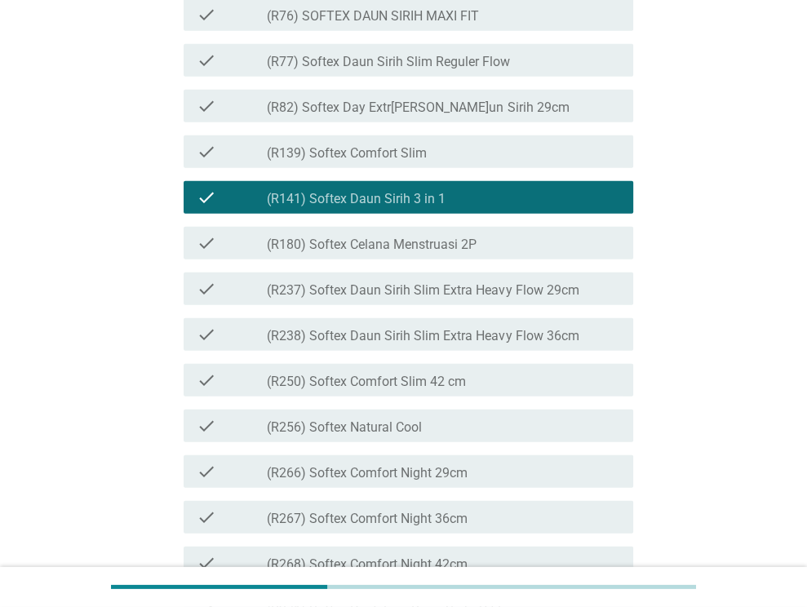
click at [557, 70] on div "check_box_outline_blank (R77) Softex Daun Sirih Slim Reguler Flow" at bounding box center [443, 61] width 353 height 20
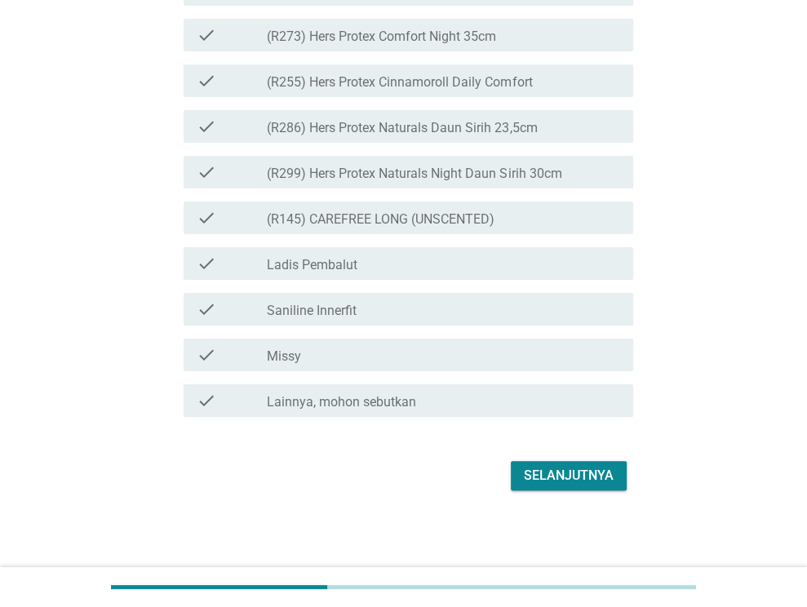
scroll to position [4216, 0]
click at [574, 479] on div "Selanjutnya" at bounding box center [569, 476] width 90 height 20
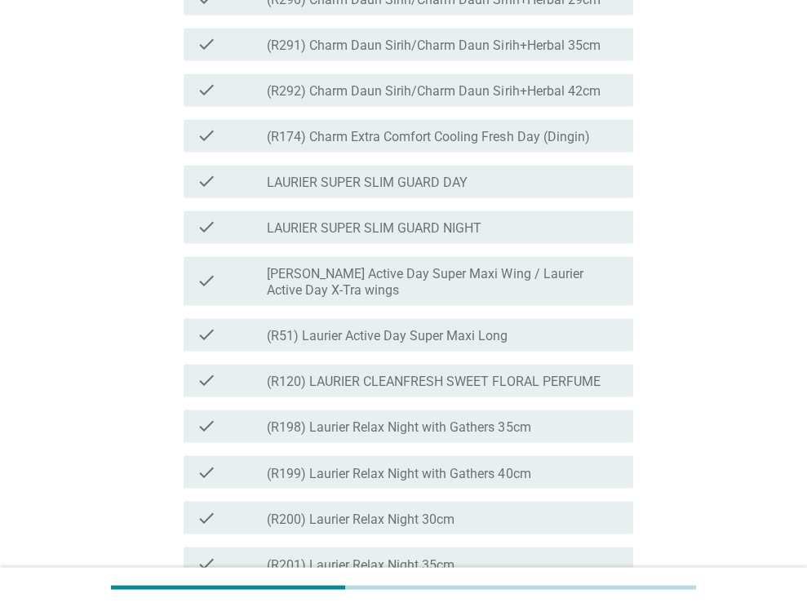
scroll to position [1550, 0]
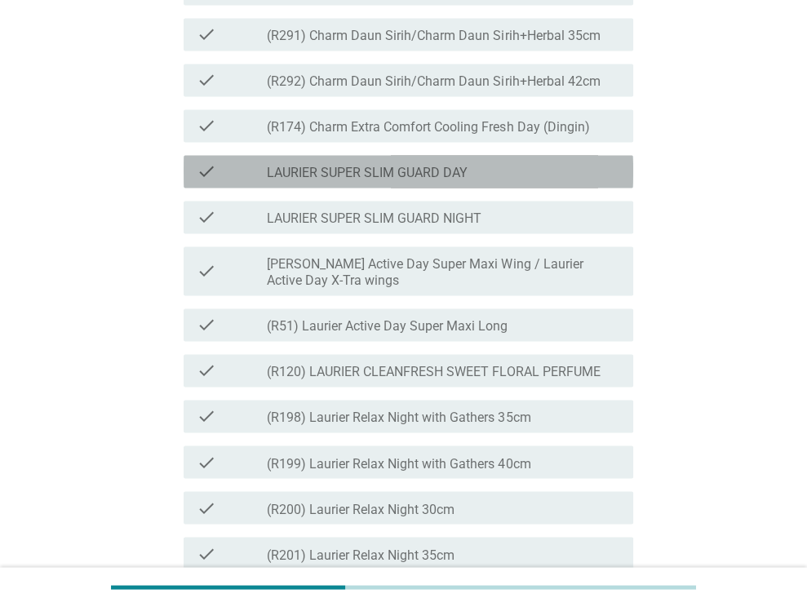
click at [534, 181] on div "check_box_outline_blank LAURIER SUPER SLIM GUARD DAY" at bounding box center [443, 172] width 353 height 20
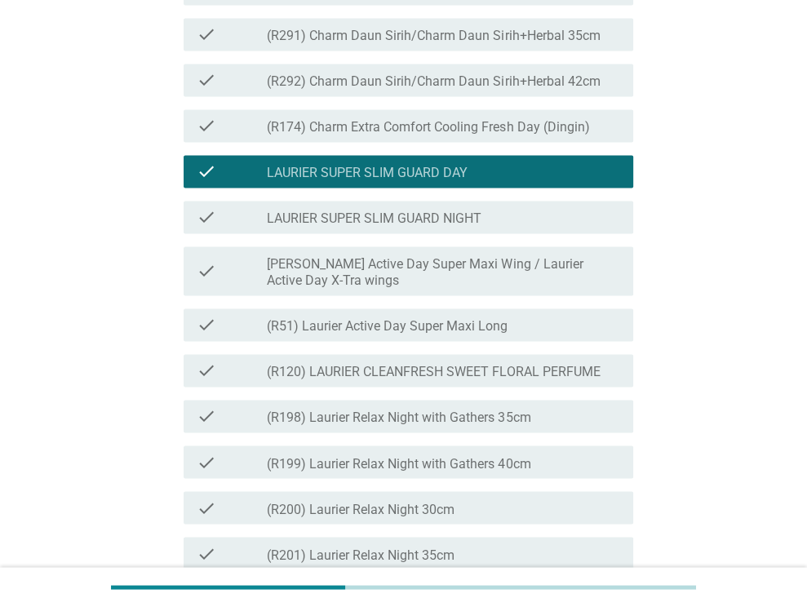
click at [521, 227] on div "check_box_outline_blank LAURIER SUPER SLIM GUARD NIGHT" at bounding box center [443, 217] width 353 height 20
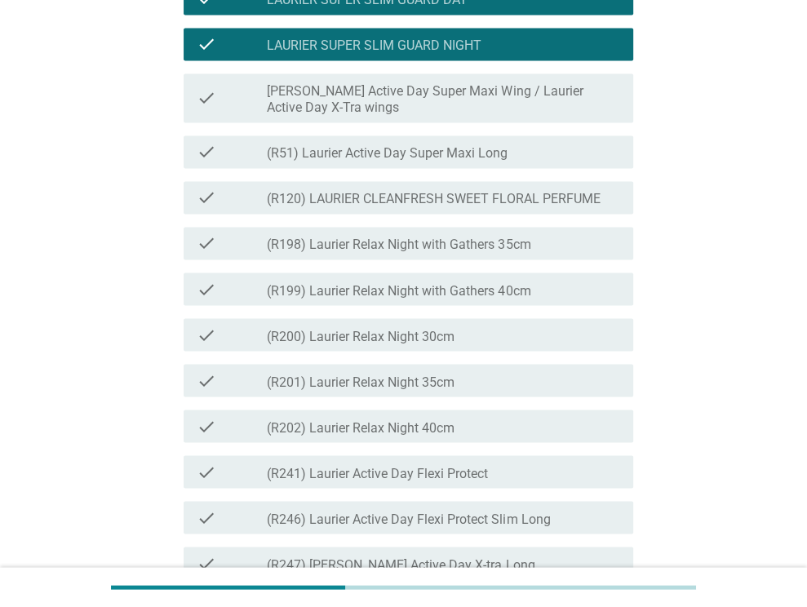
scroll to position [1795, 0]
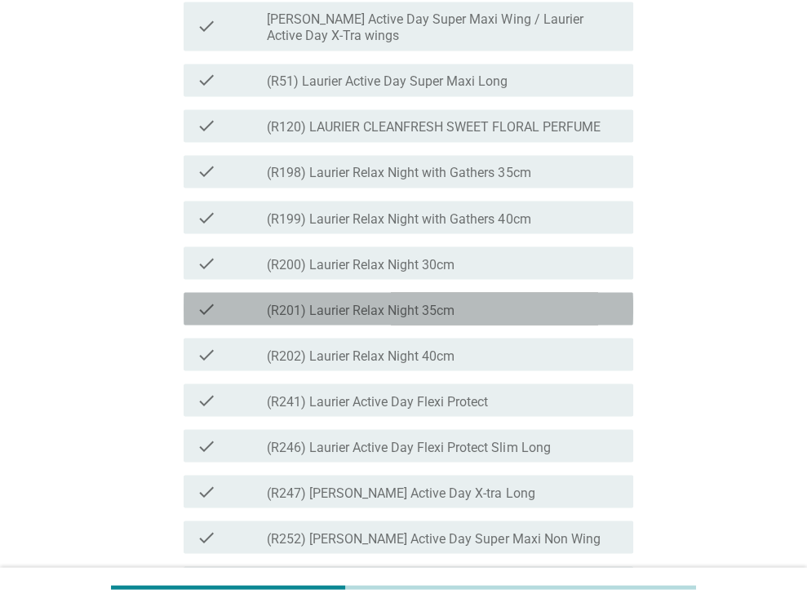
click at [583, 318] on div "check_box_outline_blank (R201) Laurier Relax Night 35cm" at bounding box center [443, 309] width 353 height 20
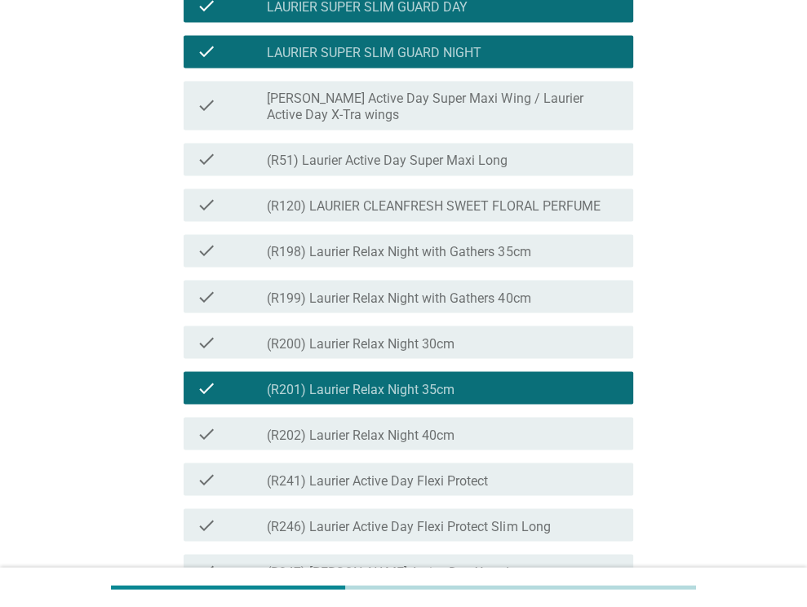
scroll to position [1632, 0]
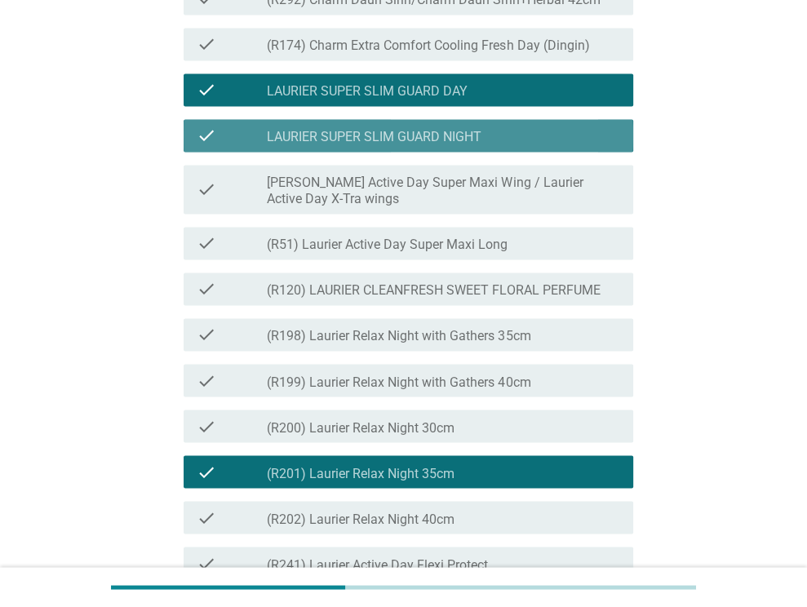
click at [562, 152] on div "check check_box_outline_blank LAURIER SUPER SLIM GUARD NIGHT" at bounding box center [409, 135] width 450 height 33
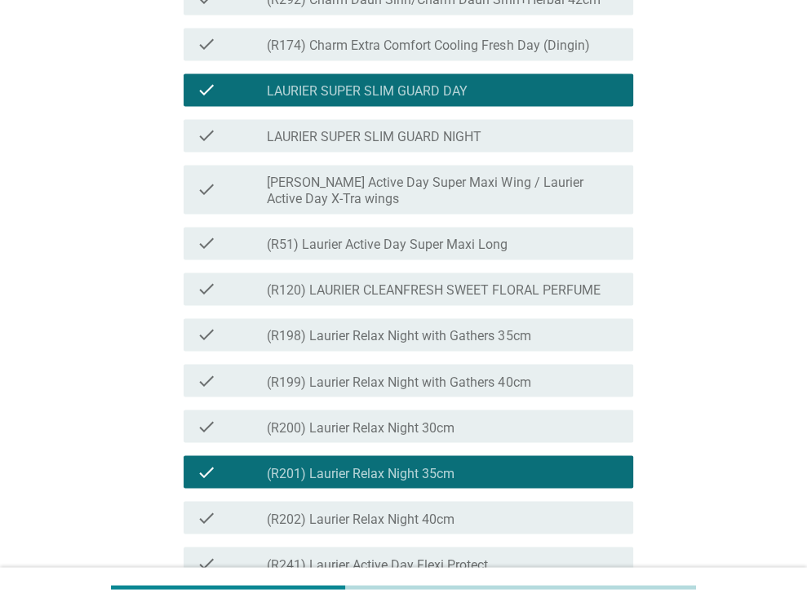
click at [537, 207] on label "[PERSON_NAME] Active Day Super Maxi Wing / Laurier Active Day X-Tra wings" at bounding box center [443, 191] width 353 height 33
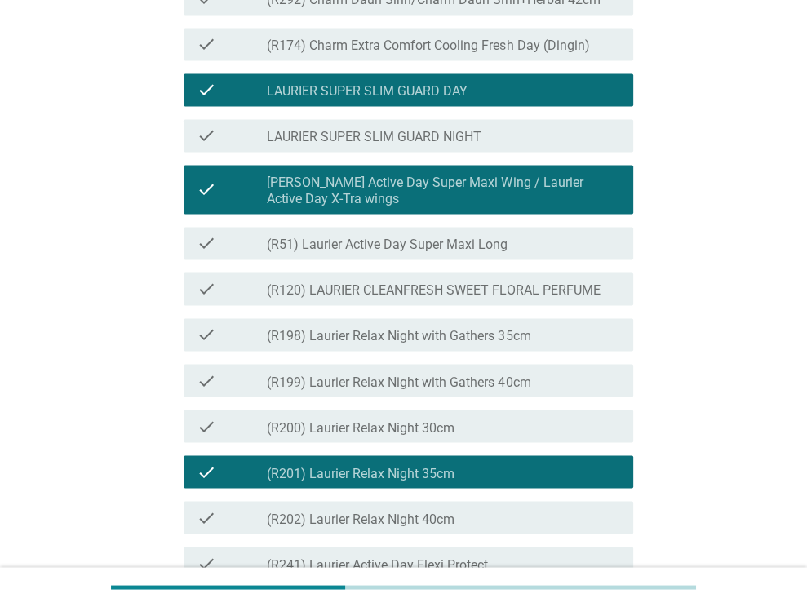
click at [539, 100] on div "check_box_outline_blank LAURIER SUPER SLIM GUARD DAY" at bounding box center [443, 90] width 353 height 20
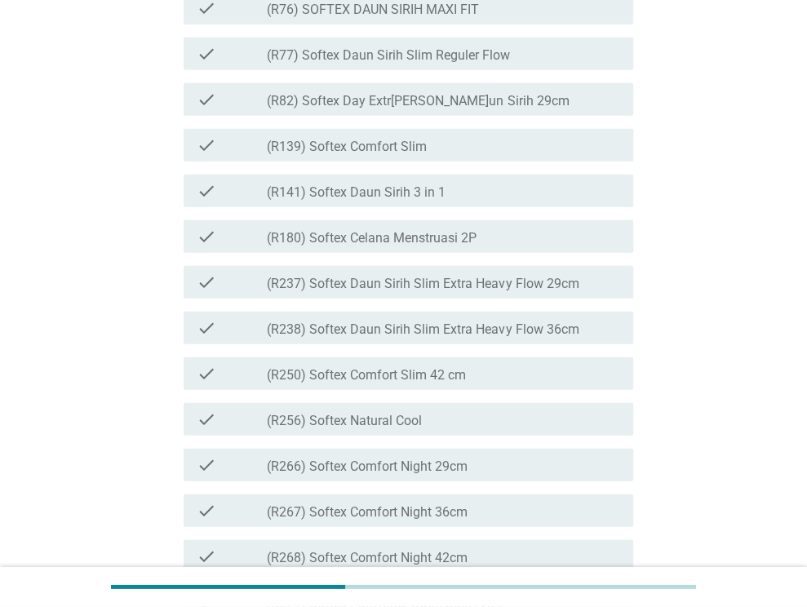
scroll to position [2775, 0]
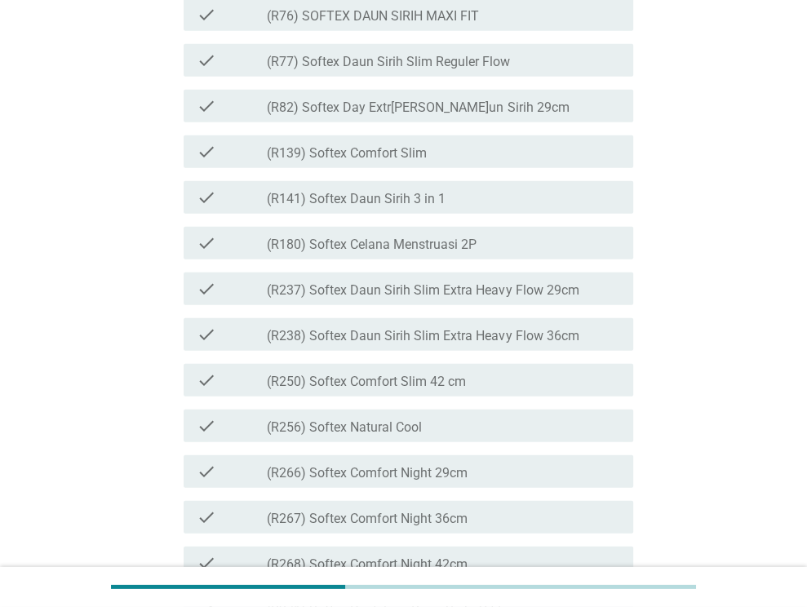
click at [513, 207] on div "check_box_outline_blank (R141) Softex Daun Sirih 3 in 1" at bounding box center [443, 198] width 353 height 20
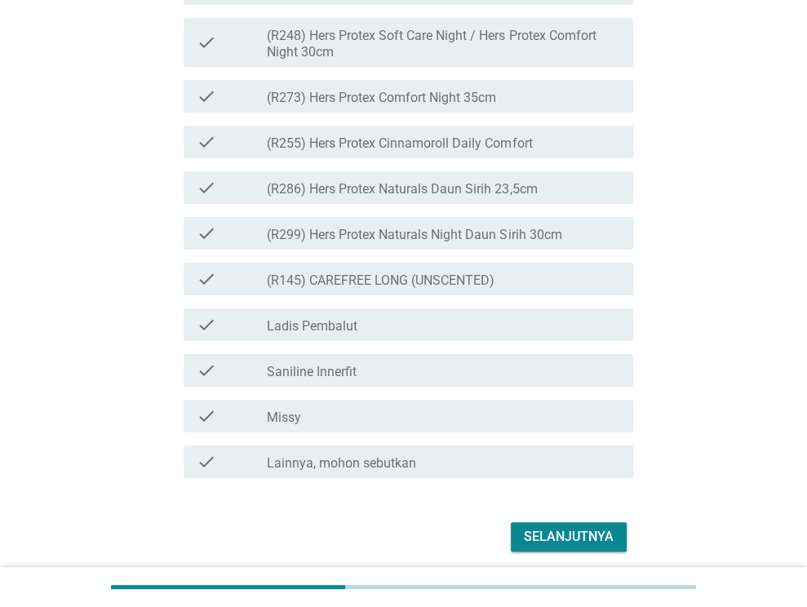
scroll to position [4216, 0]
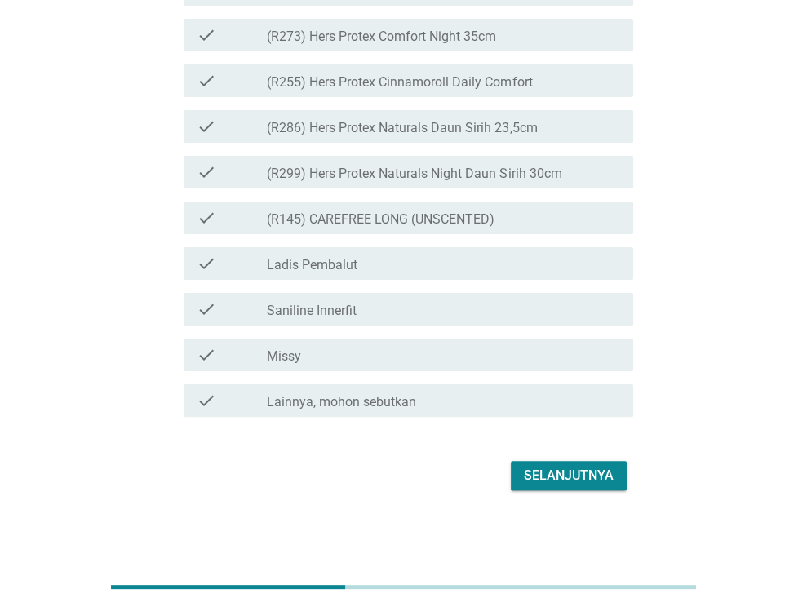
click at [581, 479] on div "Selanjutnya" at bounding box center [569, 476] width 90 height 20
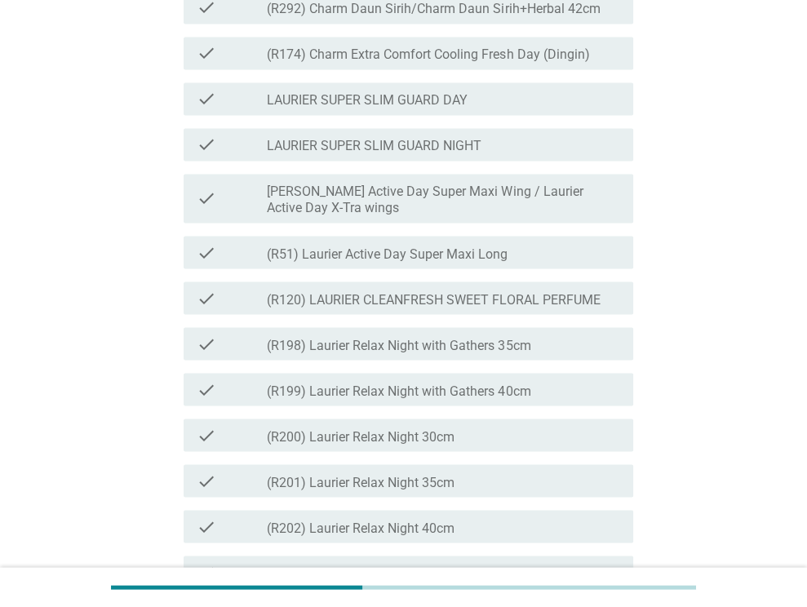
scroll to position [1795, 0]
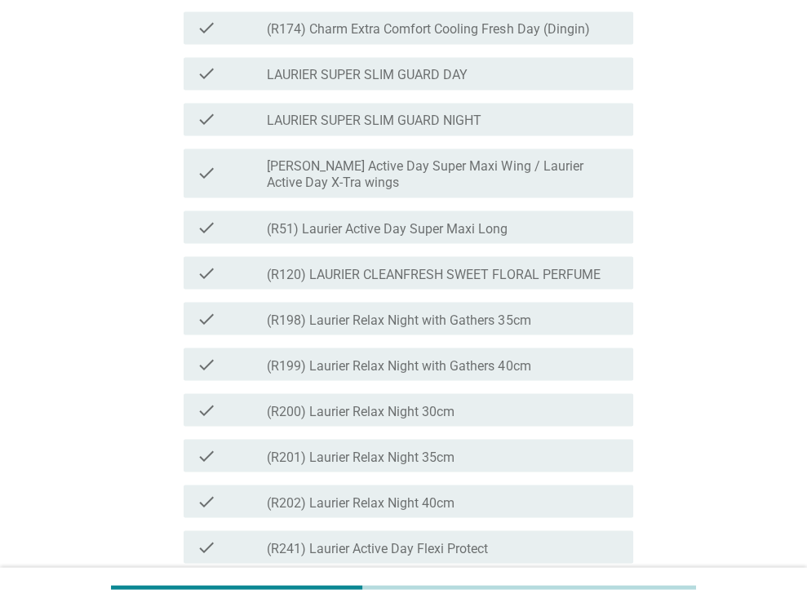
click at [529, 83] on div "check_box_outline_blank LAURIER SUPER SLIM GUARD DAY" at bounding box center [443, 74] width 353 height 20
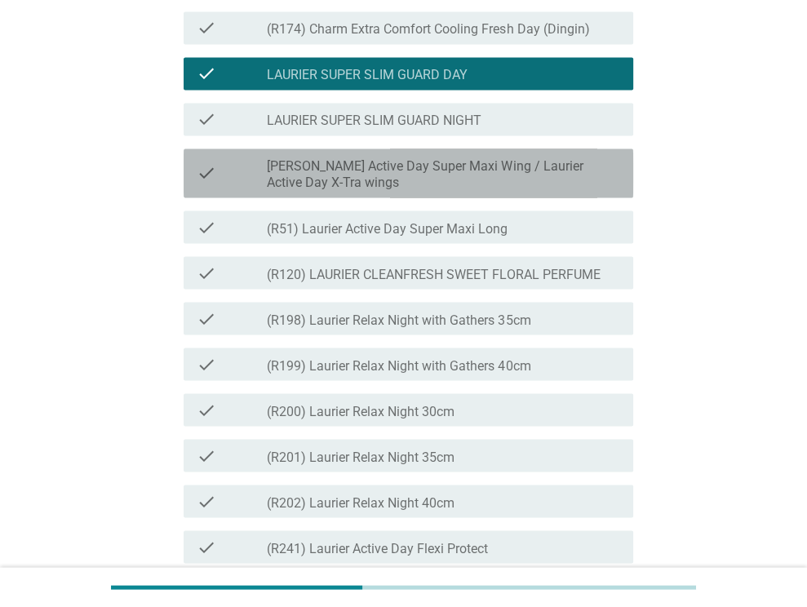
click at [512, 191] on label "[PERSON_NAME] Active Day Super Maxi Wing / Laurier Active Day X-Tra wings" at bounding box center [443, 174] width 353 height 33
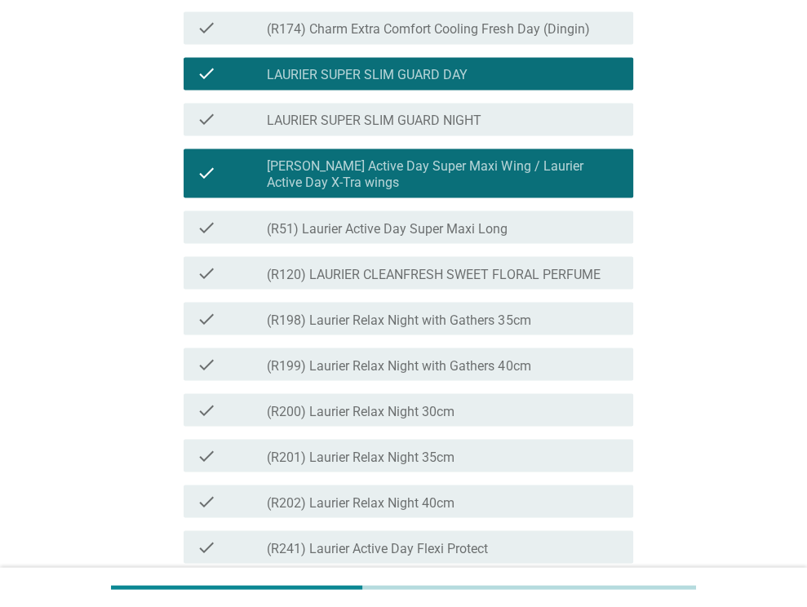
click at [506, 237] on label "(R51) Laurier Active Day Super Maxi Long" at bounding box center [387, 228] width 241 height 16
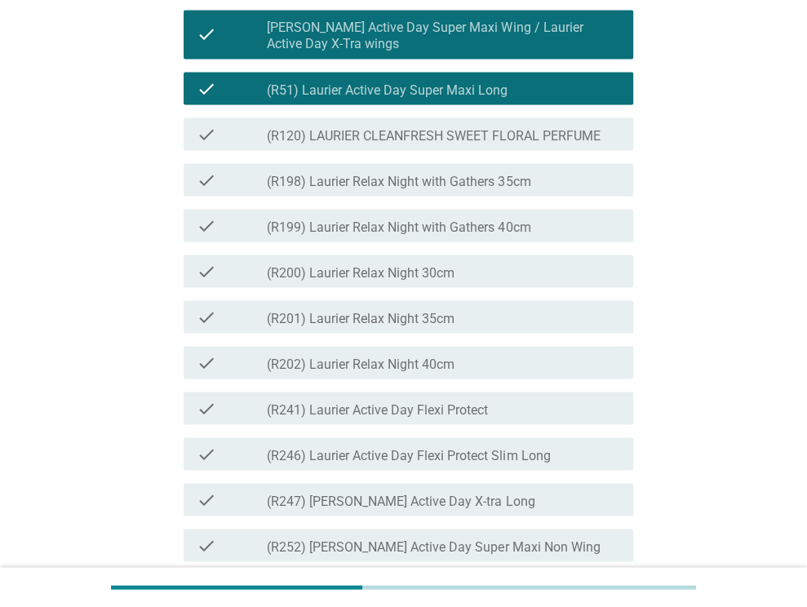
scroll to position [1958, 0]
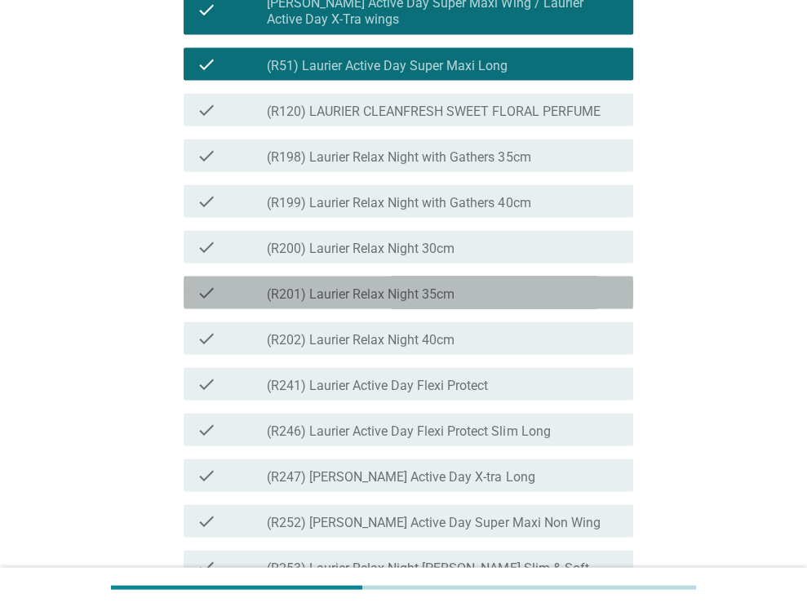
click at [548, 302] on div "check_box_outline_blank (R201) Laurier Relax Night 35cm" at bounding box center [443, 292] width 353 height 20
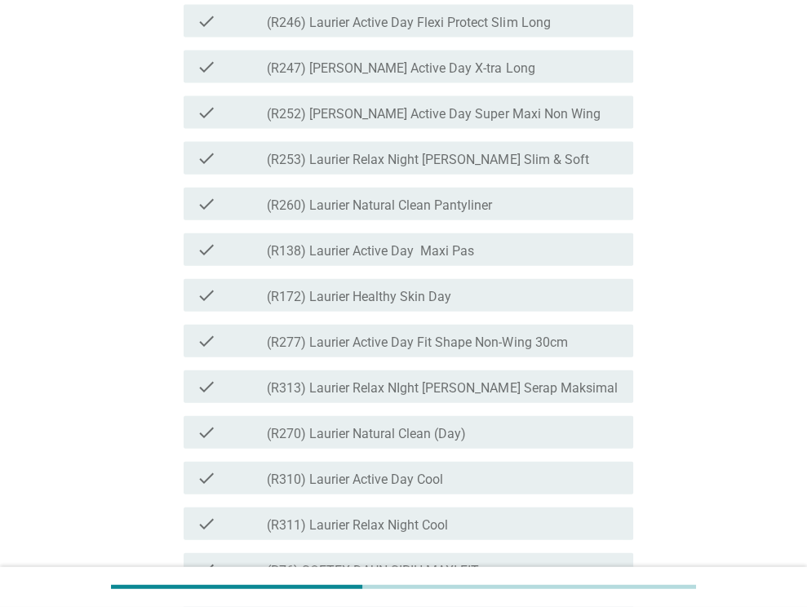
scroll to position [2775, 0]
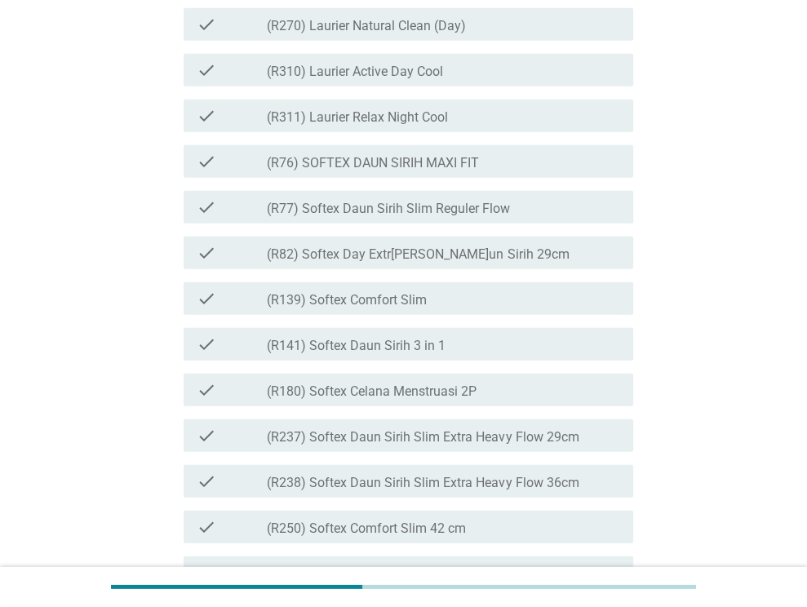
click at [551, 263] on div "check_box_outline_blank (R82) Softex Day Ex[PERSON_NAME]Daun Sirih 29cm" at bounding box center [443, 253] width 353 height 20
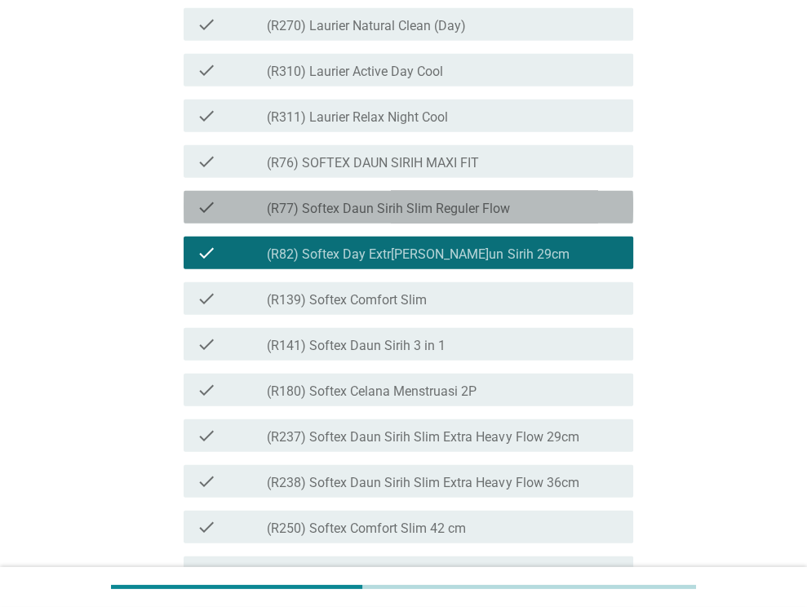
click at [545, 217] on div "check_box_outline_blank (R77) Softex Daun Sirih Slim Reguler Flow" at bounding box center [443, 207] width 353 height 20
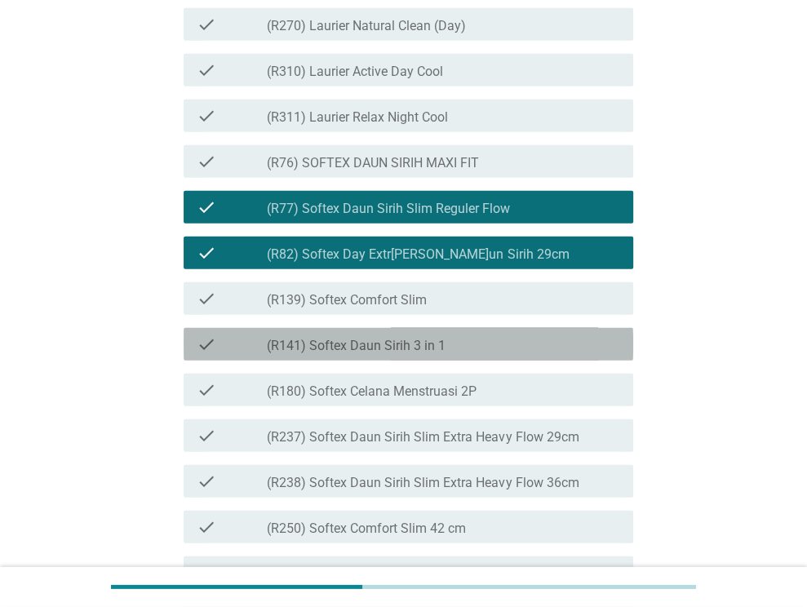
click at [495, 361] on div "check check_box_outline_blank (R141) Softex Daun Sirih 3 in 1" at bounding box center [409, 344] width 450 height 33
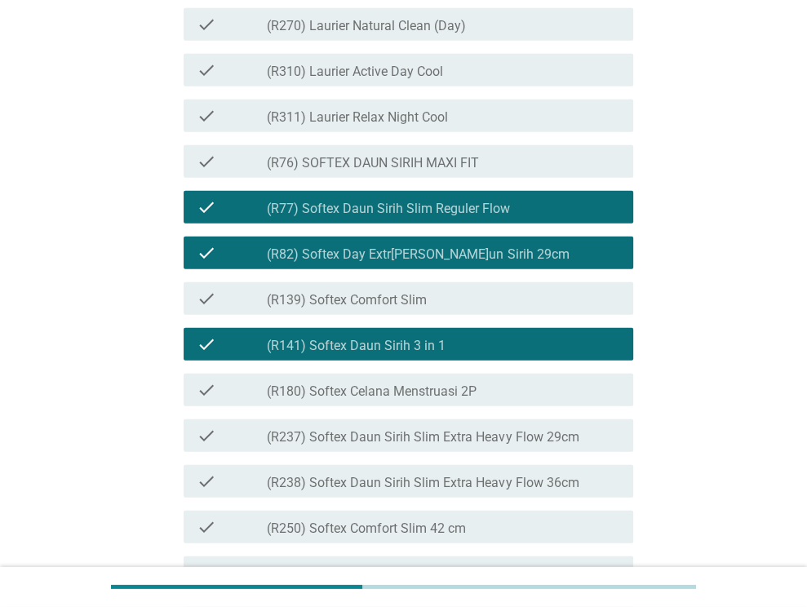
click at [530, 263] on label "(R82) Softex Day Extr[PERSON_NAME]un Sirih 29cm" at bounding box center [418, 254] width 302 height 16
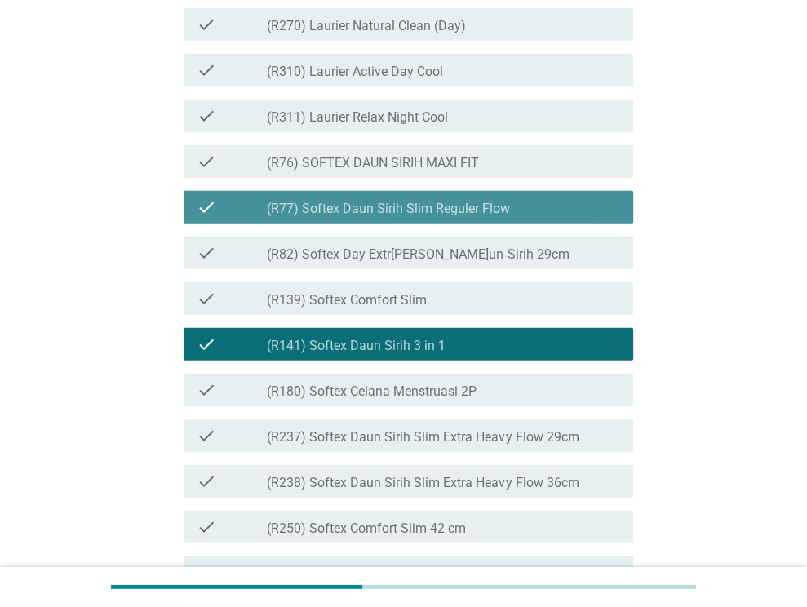
click at [534, 217] on div "check_box_outline_blank (R77) Softex Daun Sirih Slim Reguler Flow" at bounding box center [443, 207] width 353 height 20
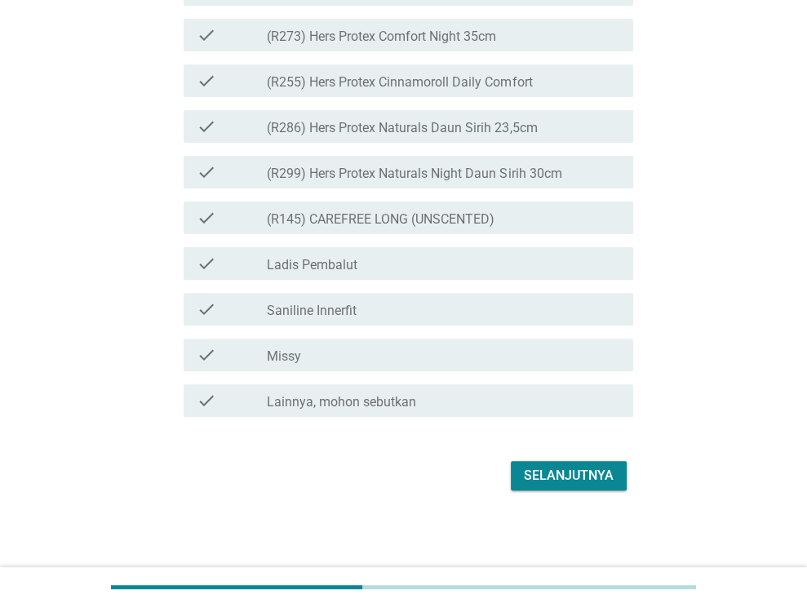
scroll to position [4363, 0]
click at [592, 479] on div "Selanjutnya" at bounding box center [569, 476] width 90 height 20
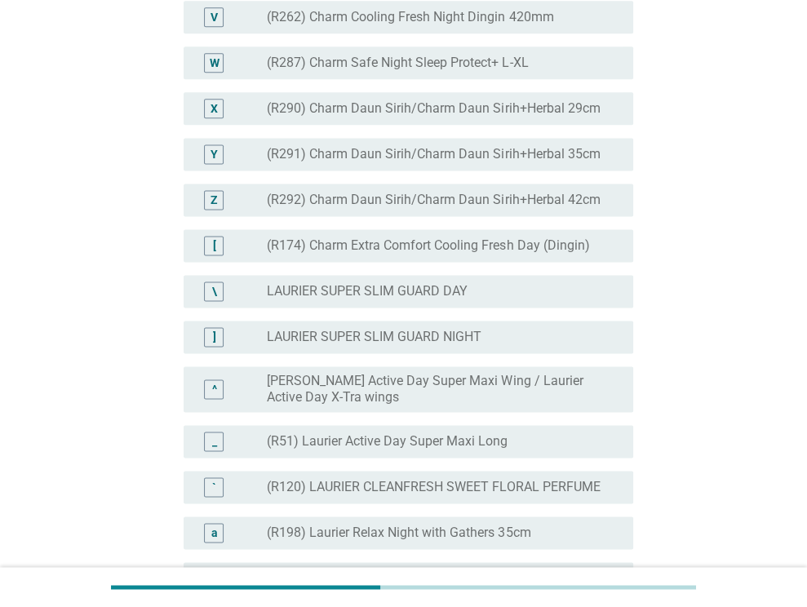
scroll to position [1550, 0]
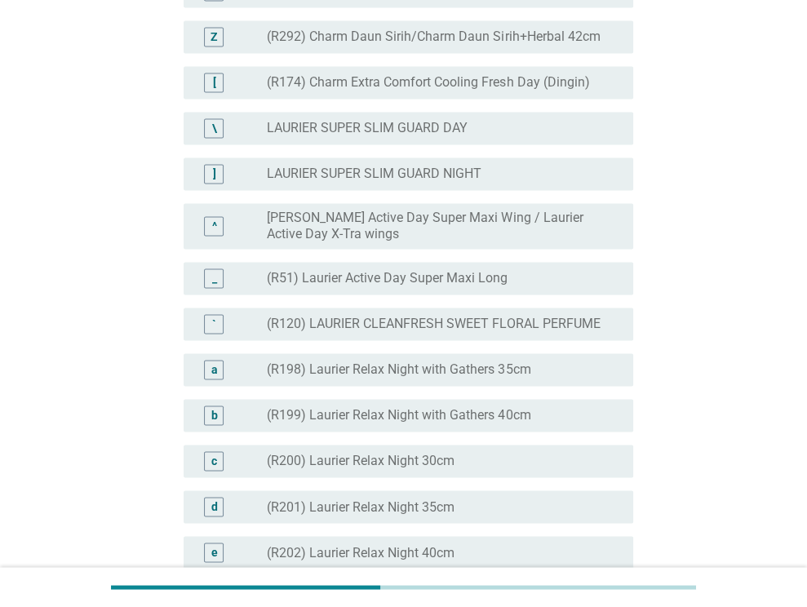
click at [539, 242] on label "[PERSON_NAME] Active Day Super Maxi Wing / Laurier Active Day X-Tra wings" at bounding box center [437, 226] width 340 height 33
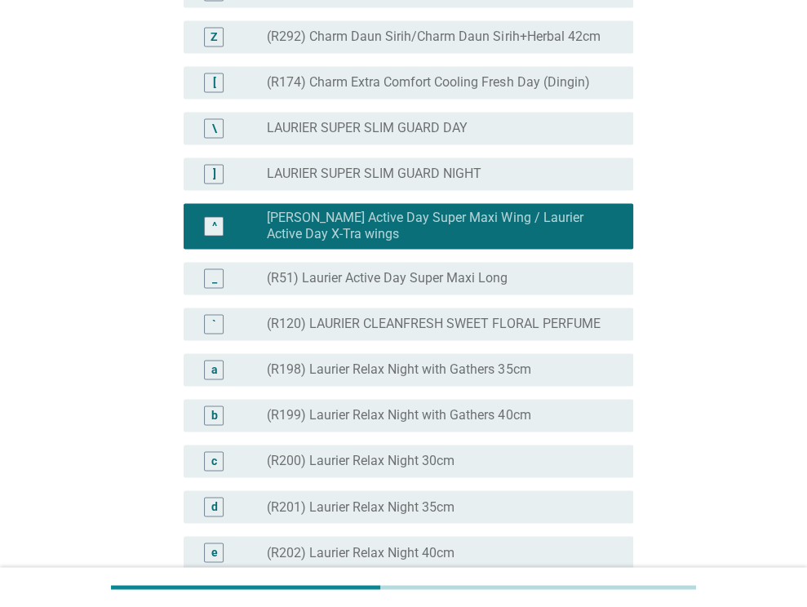
click at [543, 242] on label "[PERSON_NAME] Active Day Super Maxi Wing / Laurier Active Day X-Tra wings" at bounding box center [437, 226] width 340 height 33
click at [493, 286] on label "(R51) Laurier Active Day Super Maxi Long" at bounding box center [387, 278] width 241 height 16
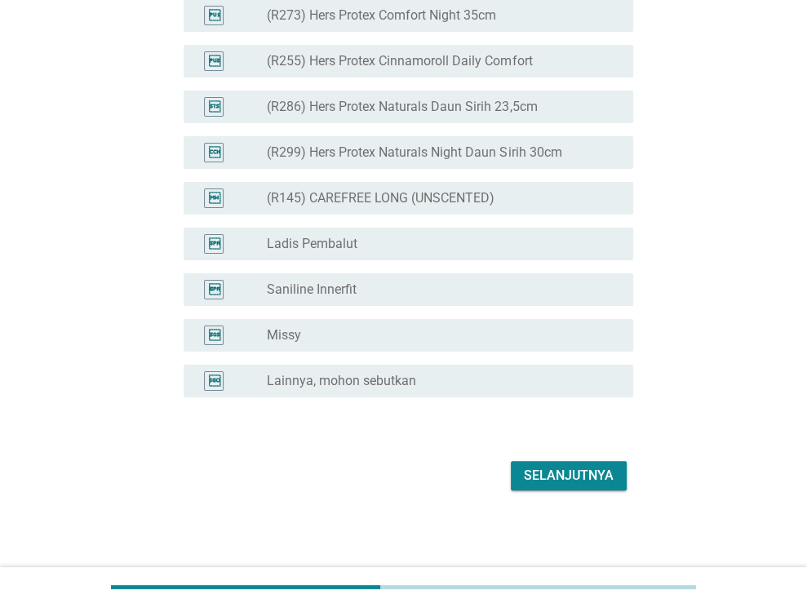
scroll to position [4183, 0]
click at [584, 464] on button "Selanjutnya" at bounding box center [569, 475] width 116 height 29
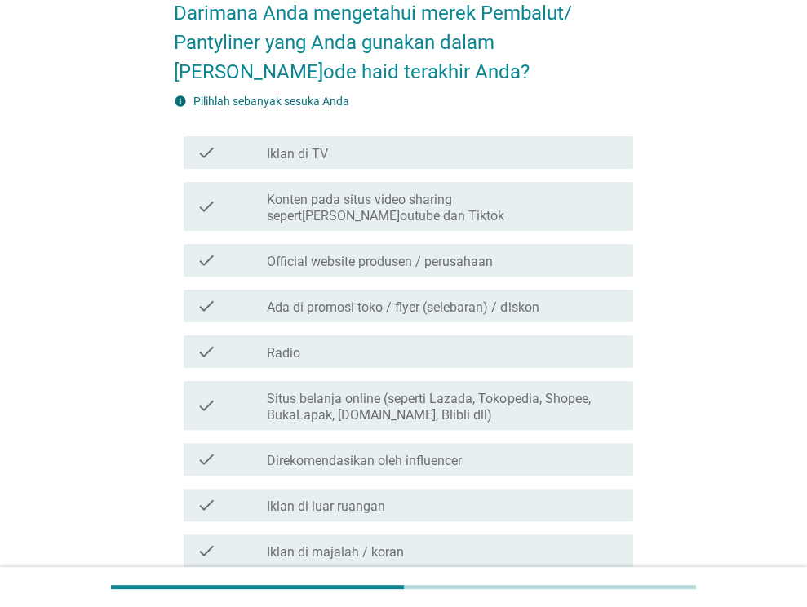
scroll to position [163, 0]
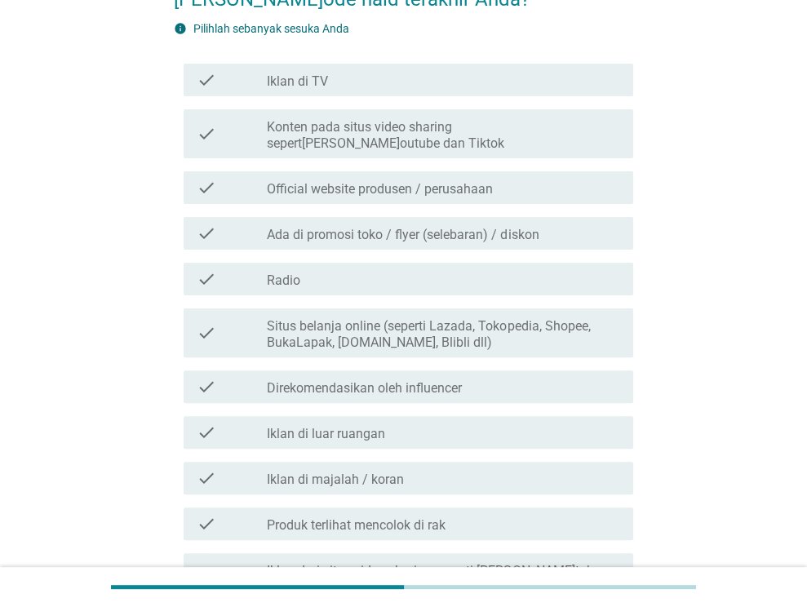
click at [562, 322] on label "Situs belanja online (seperti Lazada, Tokopedia, Shopee, BukaLapak, [DOMAIN_NAM…" at bounding box center [443, 334] width 353 height 33
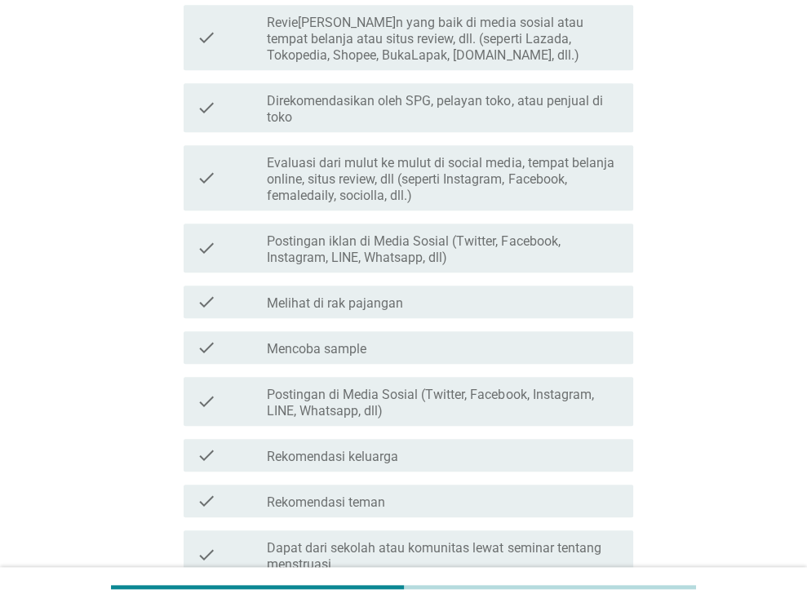
scroll to position [898, 0]
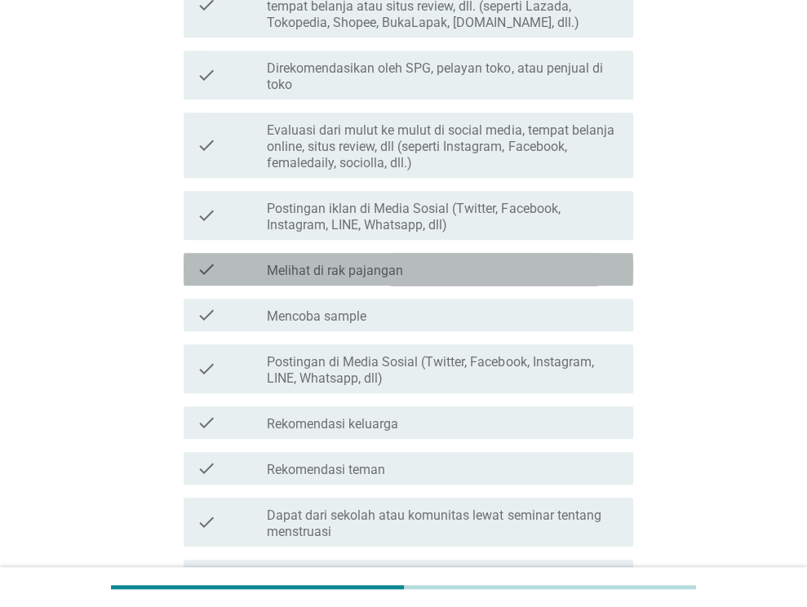
click at [500, 253] on div "check check_box_outline_blank Melihat di rak pajangan" at bounding box center [409, 269] width 450 height 33
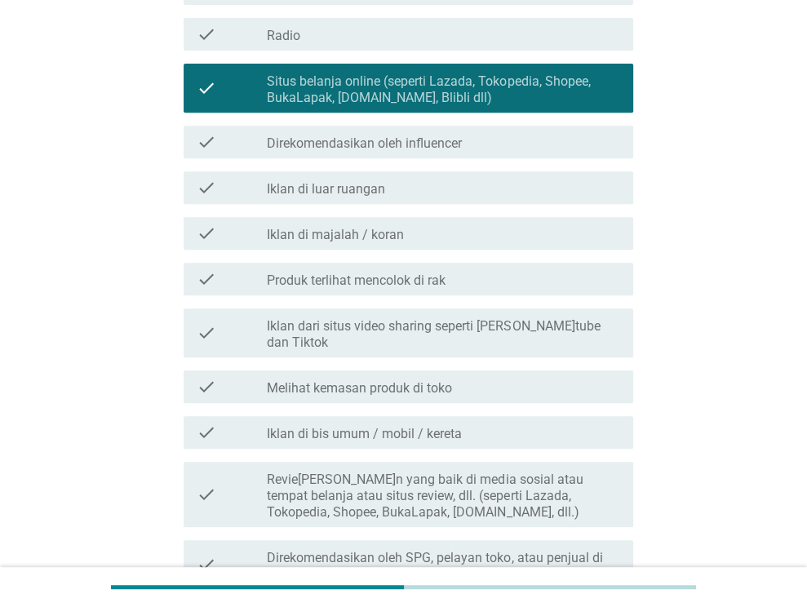
scroll to position [163, 0]
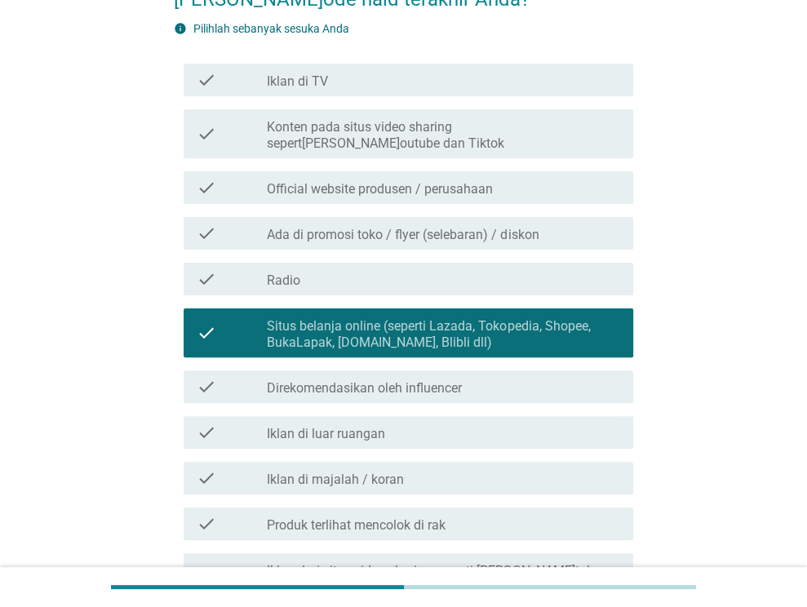
click at [526, 323] on label "Situs belanja online (seperti Lazada, Tokopedia, Shopee, BukaLapak, [DOMAIN_NAM…" at bounding box center [443, 334] width 353 height 33
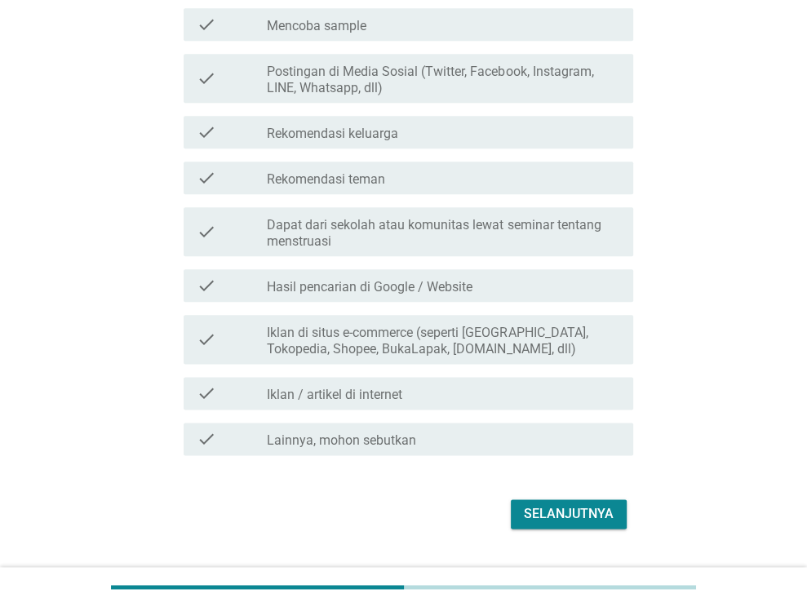
scroll to position [1194, 0]
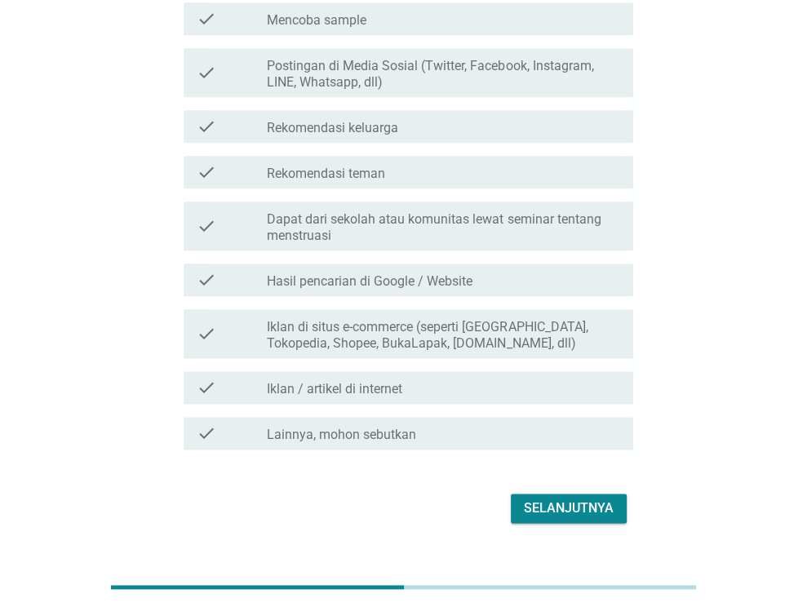
click at [578, 499] on div "Selanjutnya" at bounding box center [569, 509] width 90 height 20
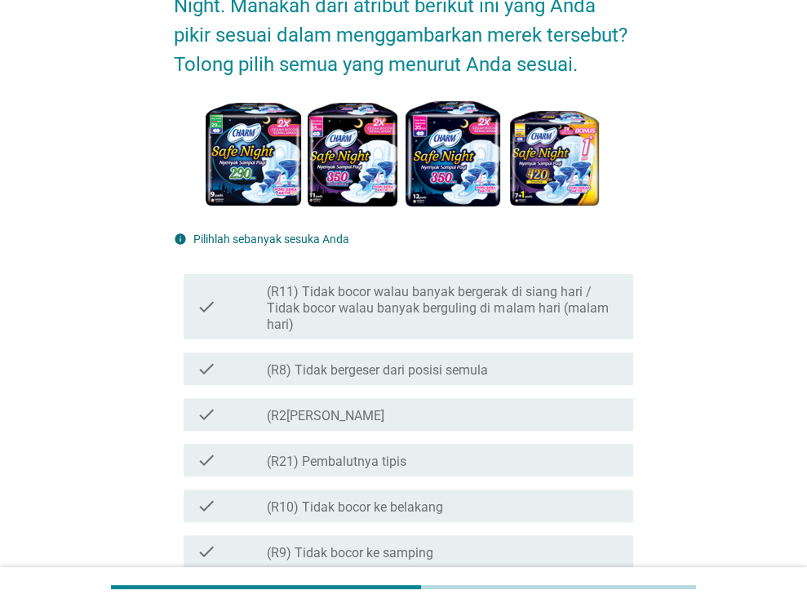
scroll to position [163, 0]
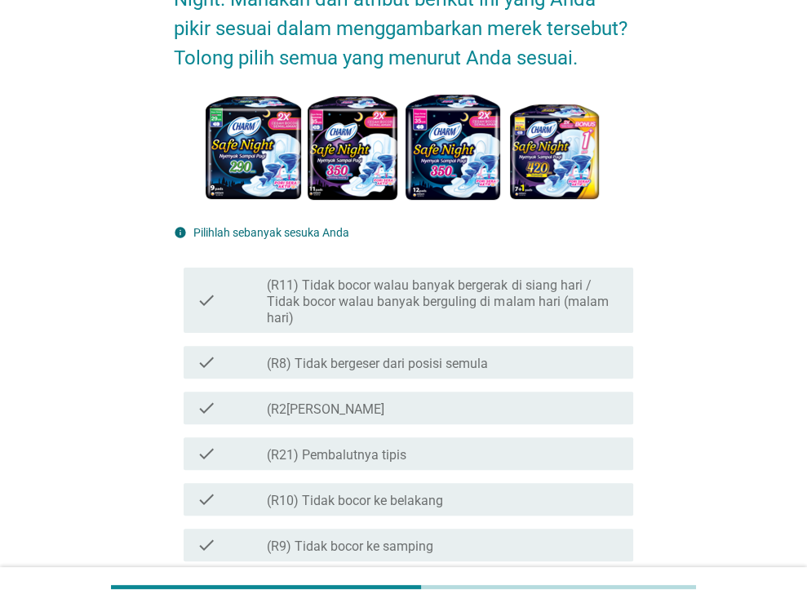
click at [554, 295] on label "(R11) Tidak bocor walau banyak bergerak di siang hari / Tidak bocor walau banya…" at bounding box center [443, 301] width 353 height 49
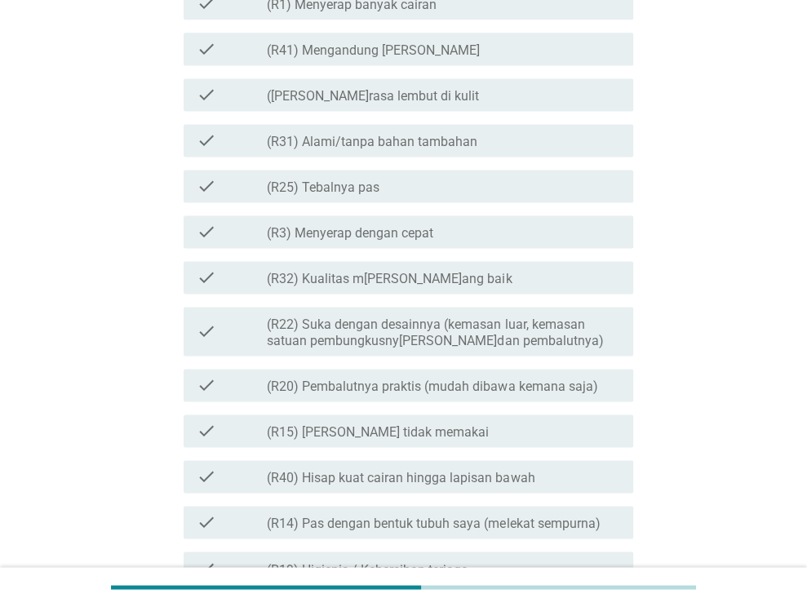
scroll to position [1714, 0]
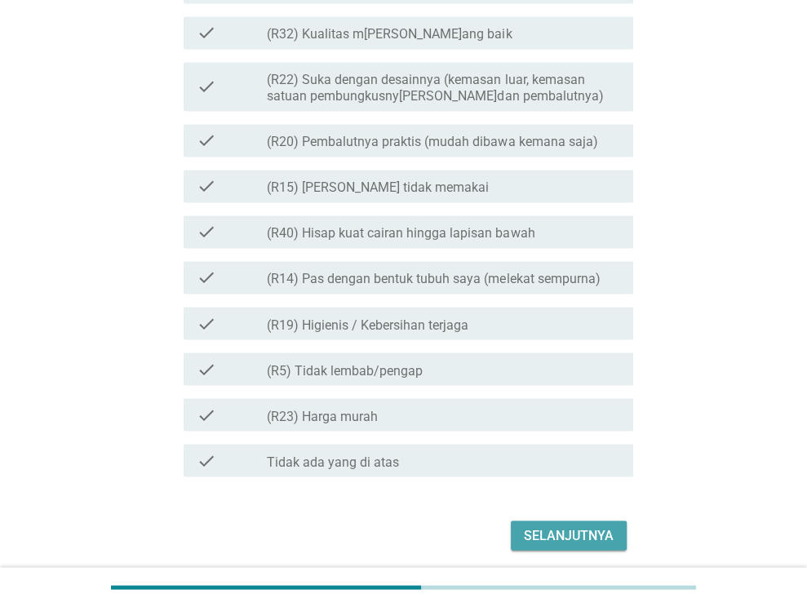
click at [577, 535] on div "Selanjutnya" at bounding box center [569, 536] width 90 height 20
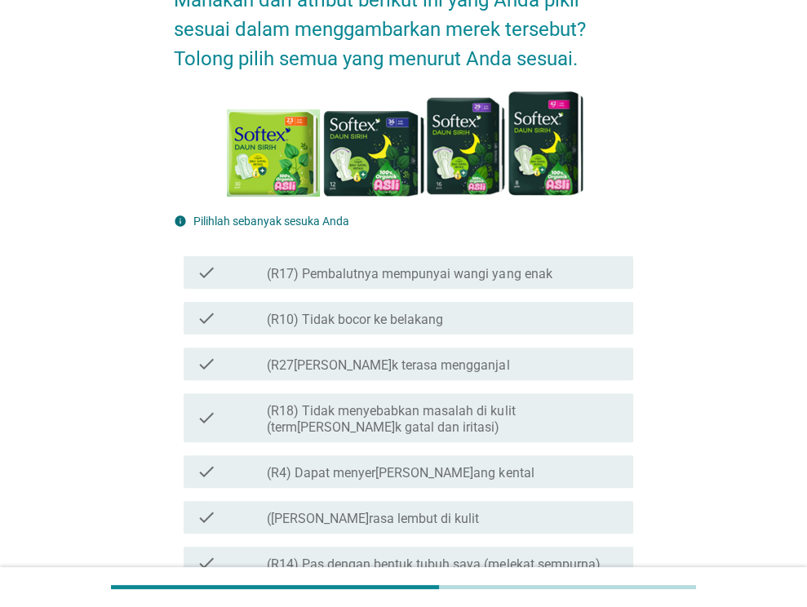
scroll to position [163, 0]
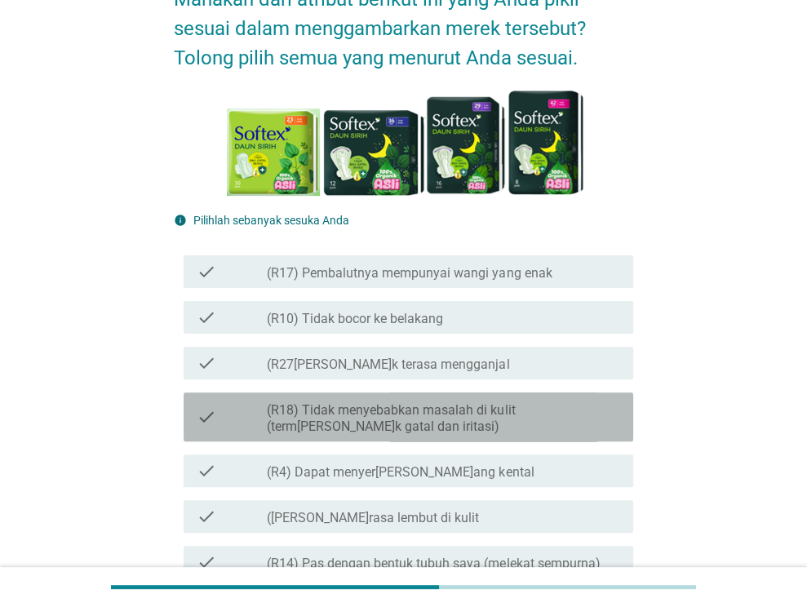
click at [569, 425] on label "(R18) Tidak menyebabkan masalah di kulit (term[PERSON_NAME]k gatal dan iritasi)" at bounding box center [443, 418] width 353 height 33
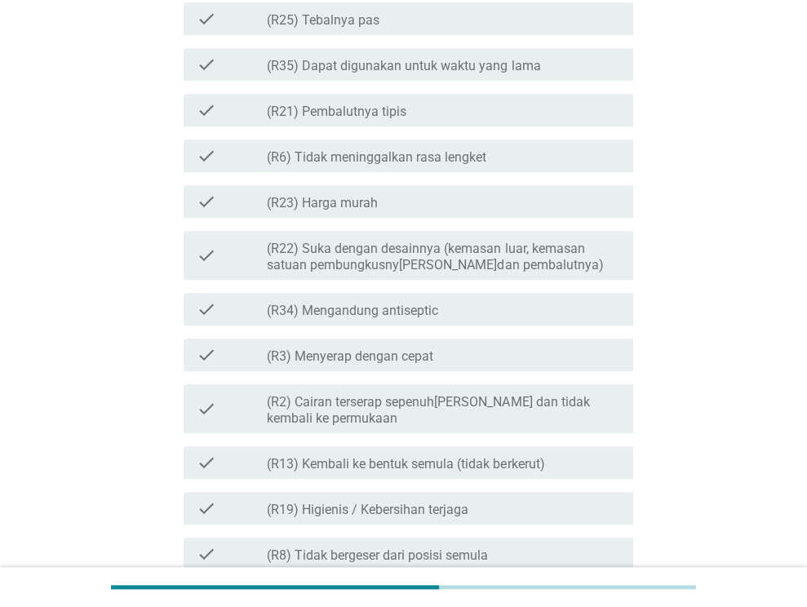
scroll to position [898, 0]
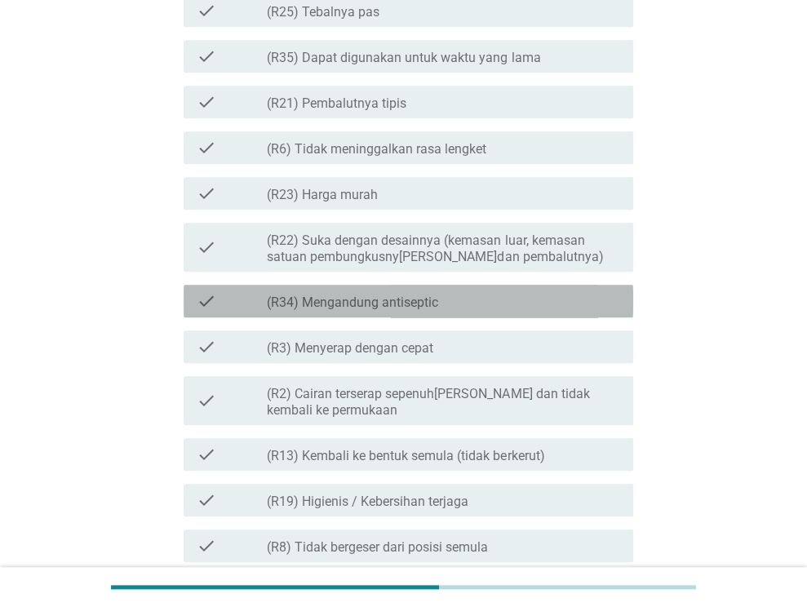
click at [450, 313] on div "check check_box_outline_blank (R34) Mengandung antiseptic" at bounding box center [409, 301] width 450 height 33
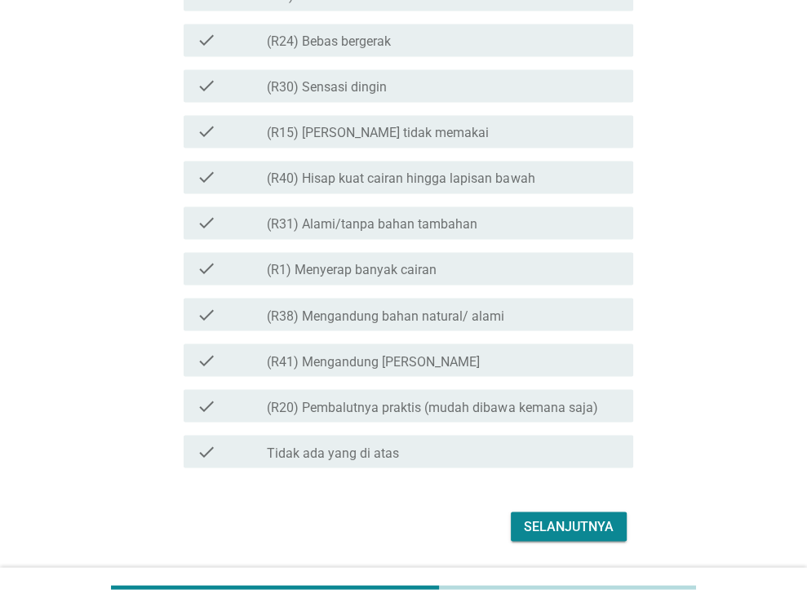
scroll to position [1761, 0]
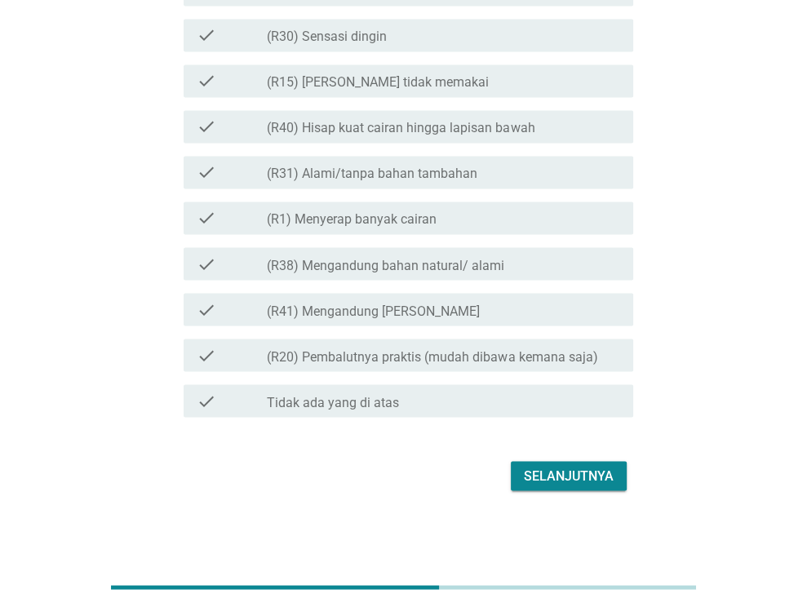
click at [562, 472] on div "Selanjutnya" at bounding box center [569, 476] width 90 height 20
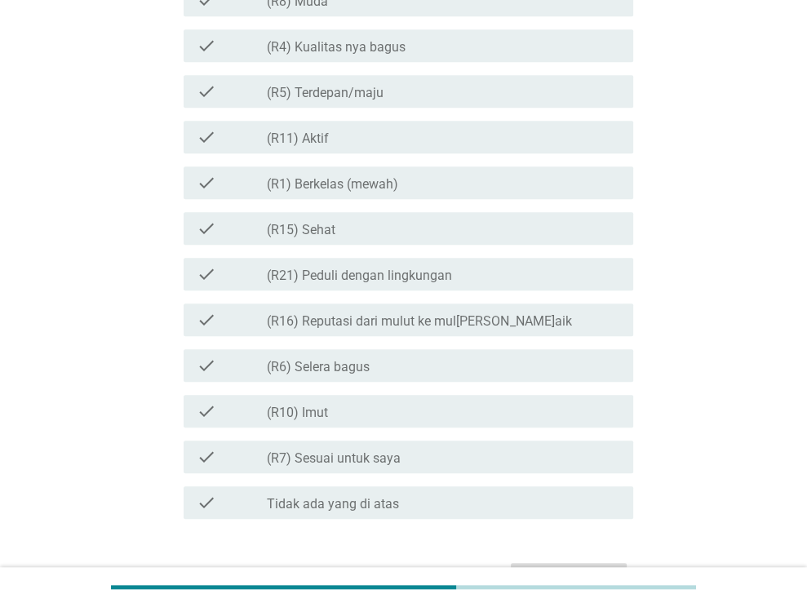
scroll to position [898, 0]
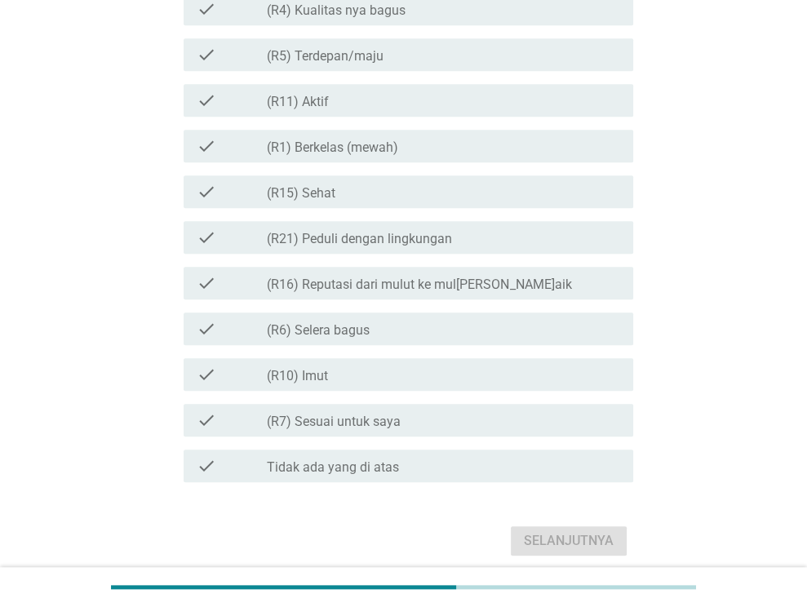
click at [484, 280] on label "(R16) Reputasi dari mulut ke mul[PERSON_NAME]aik" at bounding box center [419, 285] width 304 height 16
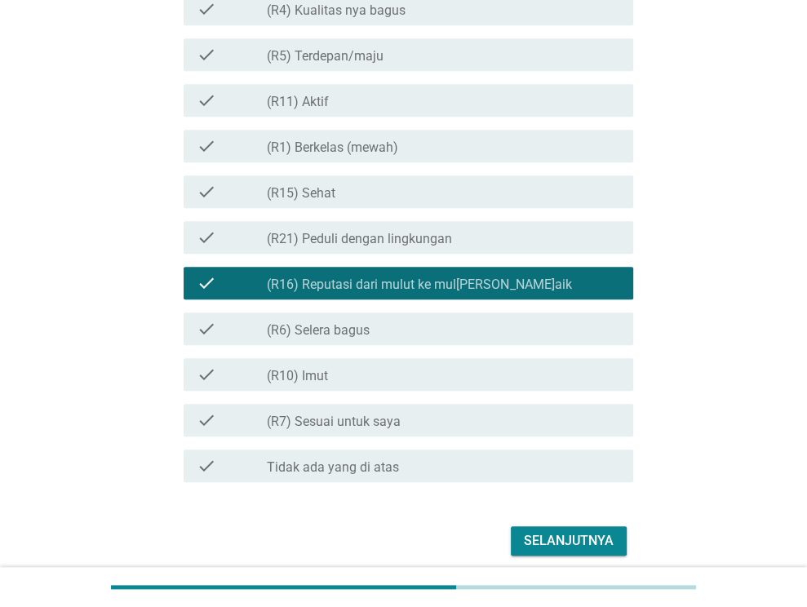
click at [592, 531] on div "Selanjutnya" at bounding box center [569, 541] width 90 height 20
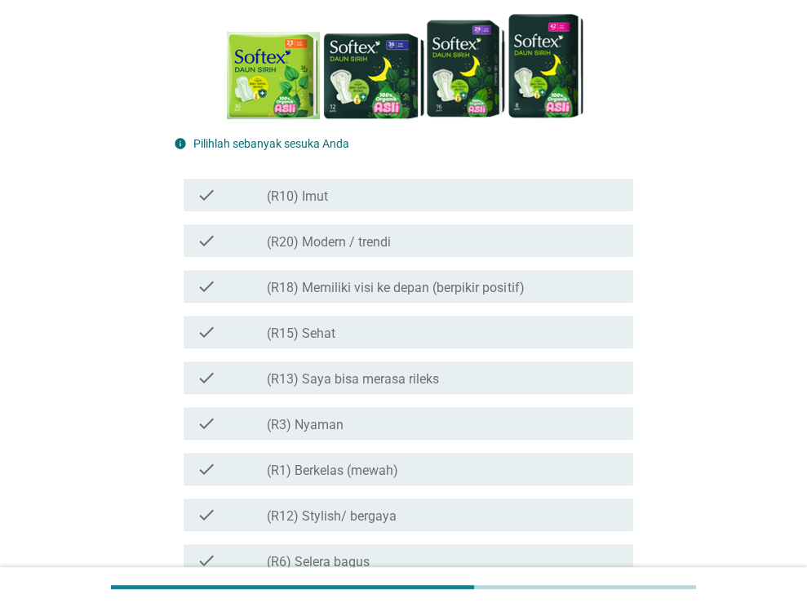
scroll to position [245, 0]
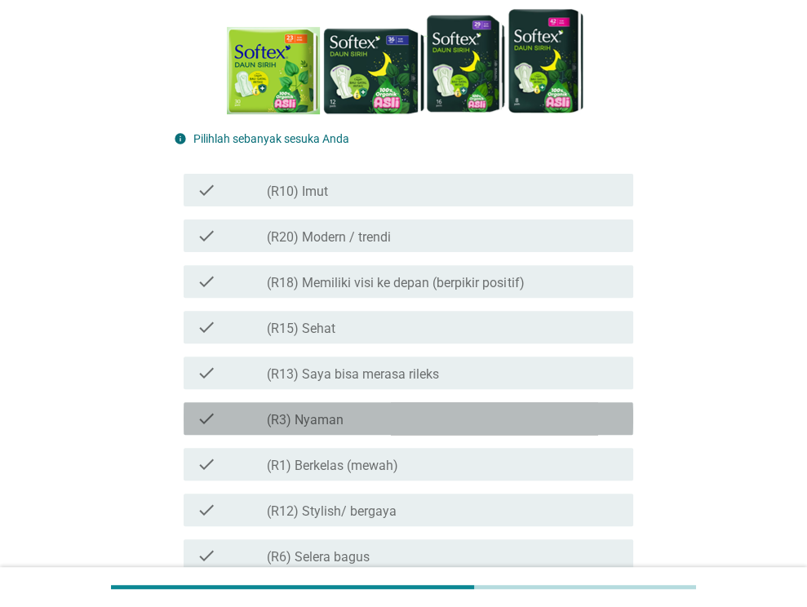
click at [563, 418] on div "check_box_outline_blank (R3) [PERSON_NAME]" at bounding box center [443, 419] width 353 height 20
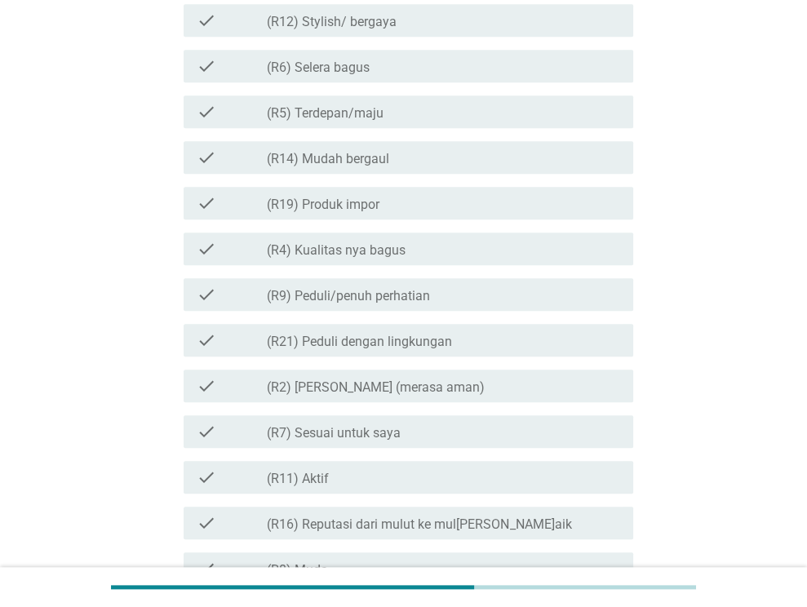
scroll to position [816, 0]
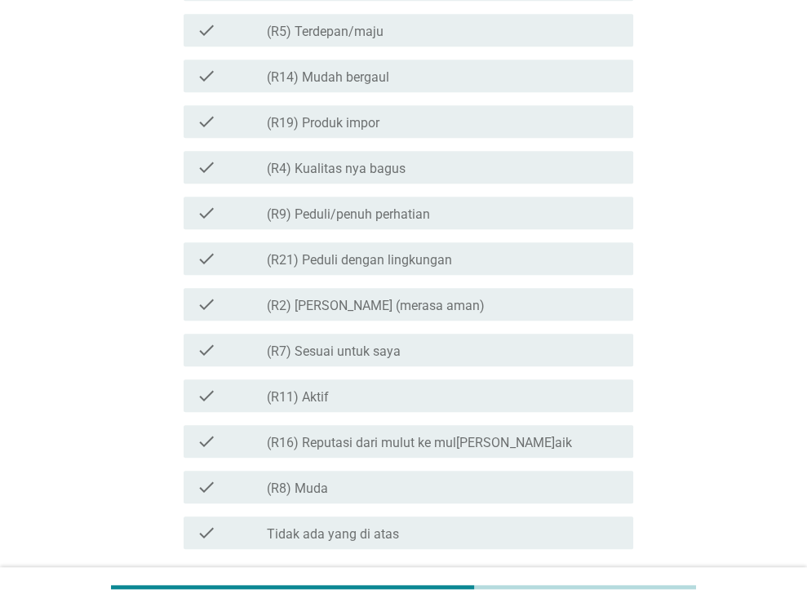
click at [467, 355] on div "check_box_outline_blank (R7) Sesuai untuk saya" at bounding box center [443, 350] width 353 height 20
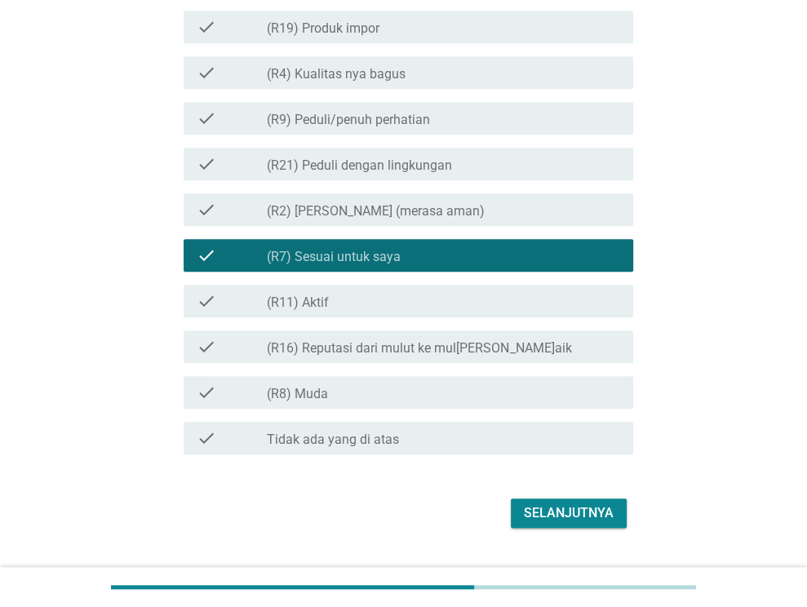
scroll to position [948, 0]
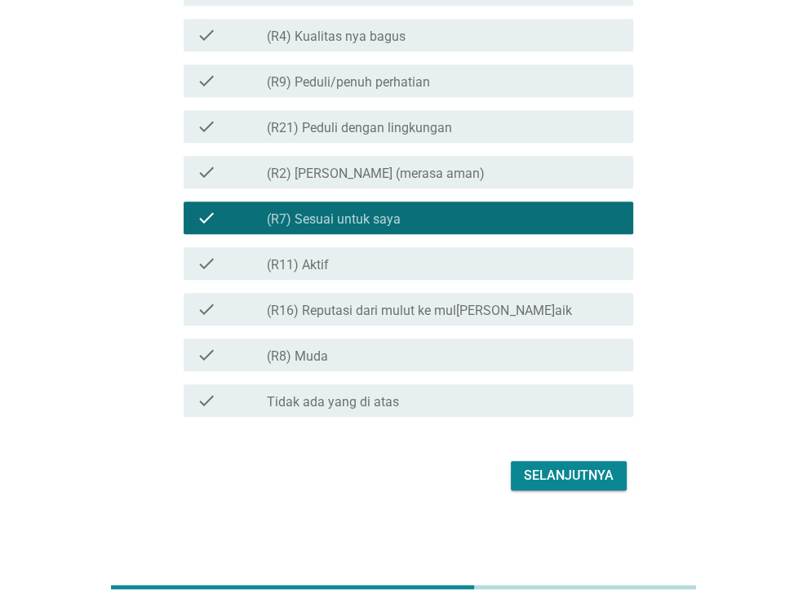
click at [585, 479] on div "Selanjutnya" at bounding box center [569, 476] width 90 height 20
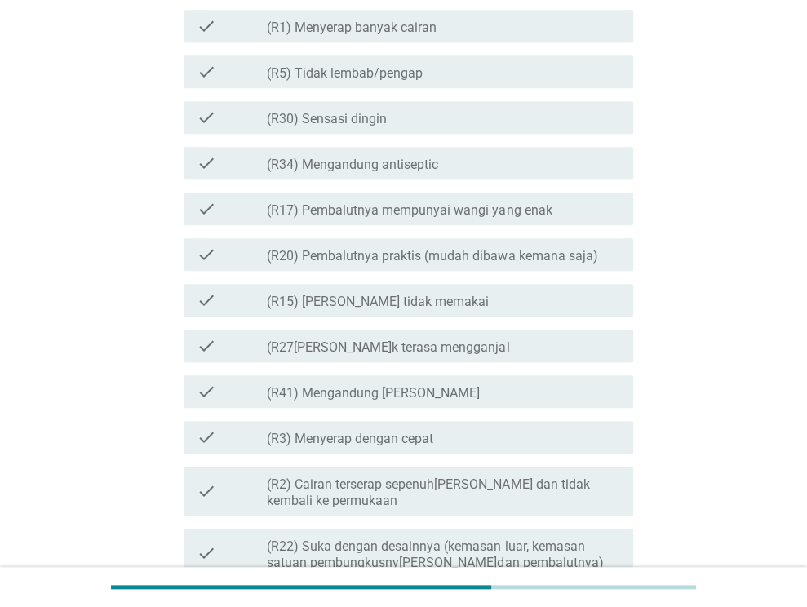
scroll to position [0, 0]
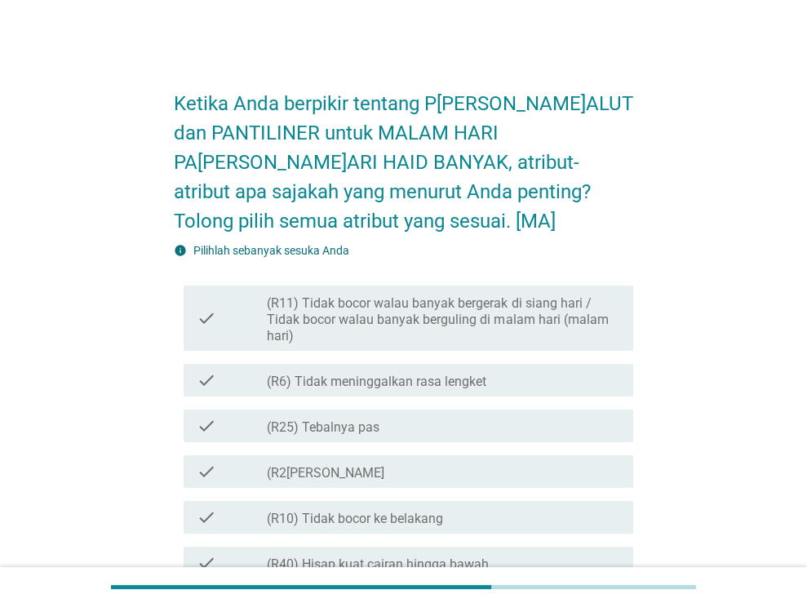
click at [561, 332] on label "(R11) Tidak bocor walau banyak bergerak di siang hari / Tidak bocor walau banya…" at bounding box center [443, 319] width 353 height 49
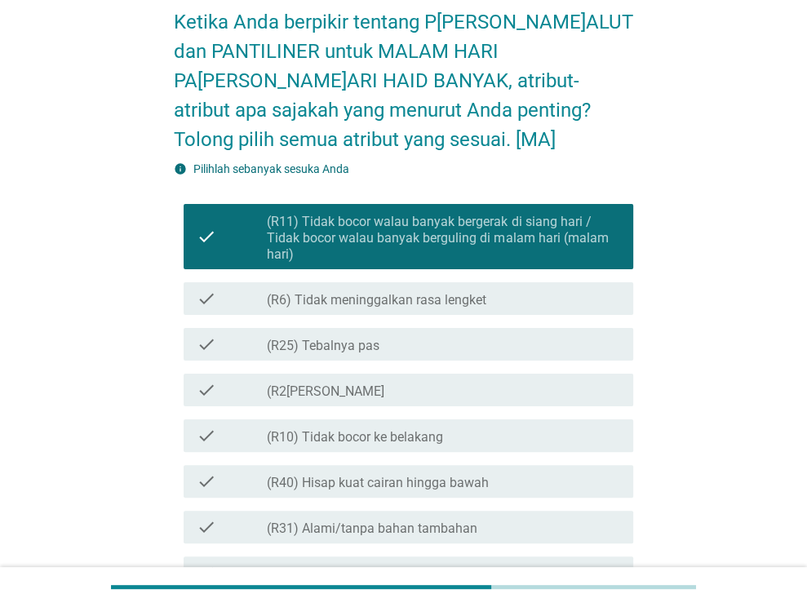
click at [468, 437] on div "check_box_outline_blank (R10) Tidak bocor ke belakang" at bounding box center [443, 436] width 353 height 20
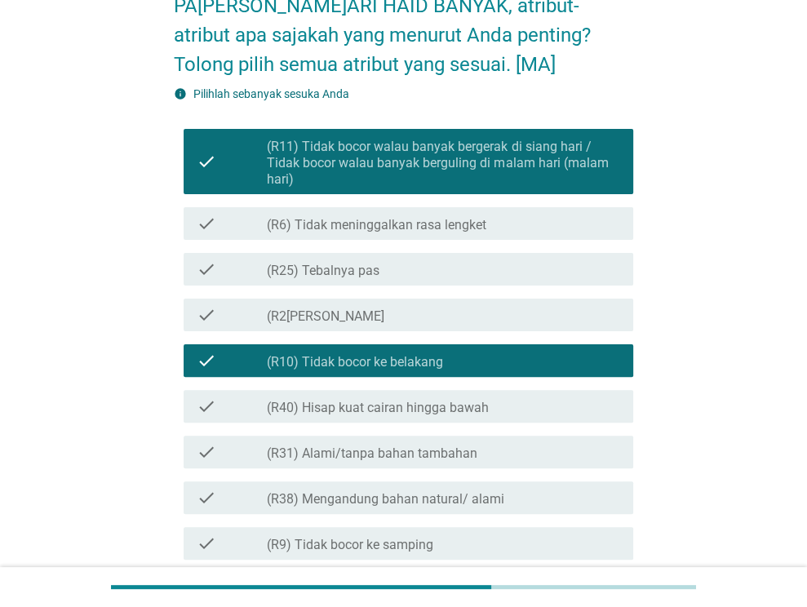
scroll to position [245, 0]
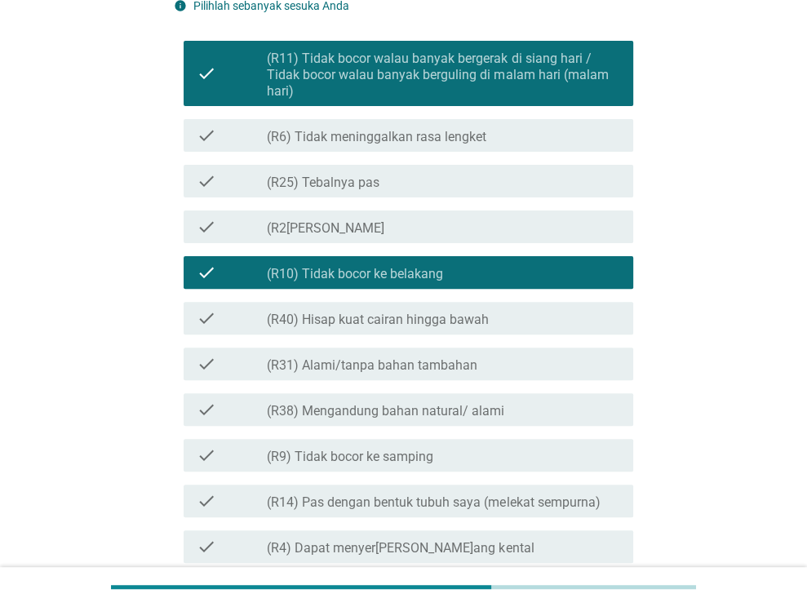
click at [542, 326] on div "check_box_outline_blank (R40) Hisap kuat cairan hingga bawah" at bounding box center [443, 318] width 353 height 20
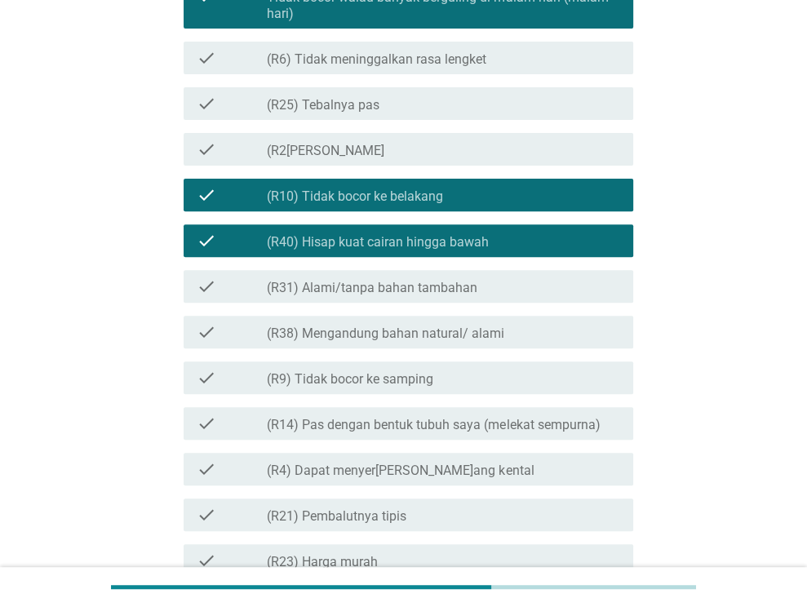
scroll to position [326, 0]
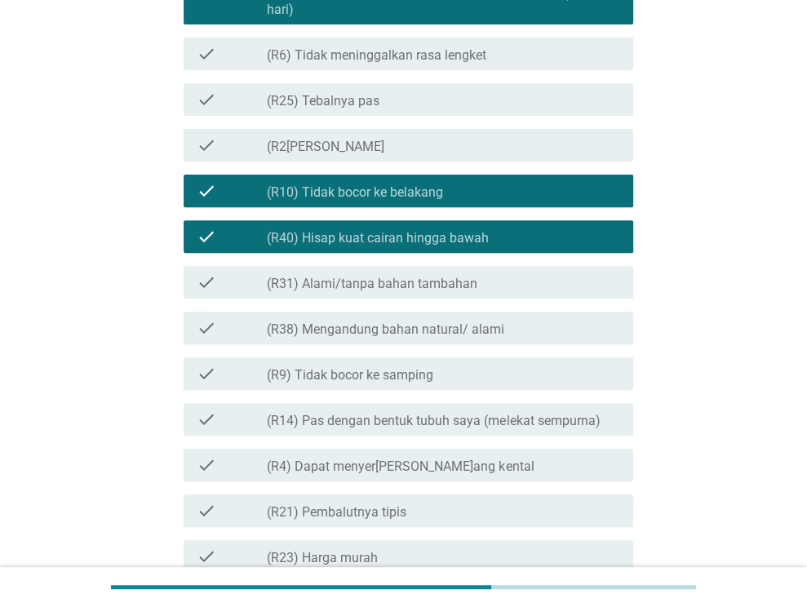
click at [529, 373] on div "check_box_outline_blank (R9) Tidak bocor ke samping" at bounding box center [443, 374] width 353 height 20
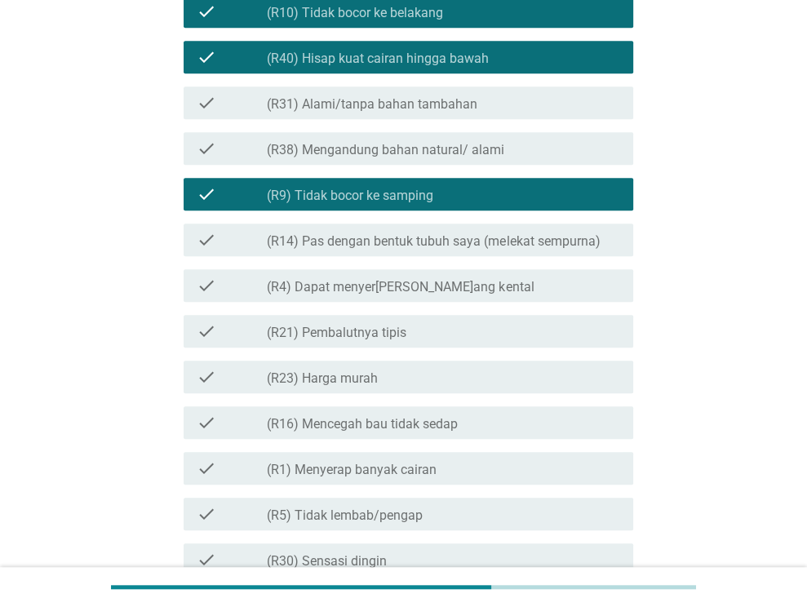
scroll to position [571, 0]
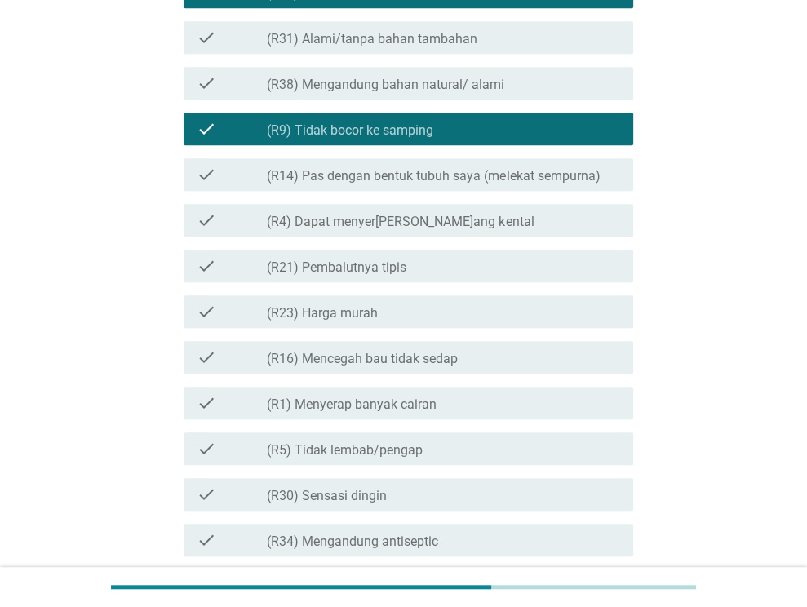
click at [495, 267] on div "check_box_outline_blank (R21) Pembalutnya tipis" at bounding box center [443, 266] width 353 height 20
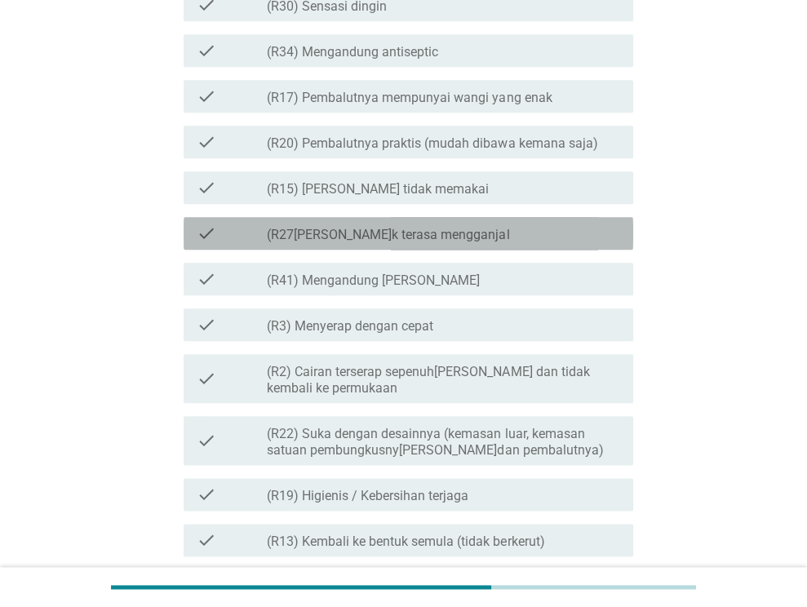
click at [450, 240] on div "check_box_outline_blank (R27) Tid[PERSON_NAME]asa mengganjal" at bounding box center [443, 234] width 353 height 20
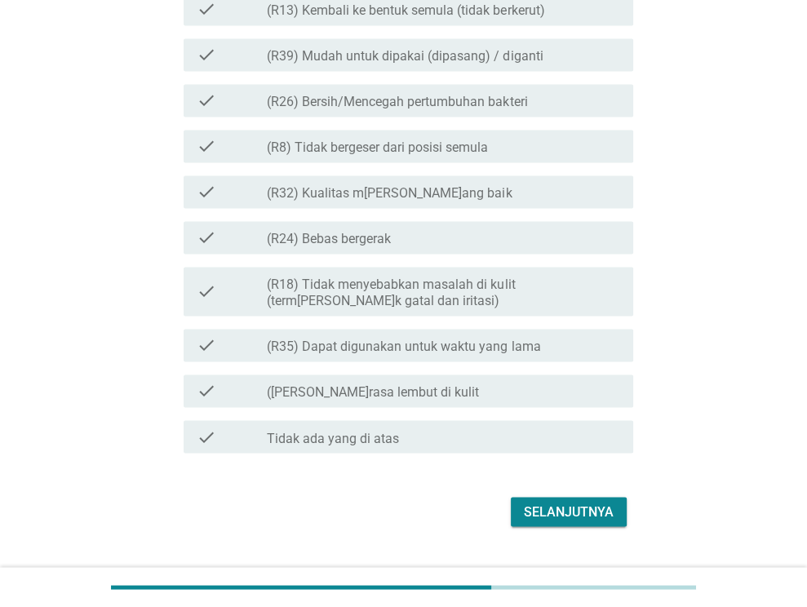
scroll to position [1628, 0]
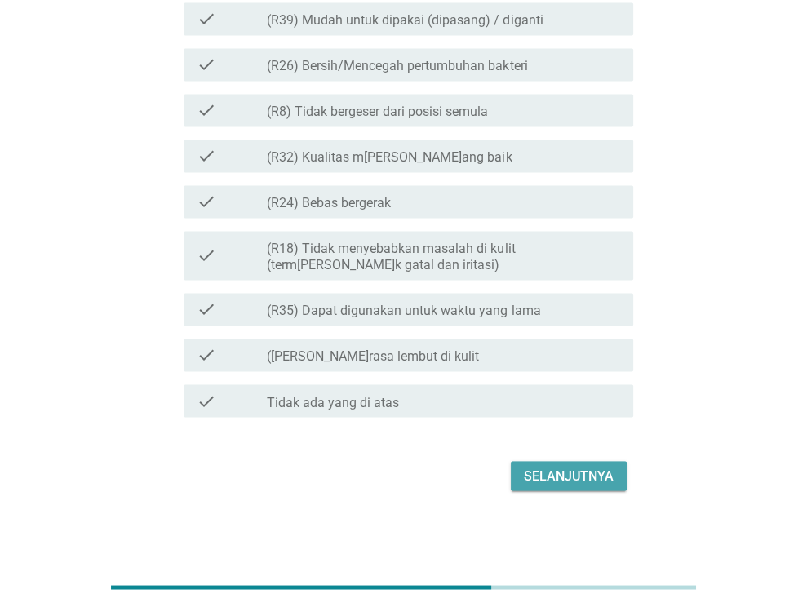
click at [564, 474] on div "Selanjutnya" at bounding box center [569, 476] width 90 height 20
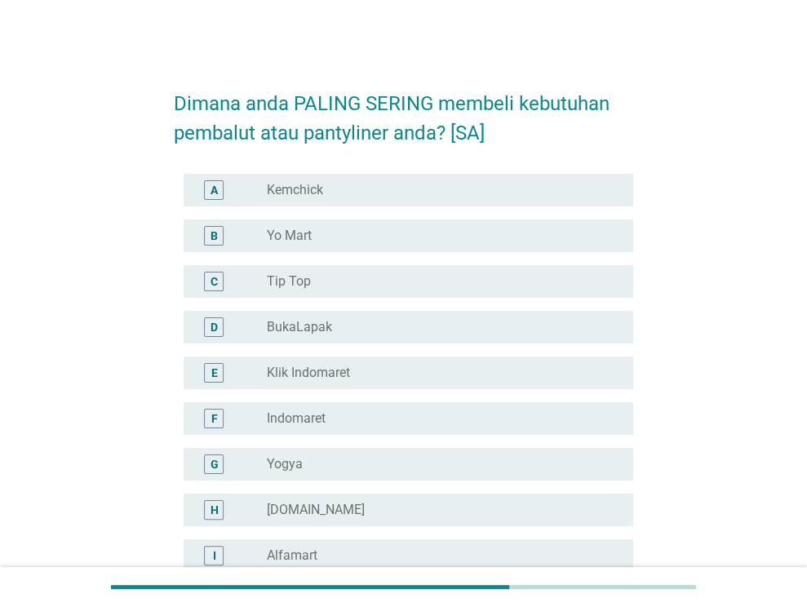
click at [436, 410] on div "radio_button_unchecked Indomaret" at bounding box center [437, 418] width 340 height 16
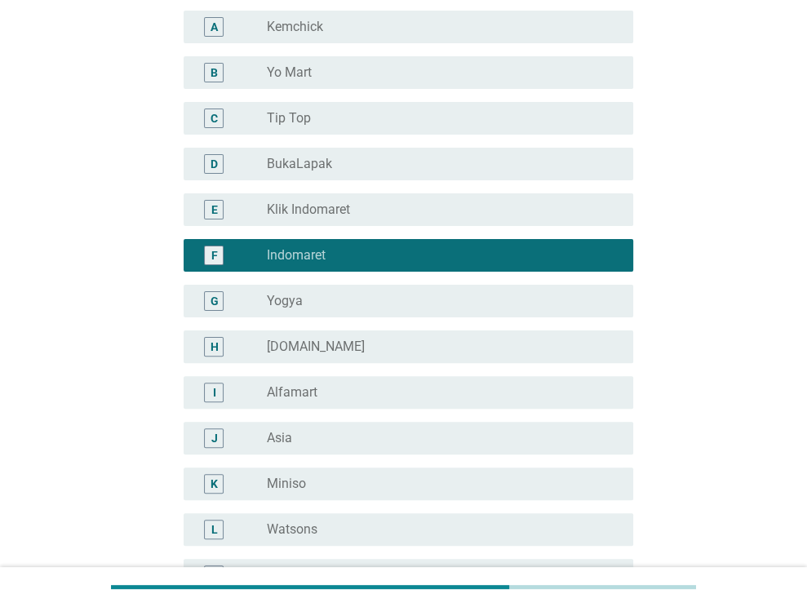
scroll to position [245, 0]
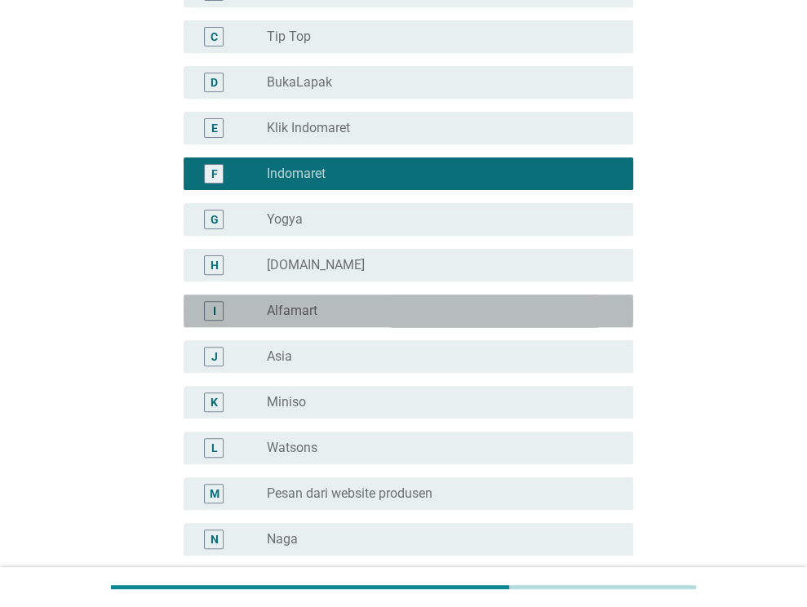
click at [375, 316] on div "radio_button_unchecked Alfamart" at bounding box center [437, 311] width 340 height 16
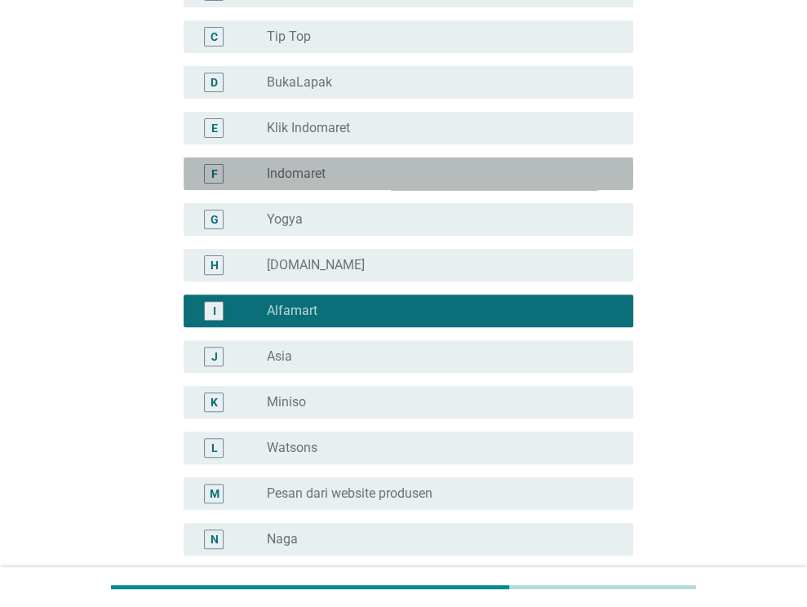
click at [395, 171] on div "radio_button_unchecked Indomaret" at bounding box center [437, 174] width 340 height 16
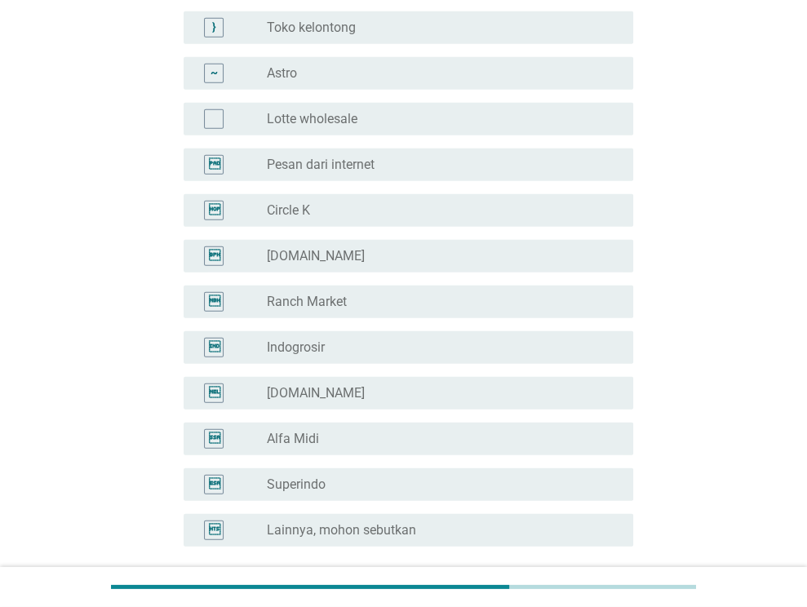
scroll to position [3054, 0]
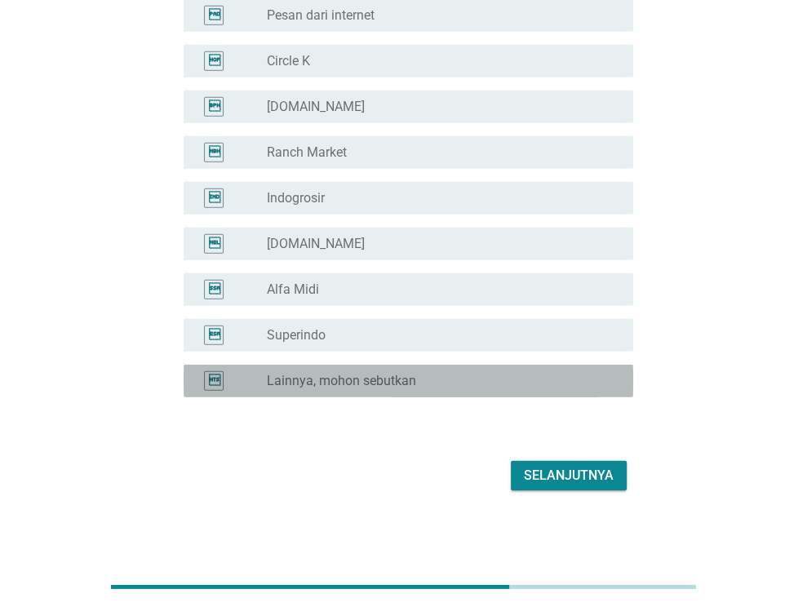
click at [438, 384] on div "radio_button_unchecked L[PERSON_NAME]a, mohon sebutkan" at bounding box center [437, 381] width 340 height 16
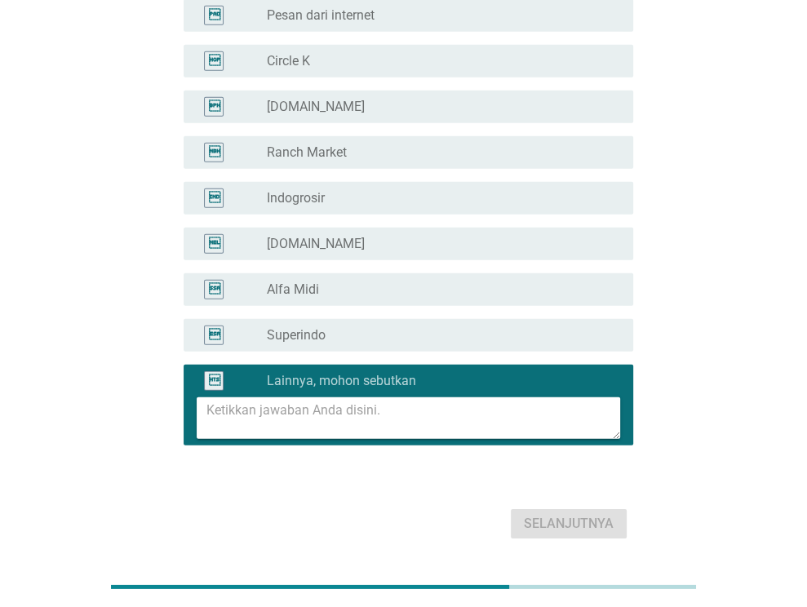
click at [379, 424] on textarea at bounding box center [413, 418] width 414 height 42
type textarea "G"
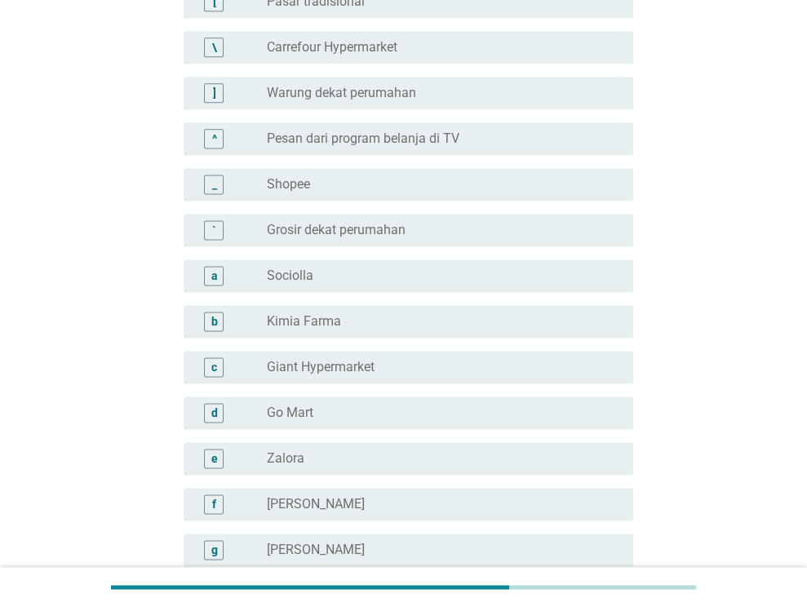
scroll to position [1340, 0]
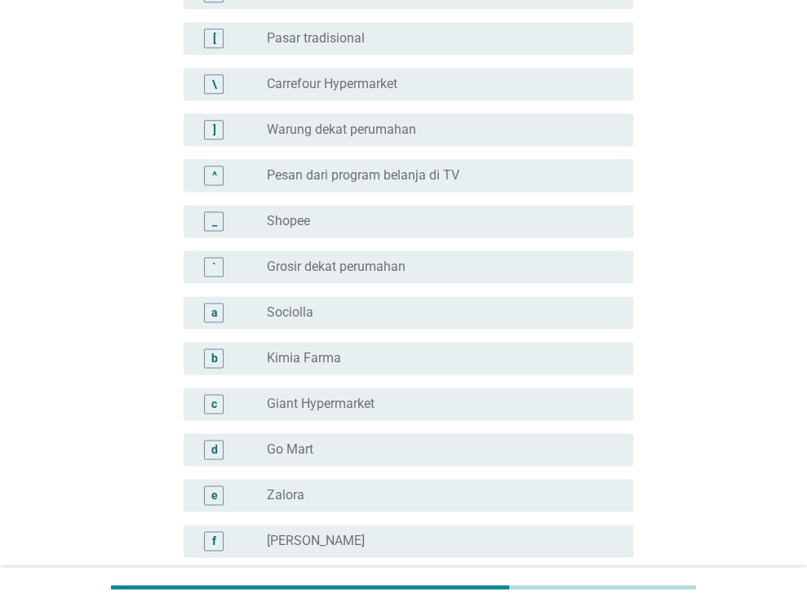
click at [344, 260] on label "Grosir dekat perumahan" at bounding box center [336, 267] width 139 height 16
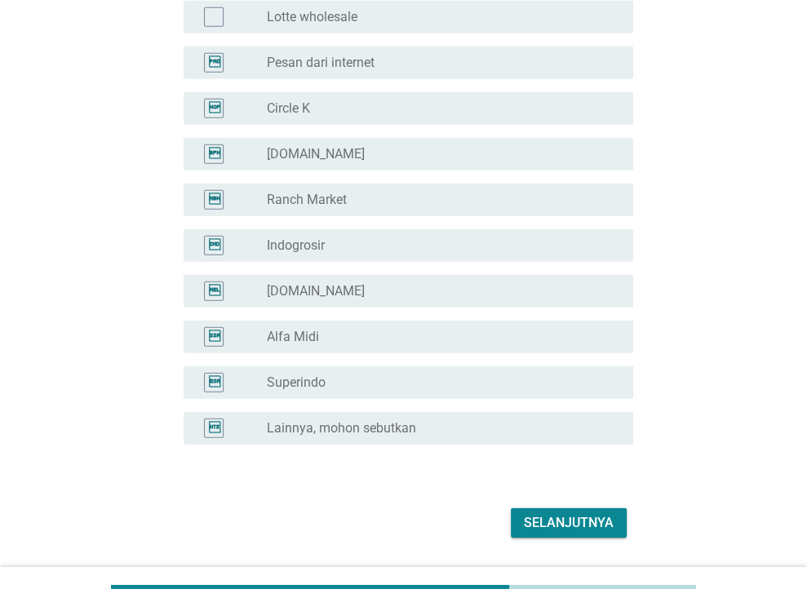
scroll to position [3054, 0]
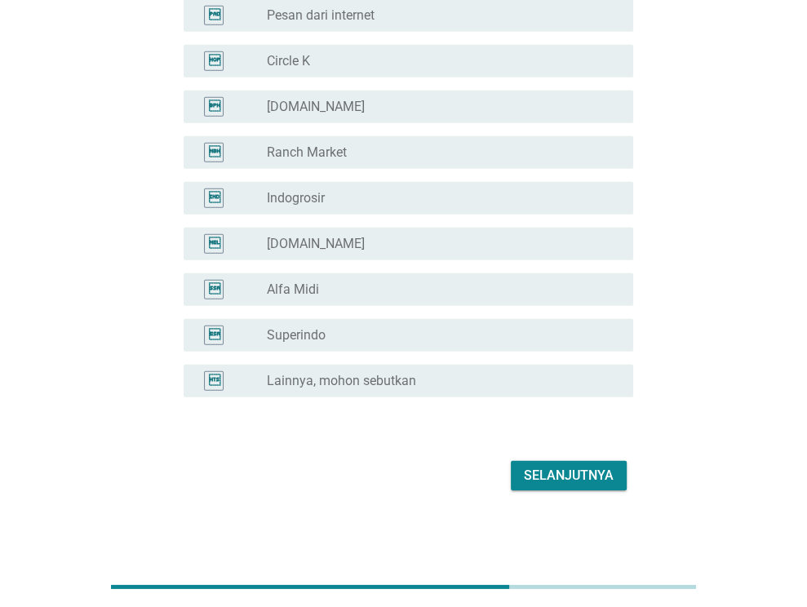
click at [581, 479] on div "Selanjutnya" at bounding box center [569, 476] width 90 height 20
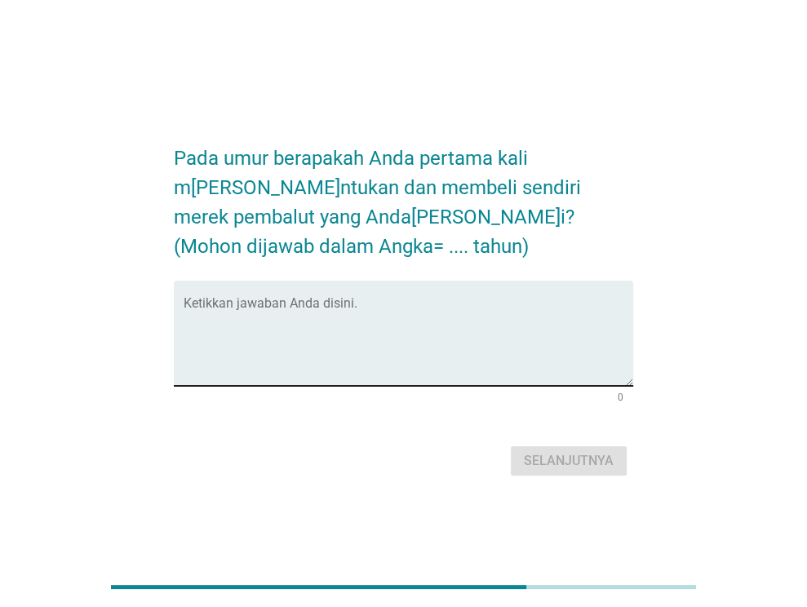
click at [478, 352] on textarea "Ketikkan jawaban Anda disini." at bounding box center [409, 343] width 450 height 86
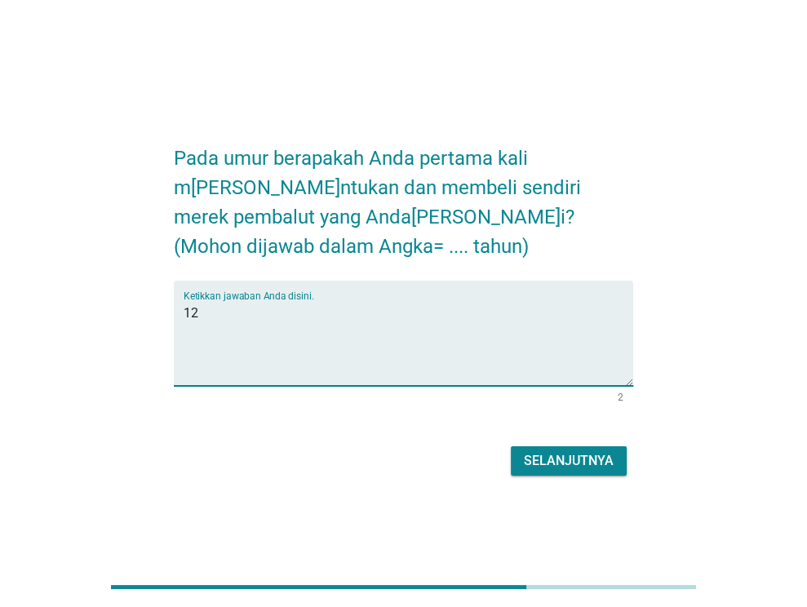
type textarea "1"
type textarea "16"
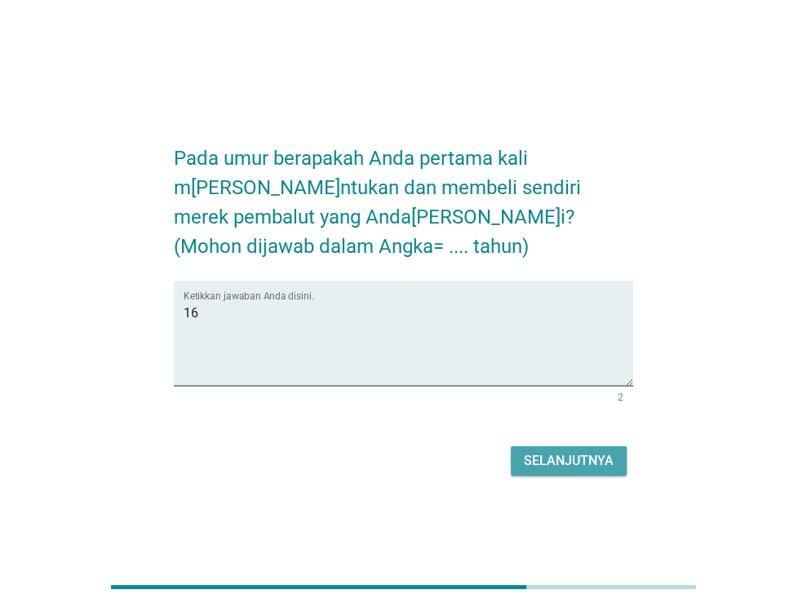
click at [544, 471] on button "Selanjutnya" at bounding box center [569, 460] width 116 height 29
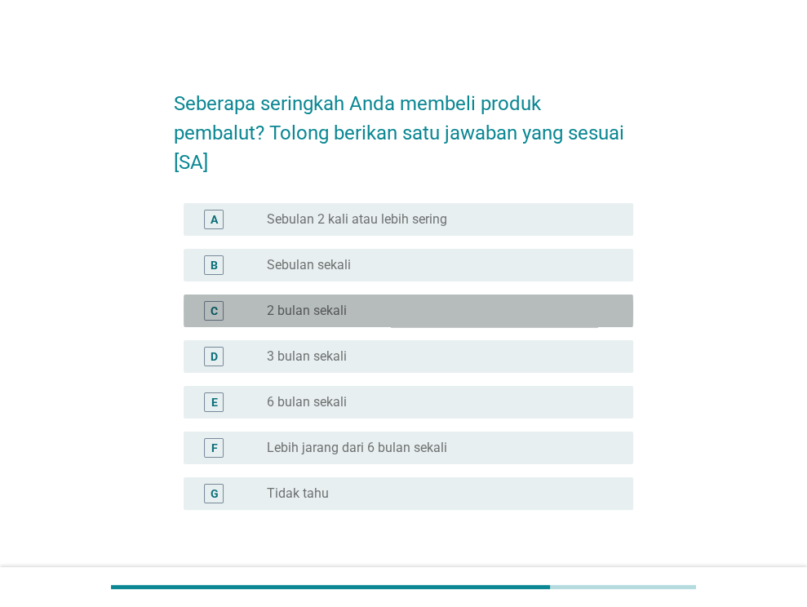
click at [359, 320] on div "C radio_button_unchecked 2 bulan sekali" at bounding box center [409, 311] width 450 height 33
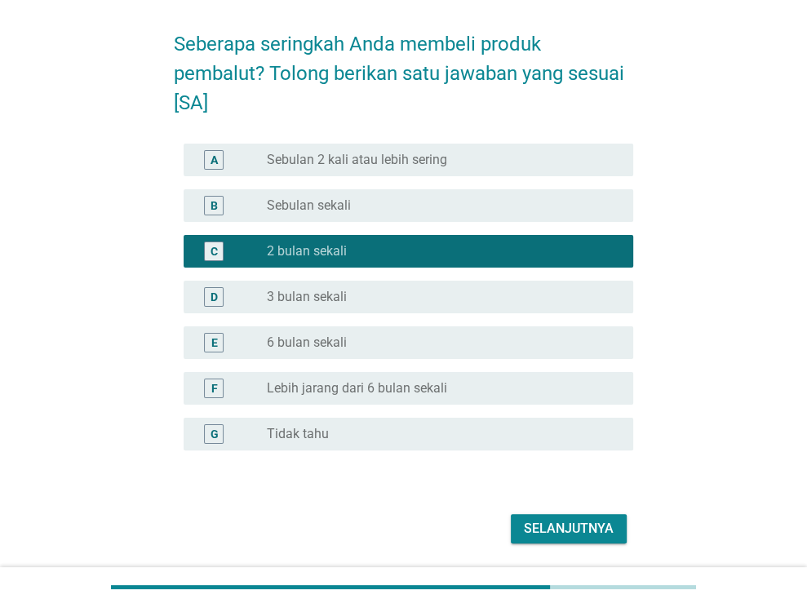
scroll to position [113, 0]
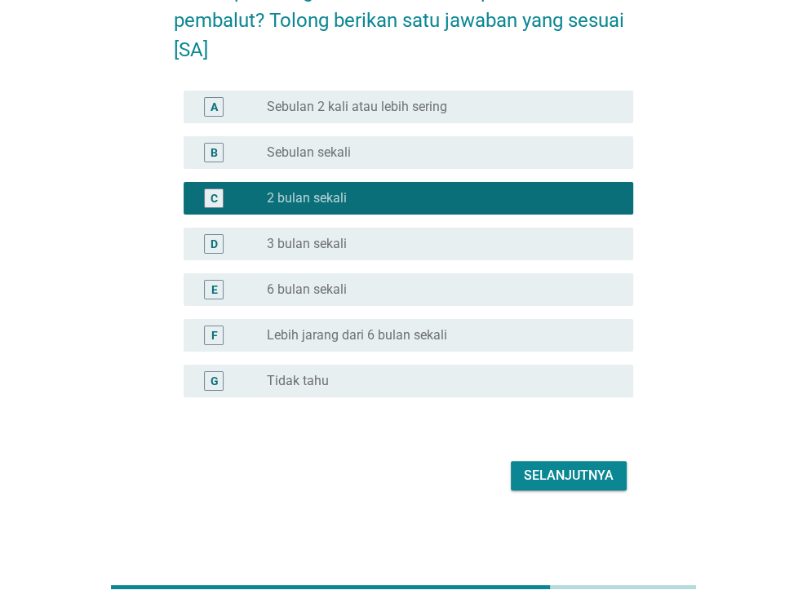
click at [581, 486] on button "Selanjutnya" at bounding box center [569, 475] width 116 height 29
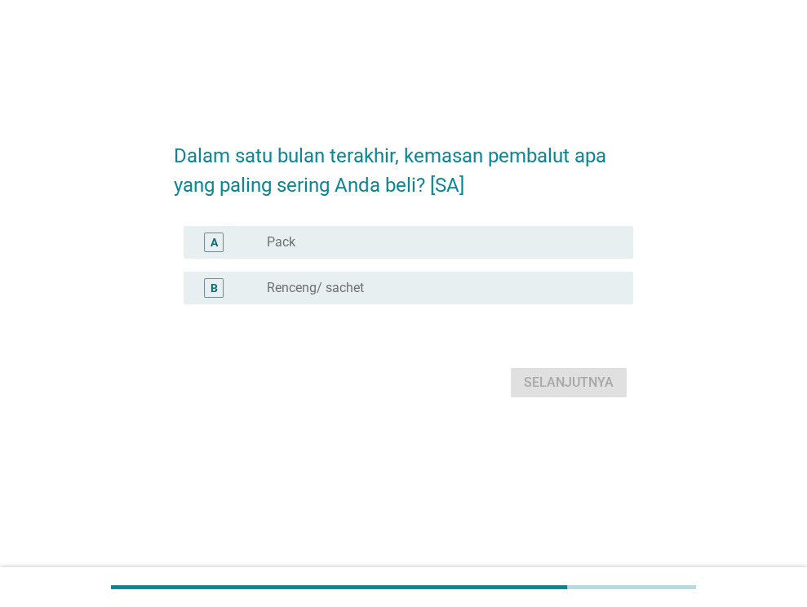
scroll to position [0, 0]
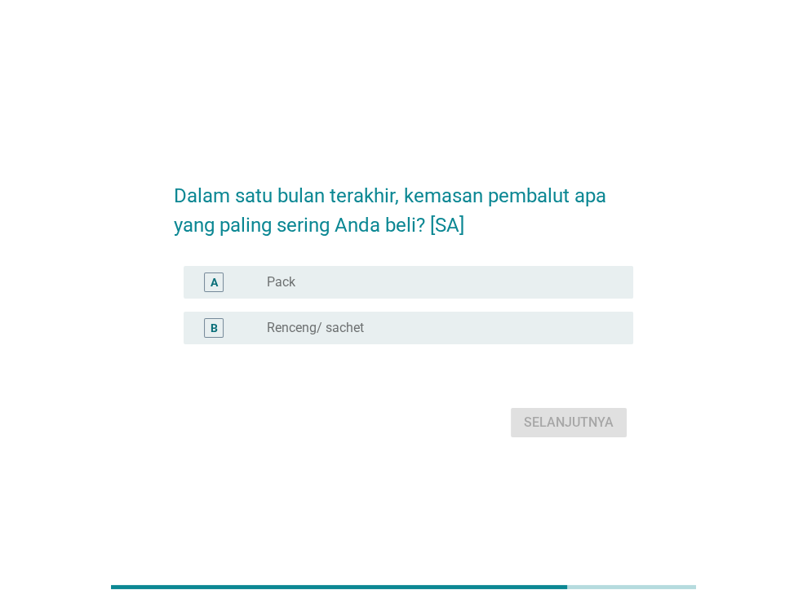
click at [393, 290] on div "radio_button_unchecked Pack" at bounding box center [437, 282] width 340 height 16
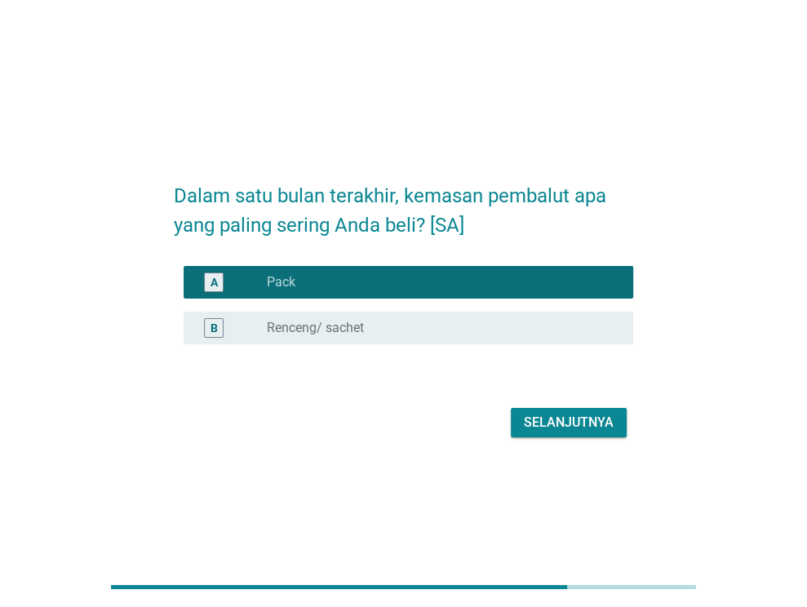
click at [576, 421] on div "Selanjutnya" at bounding box center [569, 423] width 90 height 20
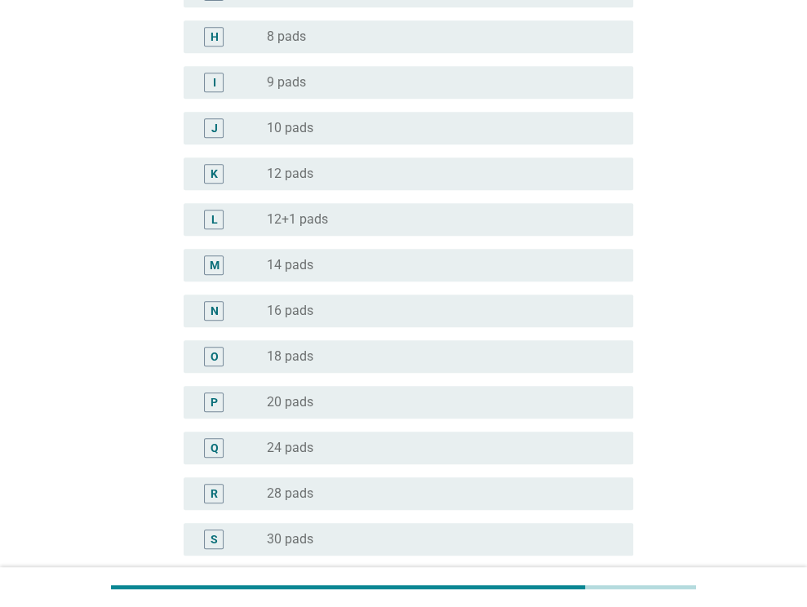
scroll to position [571, 0]
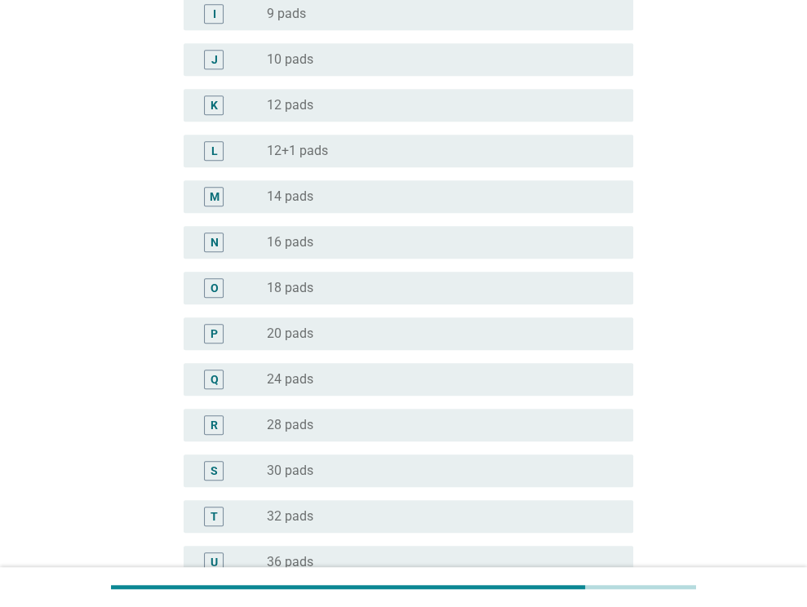
click at [353, 381] on div "radio_button_unchecked 24 pads" at bounding box center [437, 379] width 340 height 16
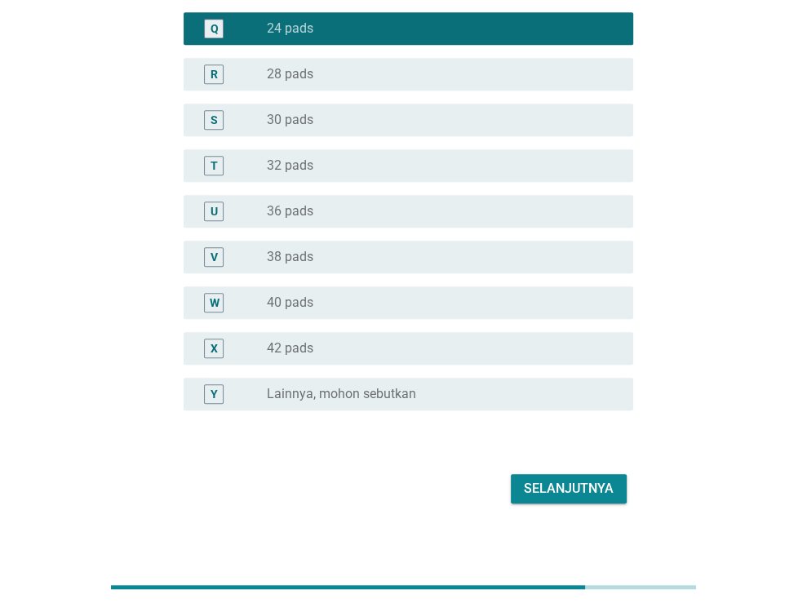
scroll to position [935, 0]
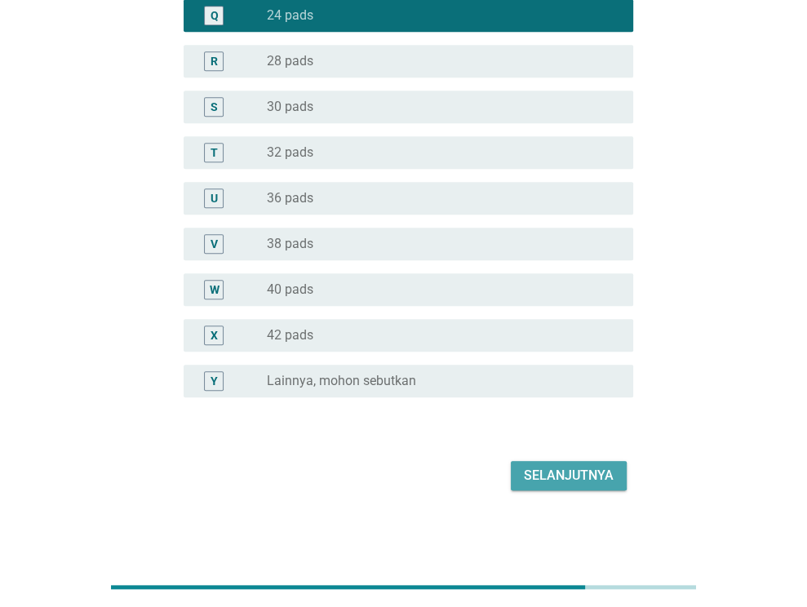
click at [574, 479] on div "Selanjutnya" at bounding box center [569, 476] width 90 height 20
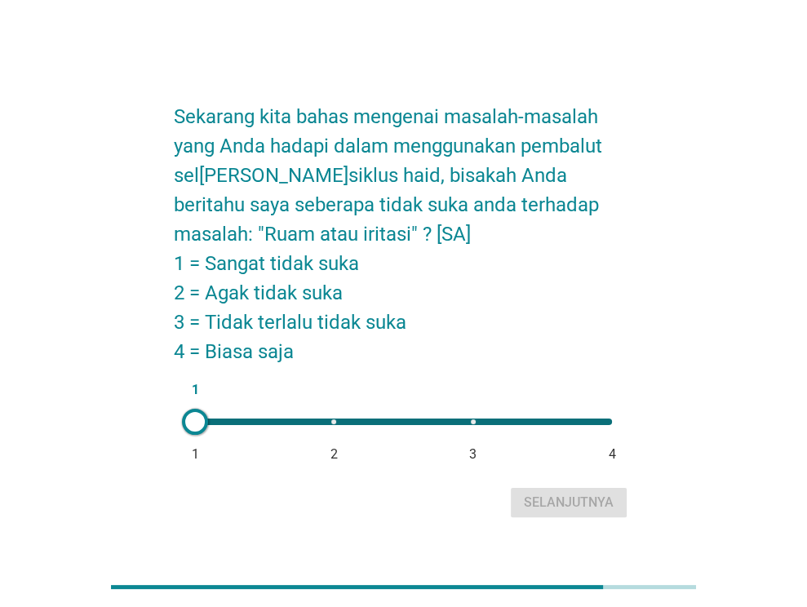
drag, startPoint x: 195, startPoint y: 421, endPoint x: 182, endPoint y: 424, distance: 13.3
click at [183, 424] on div at bounding box center [195, 422] width 26 height 26
click at [566, 500] on div "Selanjutnya" at bounding box center [569, 503] width 90 height 20
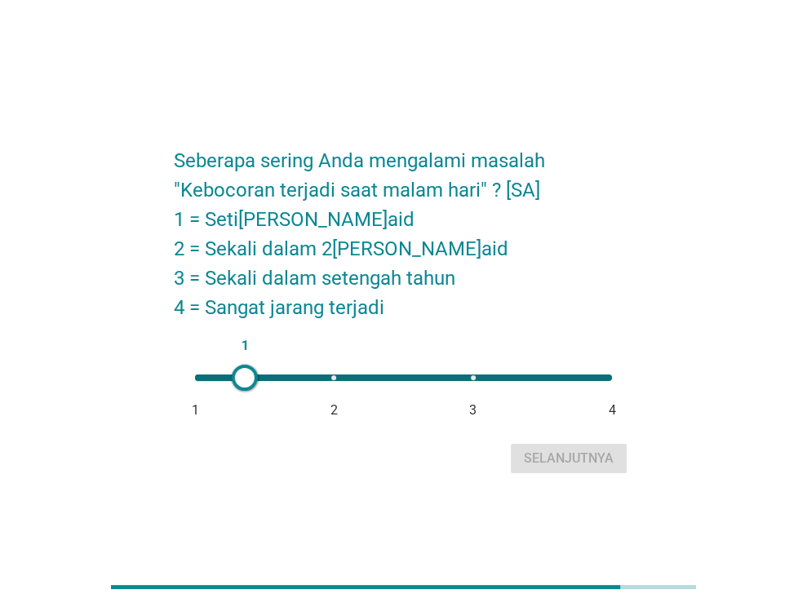
type input "2"
drag, startPoint x: 196, startPoint y: 379, endPoint x: 337, endPoint y: 392, distance: 141.7
click at [337, 392] on div "2 1 2 3 4" at bounding box center [403, 378] width 443 height 33
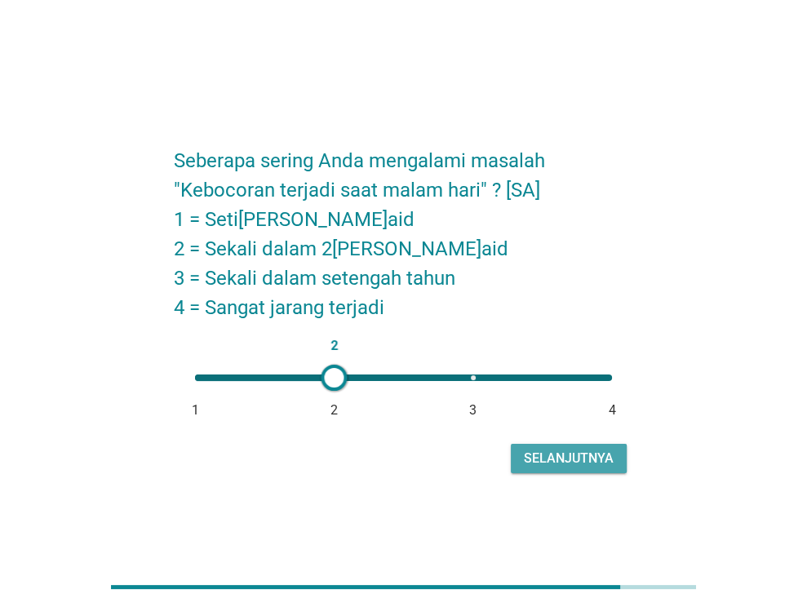
click at [578, 461] on div "Selanjutnya" at bounding box center [569, 459] width 90 height 20
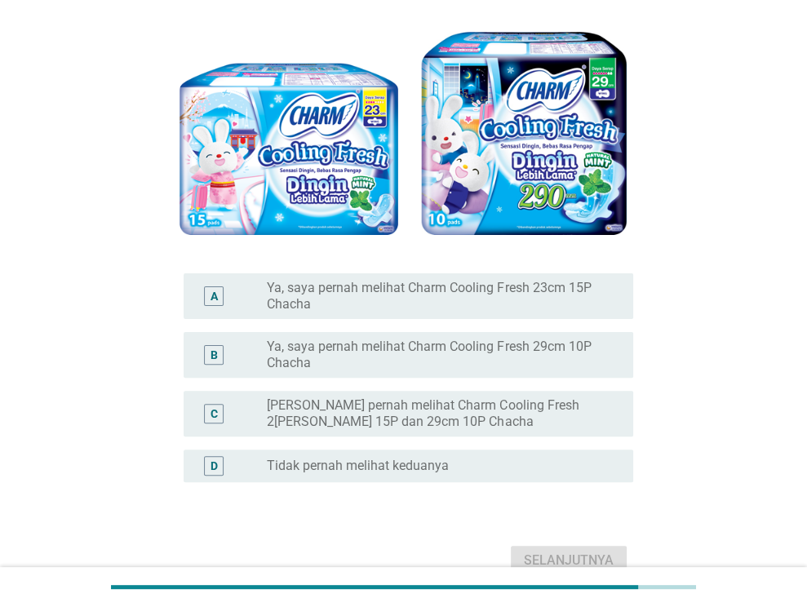
scroll to position [163, 0]
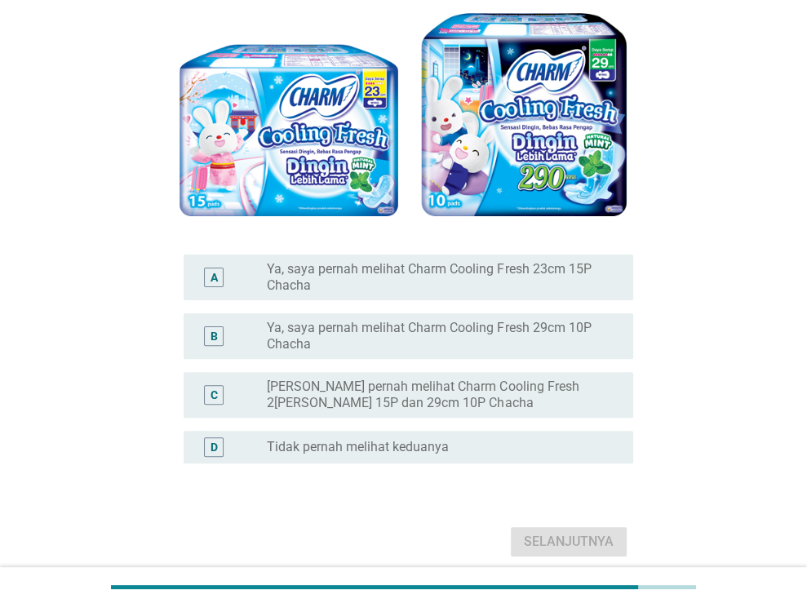
click at [512, 332] on label "Ya, saya pernah melihat Charm Cooling Fresh 29cm 10P Chacha" at bounding box center [437, 336] width 340 height 33
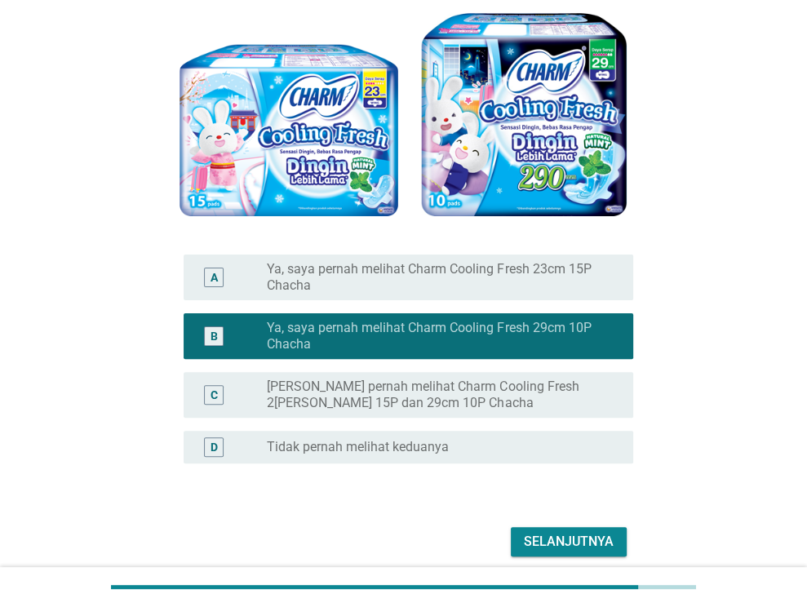
click at [568, 544] on div "Selanjutnya" at bounding box center [569, 542] width 90 height 20
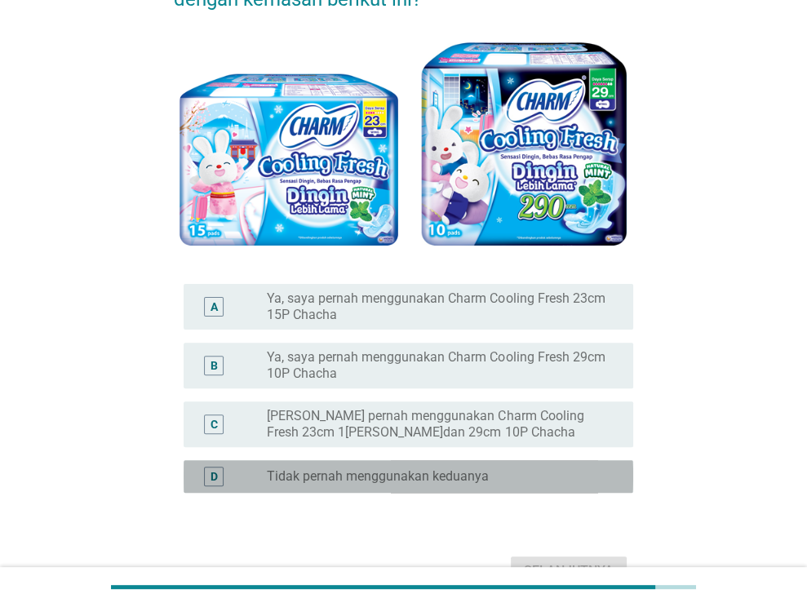
click at [558, 472] on div "radio_button_unchecked Tidak pernah menggunakan keduanya" at bounding box center [437, 476] width 340 height 16
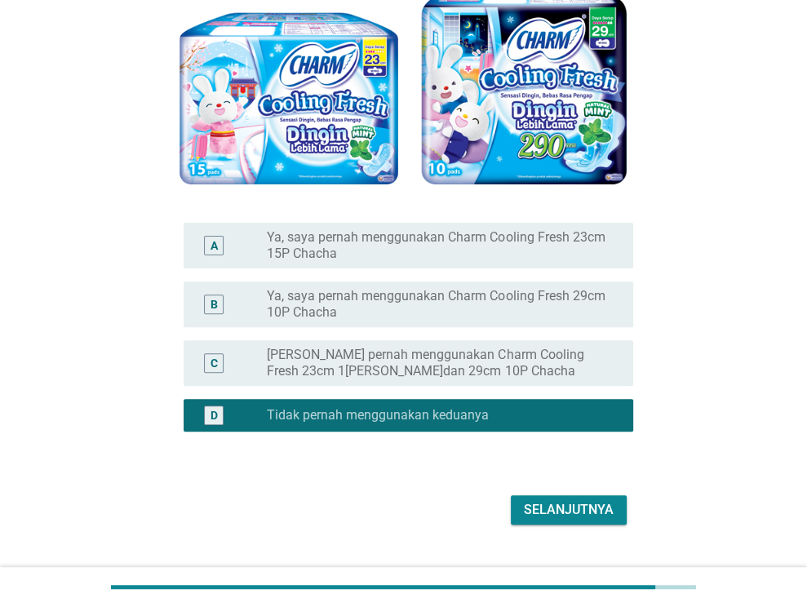
scroll to position [259, 0]
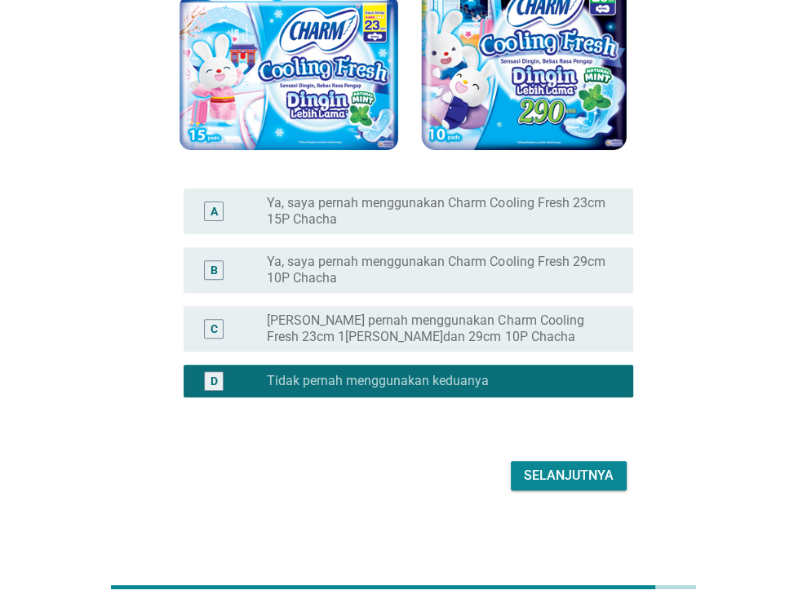
click at [555, 472] on div "Selanjutnya" at bounding box center [569, 476] width 90 height 20
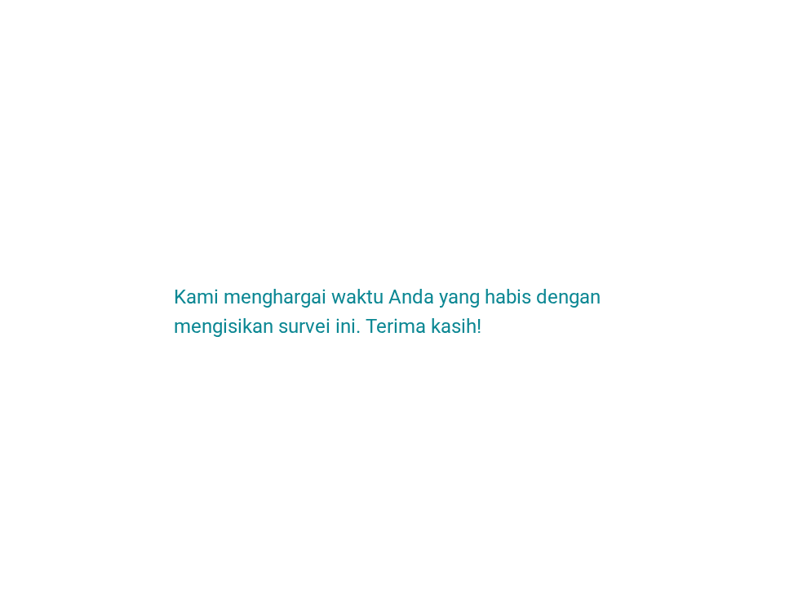
scroll to position [0, 0]
